Goal: Task Accomplishment & Management: Manage account settings

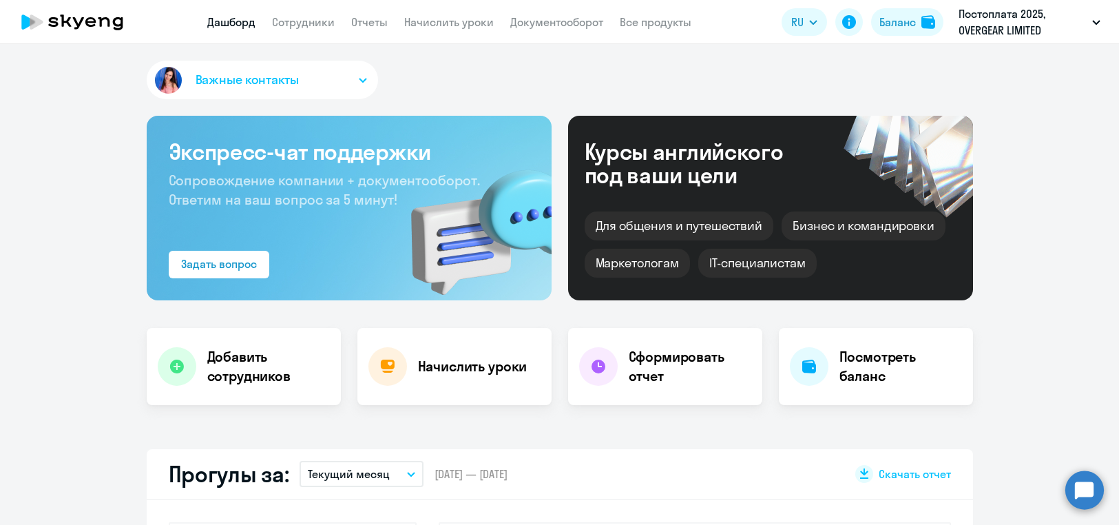
select select "30"
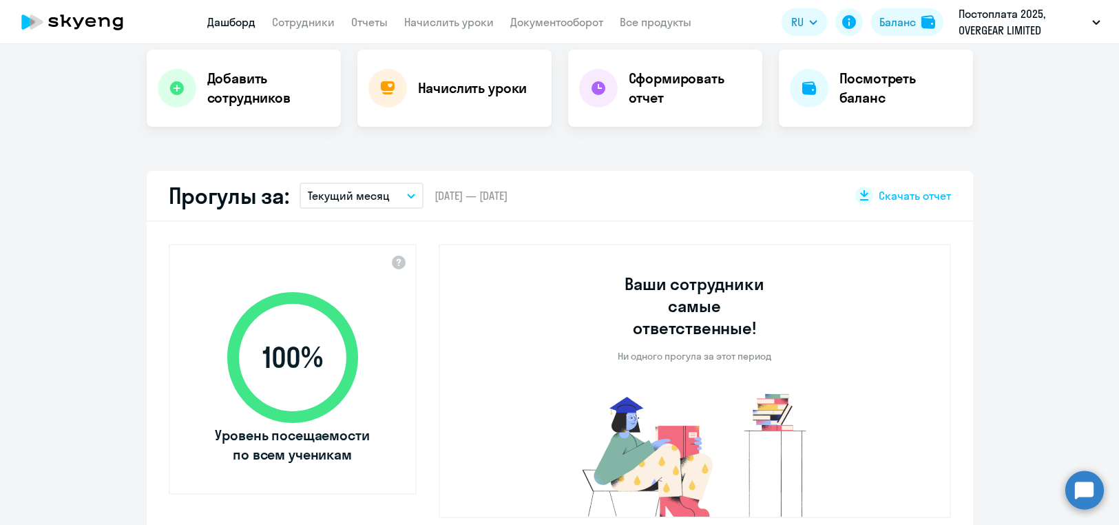
scroll to position [251, 0]
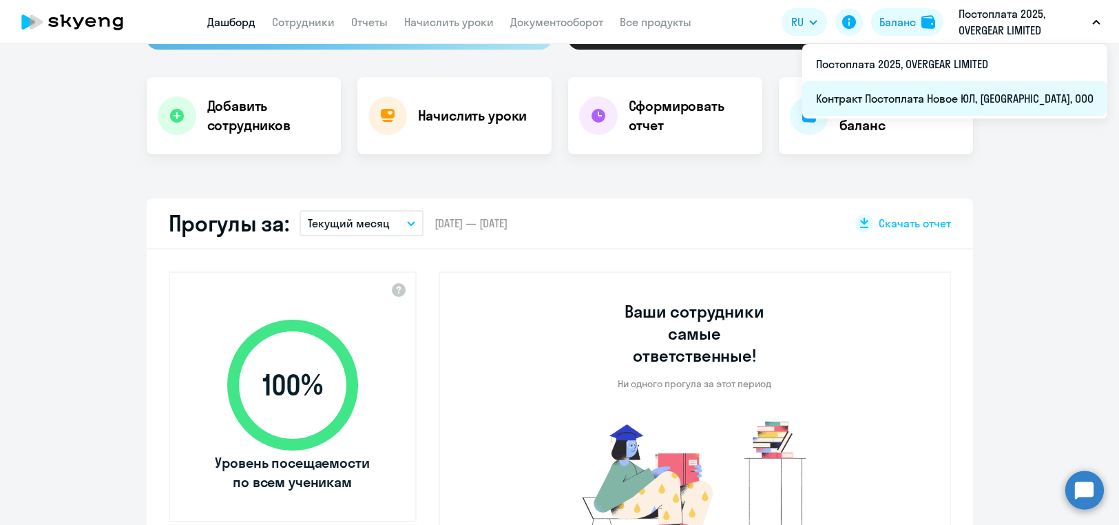
click at [1022, 98] on li "Контракт Постоплата Новое ЮЛ, [GEOGRAPHIC_DATA], ООО" at bounding box center [954, 98] width 305 height 34
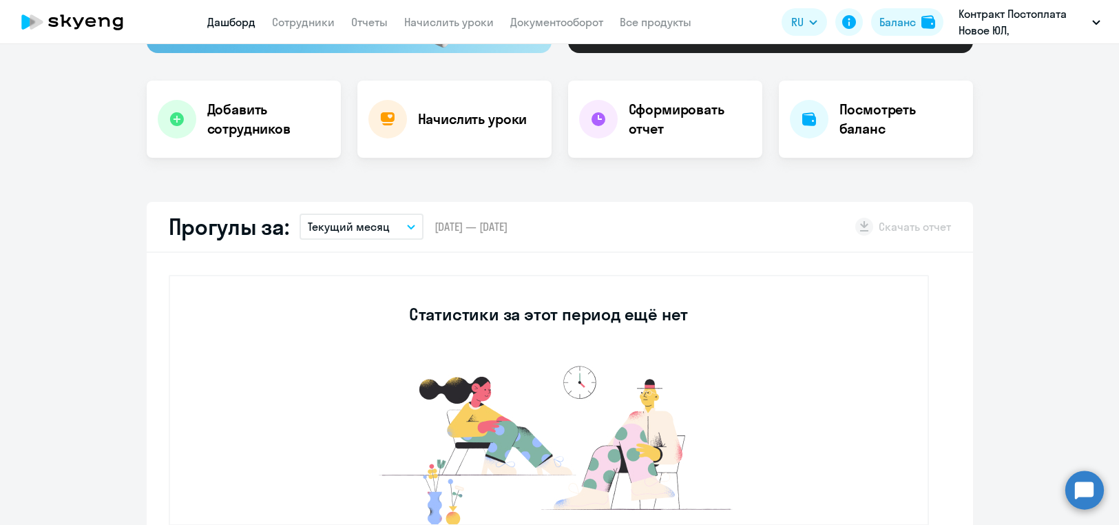
scroll to position [113, 0]
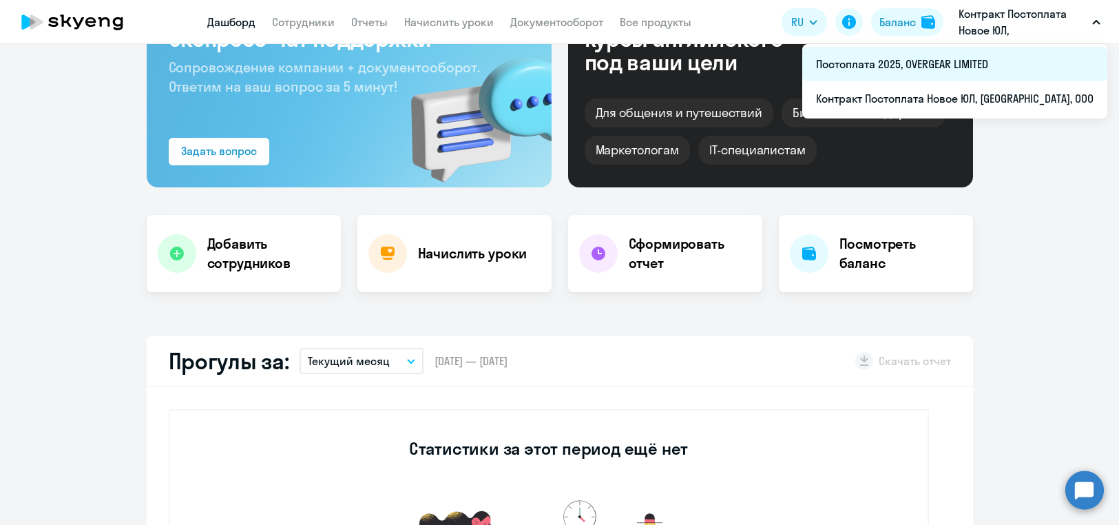
click at [1026, 54] on li "Постоплата 2025, OVERGEAR LIMITED" at bounding box center [954, 64] width 305 height 34
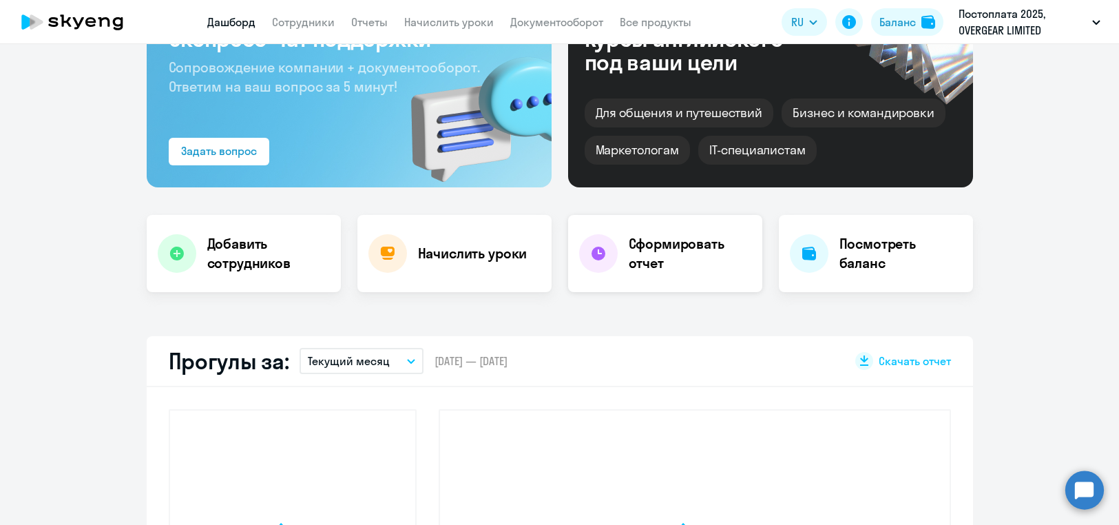
select select "30"
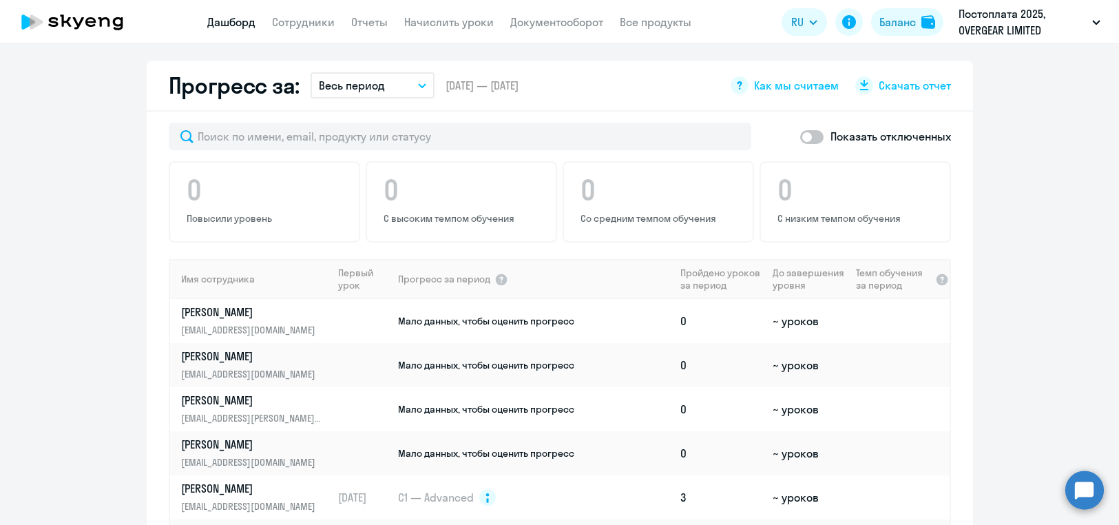
click at [800, 130] on span at bounding box center [811, 137] width 23 height 14
click at [799, 136] on input "checkbox" at bounding box center [799, 136] width 1 height 1
checkbox input "true"
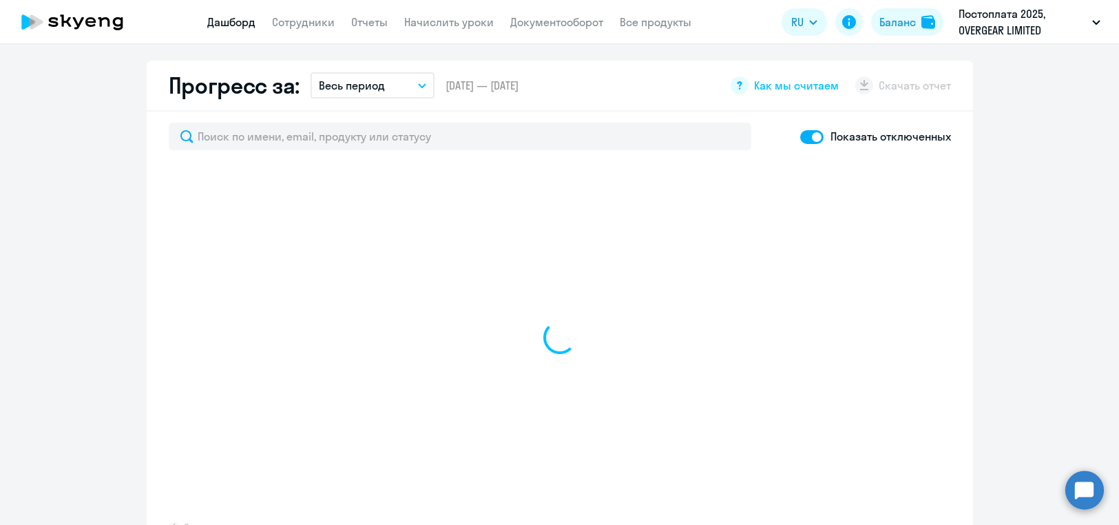
select select "30"
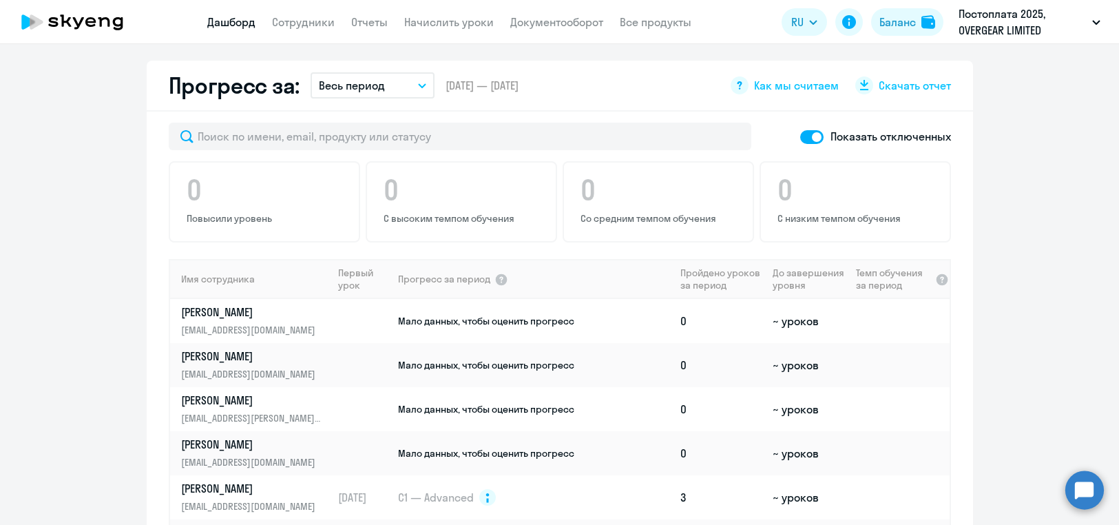
click at [801, 130] on span at bounding box center [811, 137] width 23 height 14
click at [800, 136] on input "checkbox" at bounding box center [799, 136] width 1 height 1
checkbox input "false"
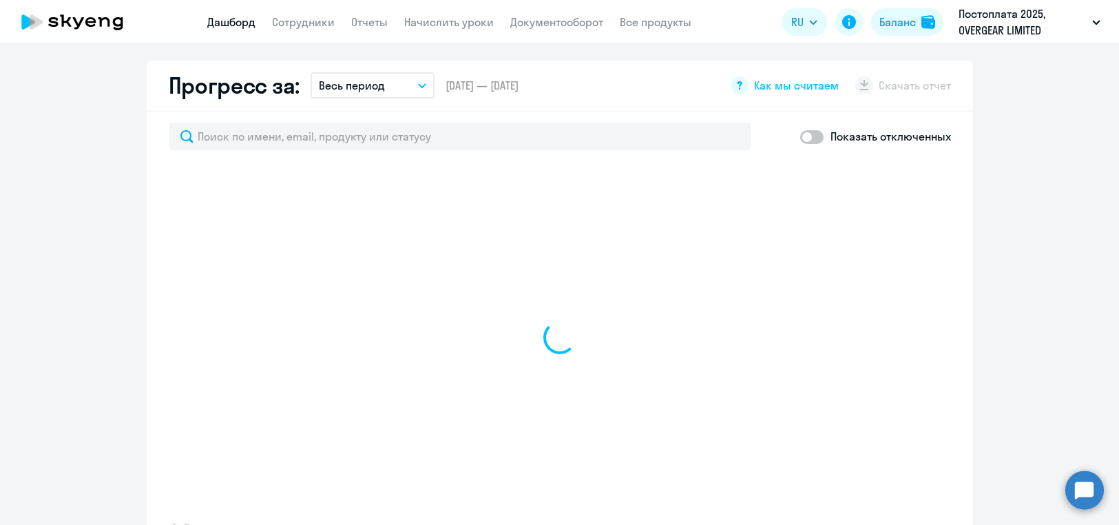
select select "30"
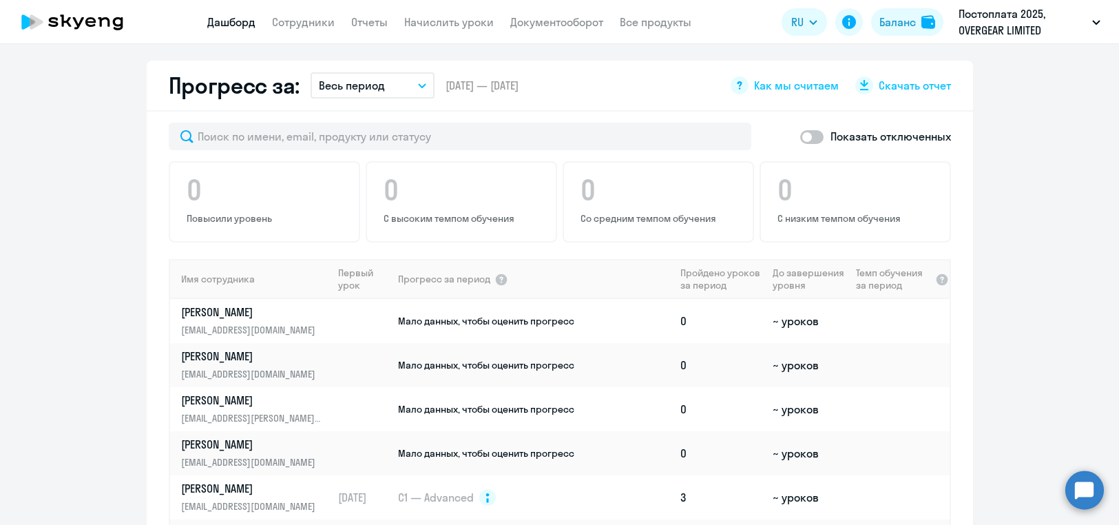
click at [801, 130] on span at bounding box center [811, 137] width 23 height 14
click at [800, 136] on input "checkbox" at bounding box center [799, 136] width 1 height 1
checkbox input "true"
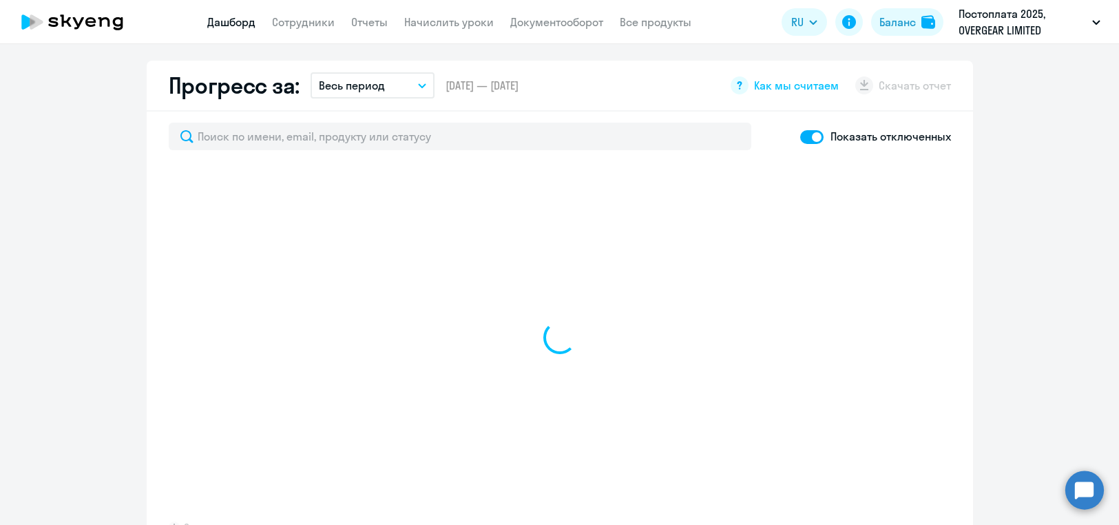
select select "30"
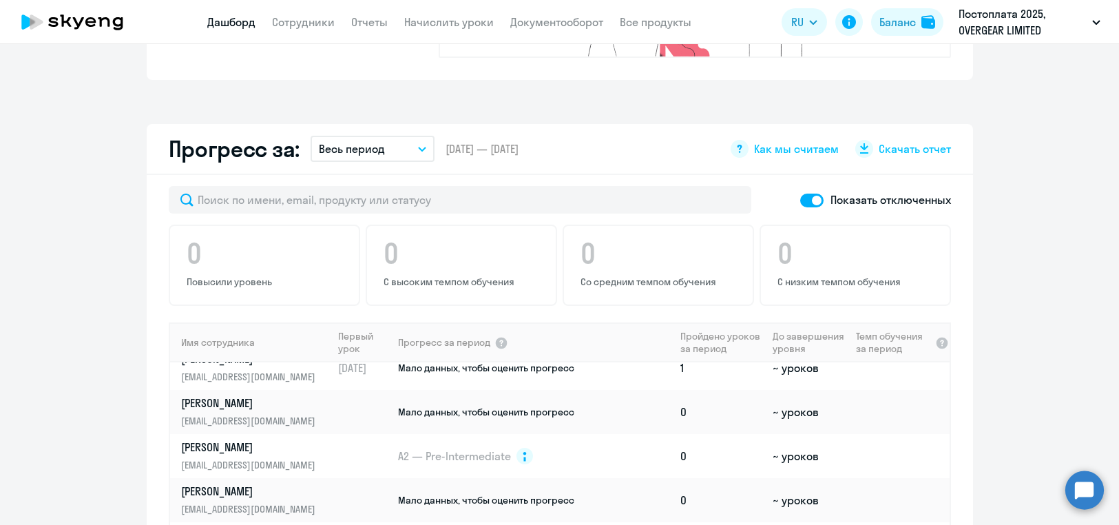
scroll to position [650, 0]
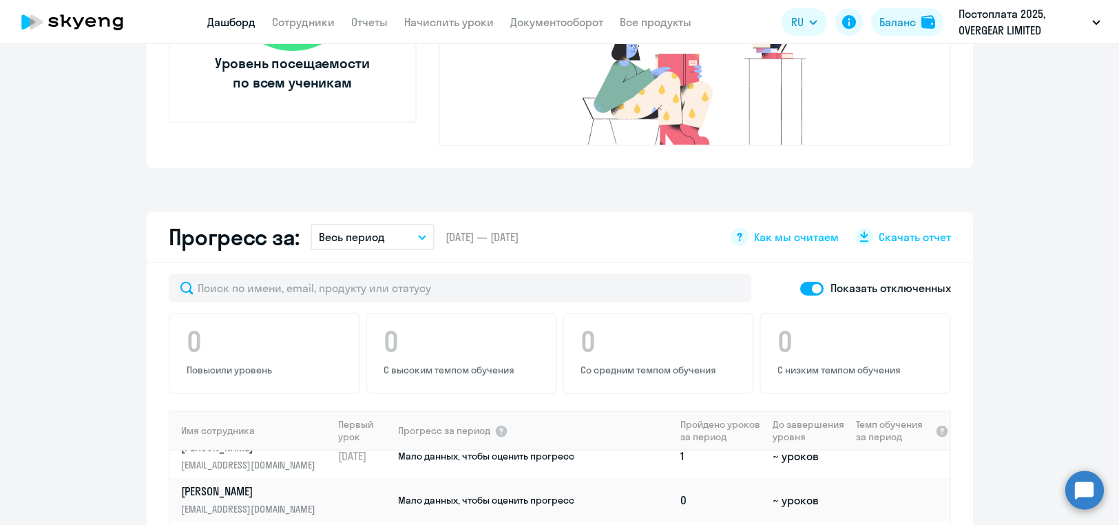
click at [800, 282] on span at bounding box center [811, 289] width 23 height 14
click at [799, 288] on input "checkbox" at bounding box center [799, 288] width 1 height 1
checkbox input "false"
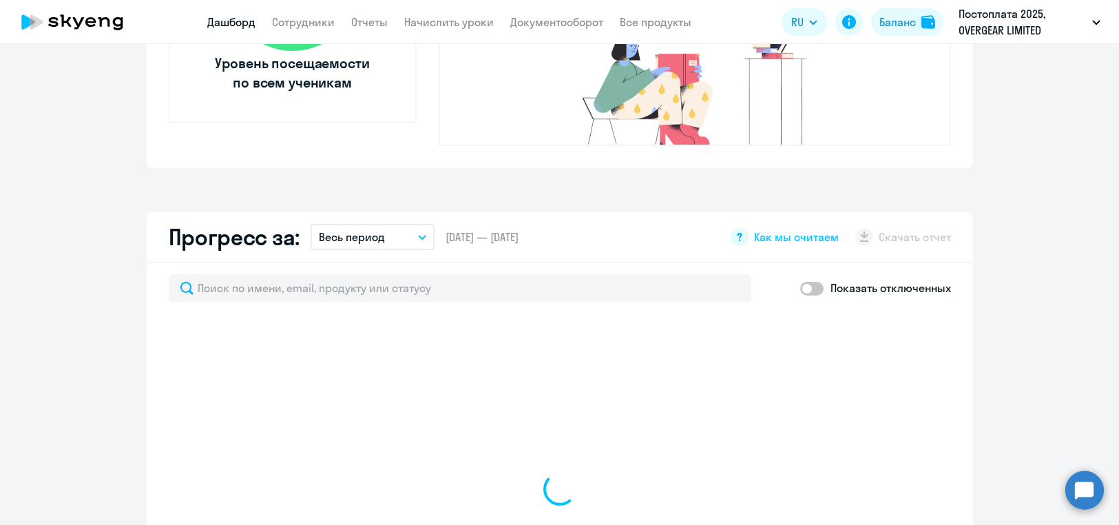
select select "30"
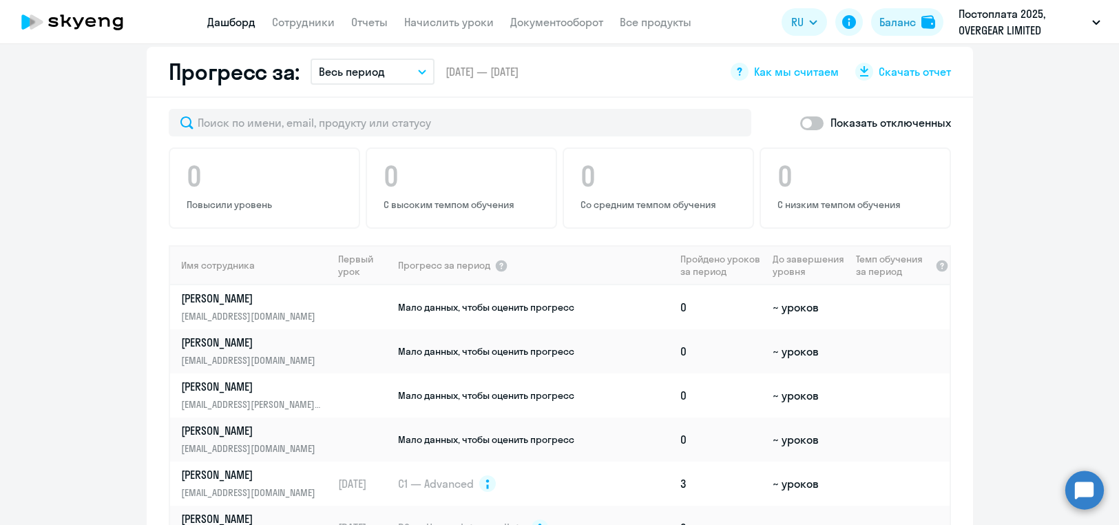
scroll to position [664, 0]
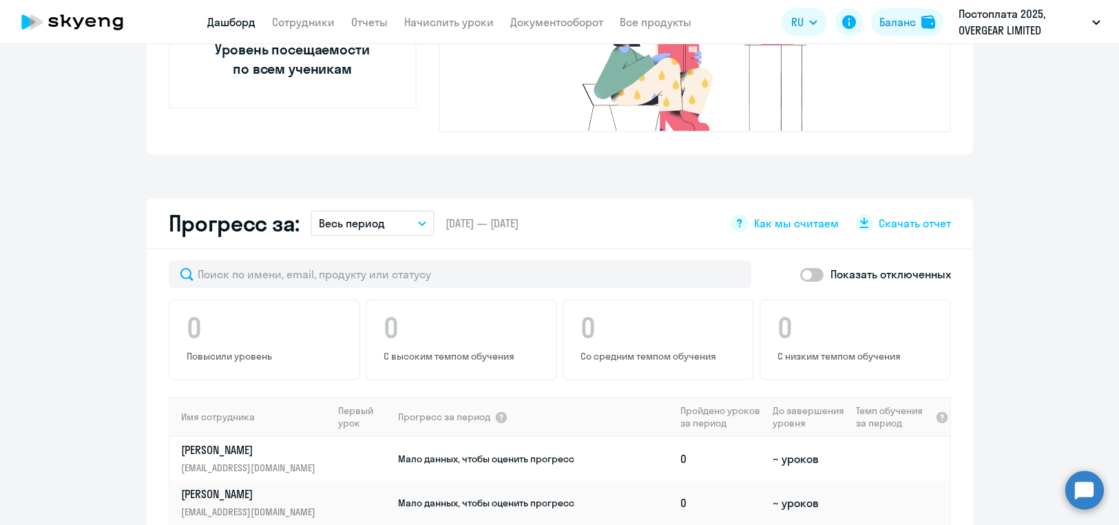
click at [389, 211] on button "Весь период" at bounding box center [372, 223] width 124 height 26
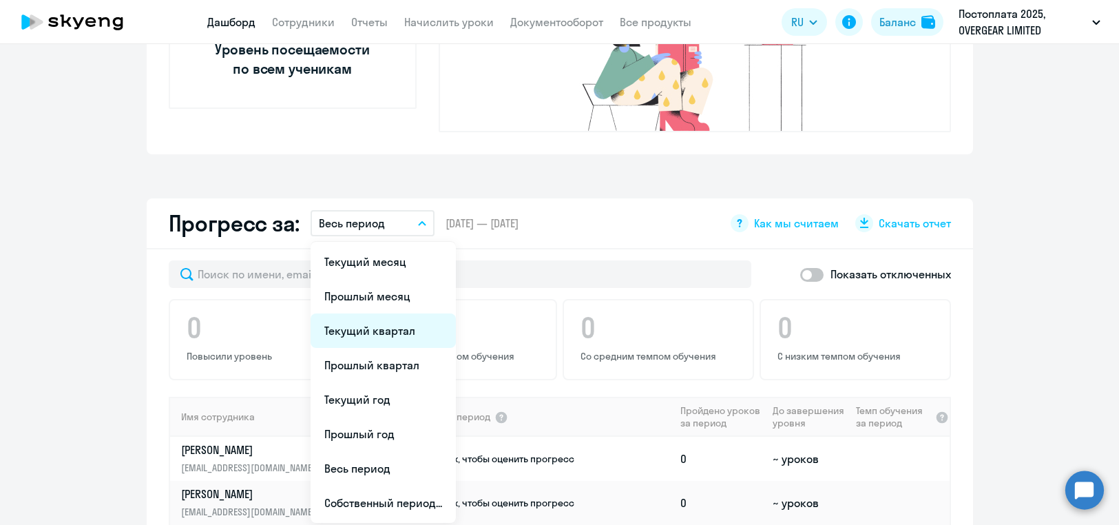
click at [403, 313] on li "Текущий квартал" at bounding box center [382, 330] width 145 height 34
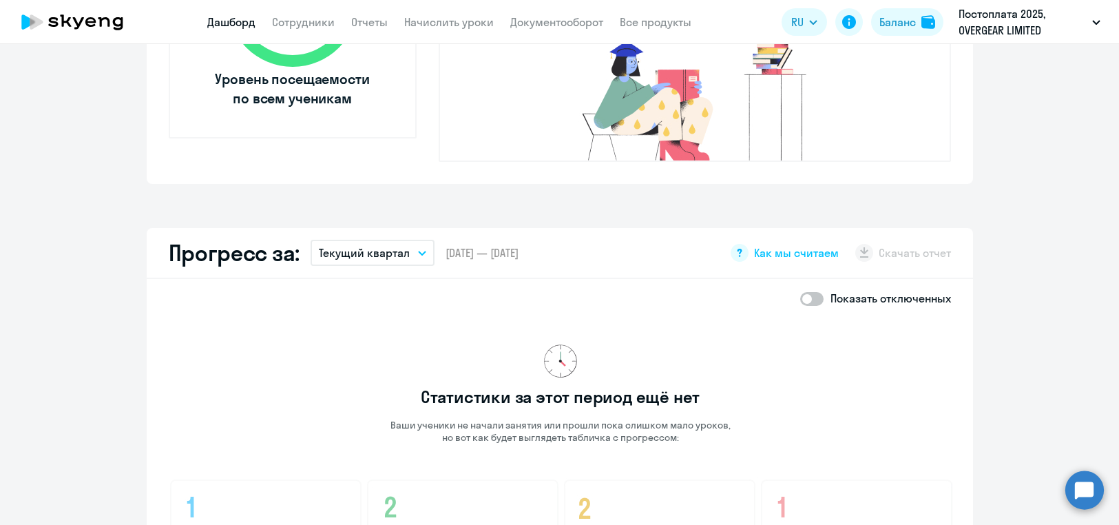
scroll to position [625, 0]
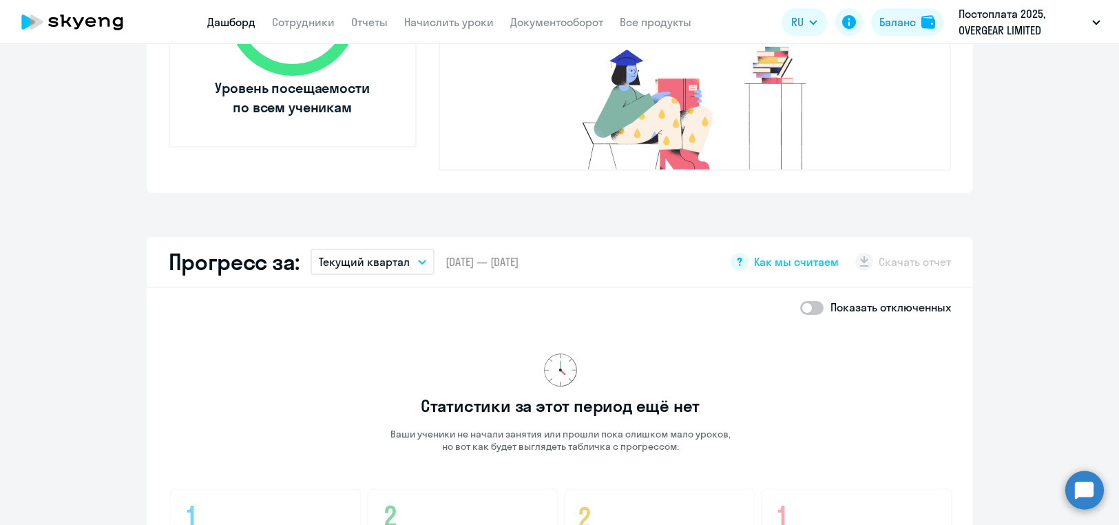
click at [412, 249] on button "Текущий квартал" at bounding box center [372, 262] width 124 height 26
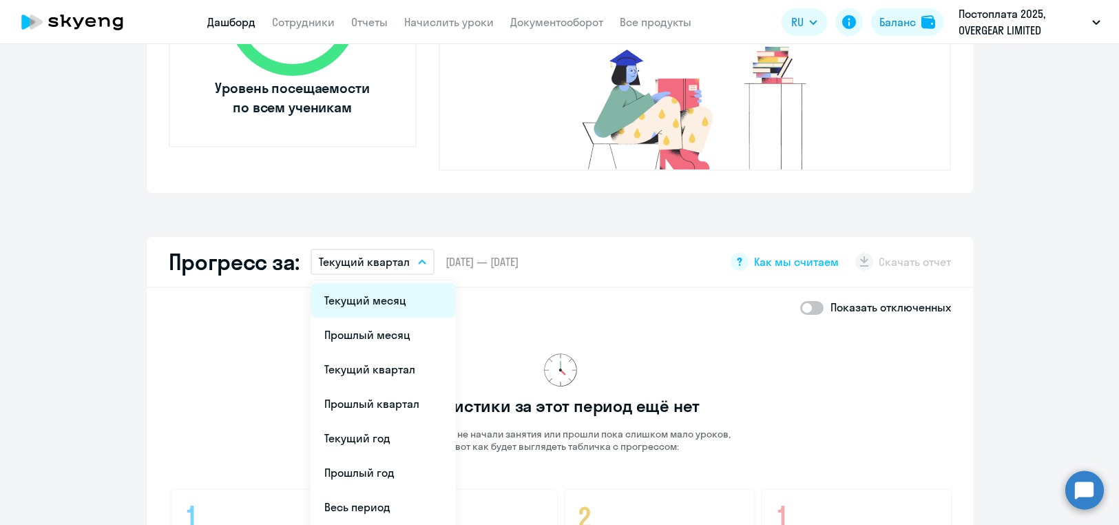
click at [394, 283] on li "Текущий месяц" at bounding box center [382, 300] width 145 height 34
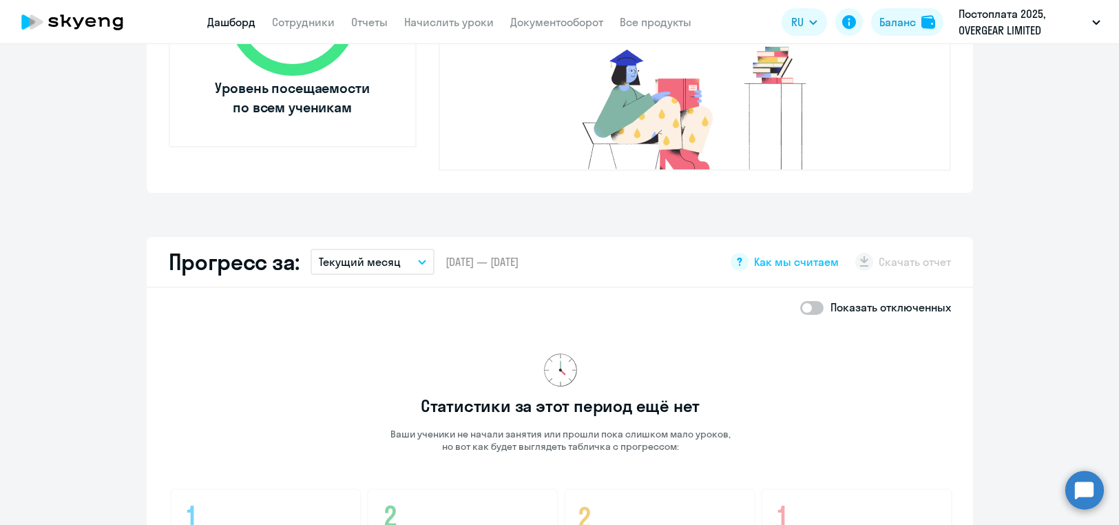
click at [393, 253] on p "Текущий месяц" at bounding box center [360, 261] width 82 height 17
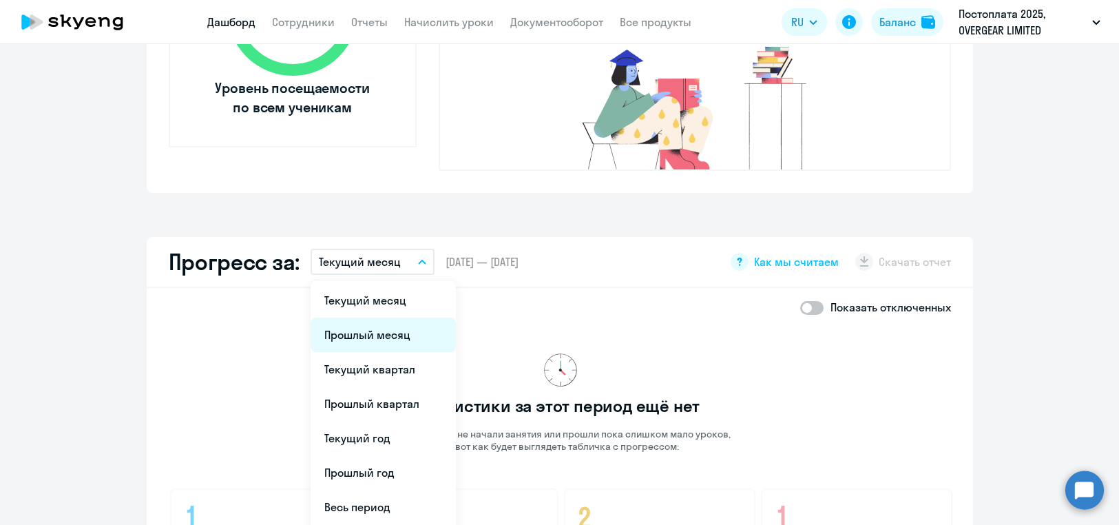
click at [379, 317] on li "Прошлый месяц" at bounding box center [382, 334] width 145 height 34
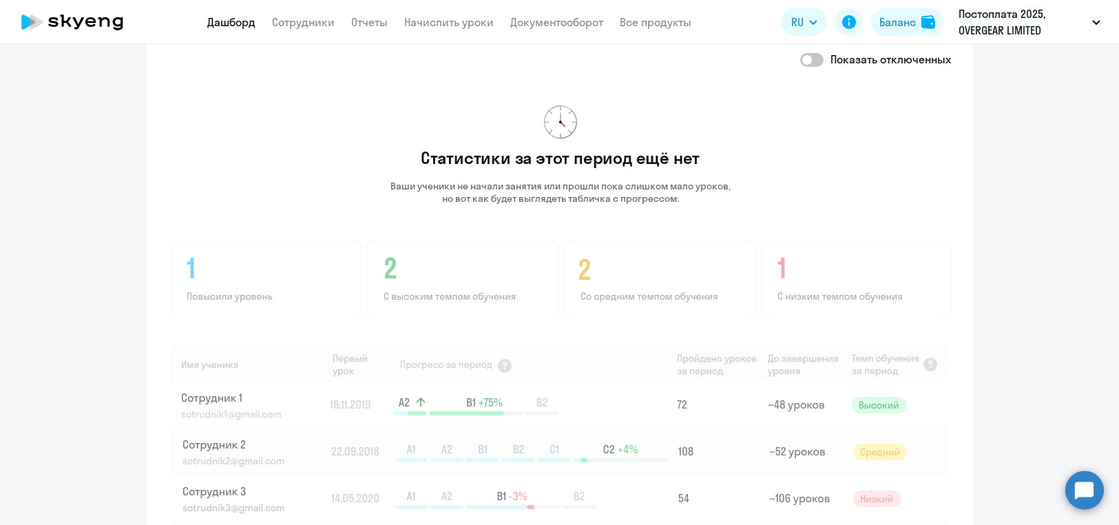
scroll to position [983, 0]
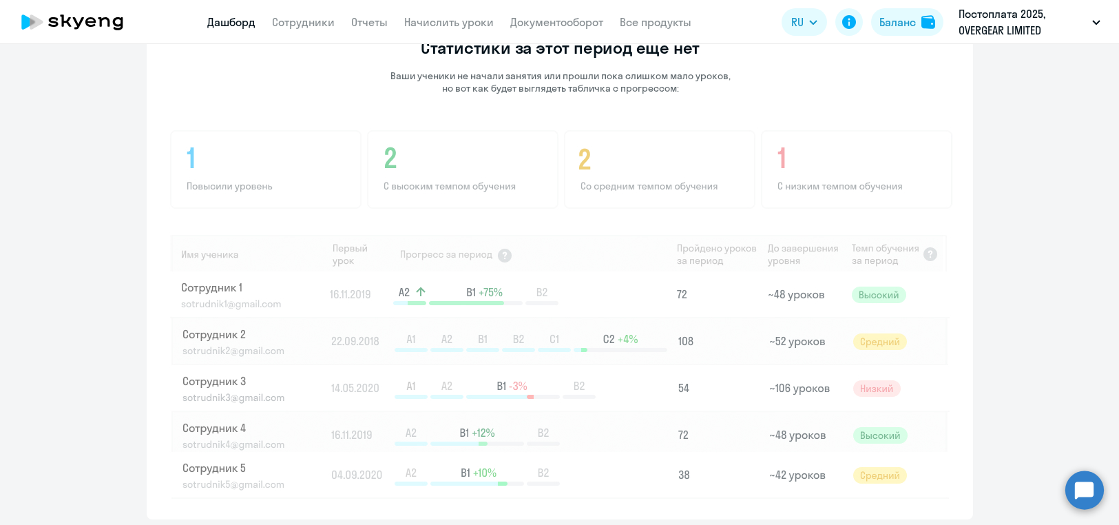
click at [500, 237] on img at bounding box center [560, 312] width 783 height 371
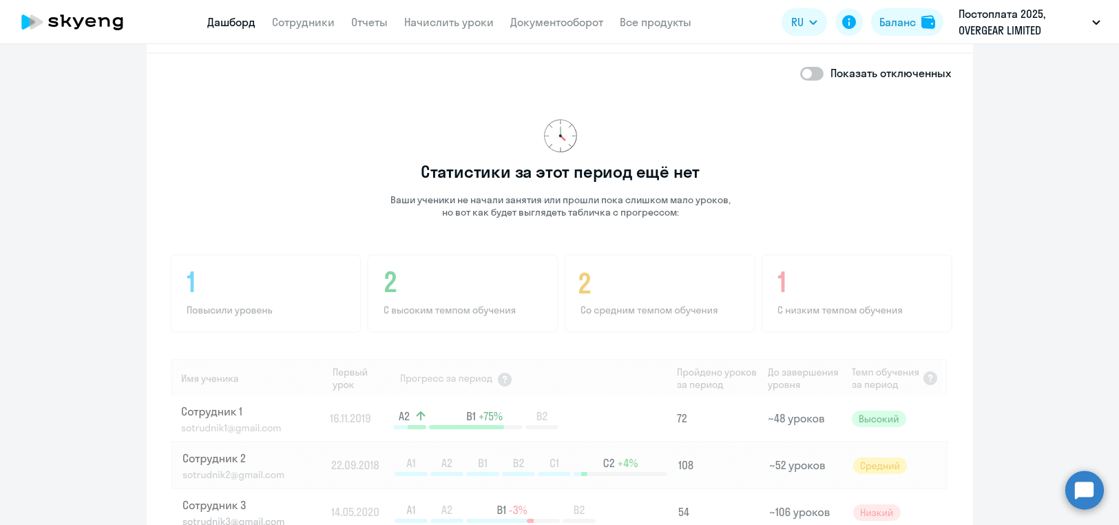
scroll to position [708, 0]
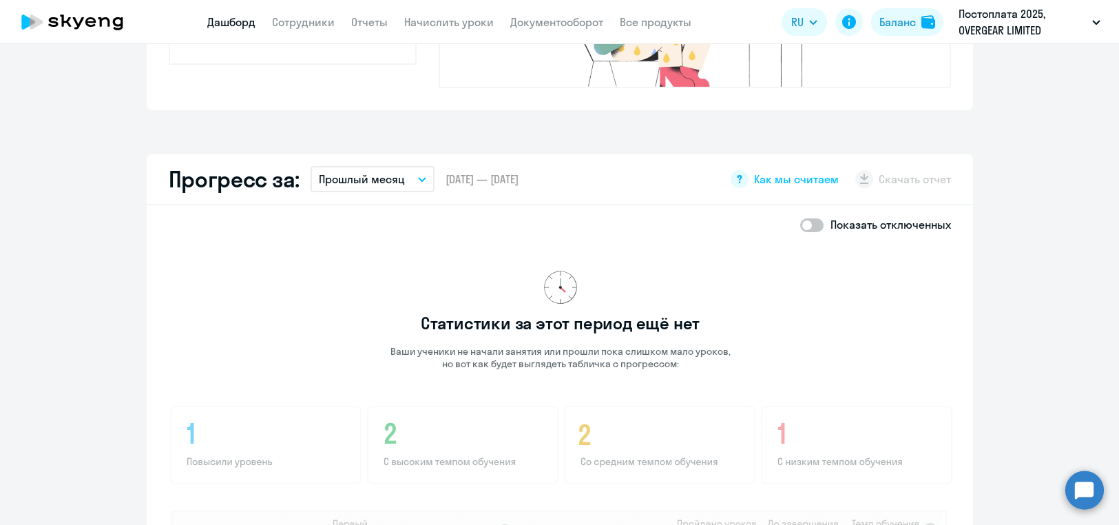
click at [379, 171] on p "Прошлый месяц" at bounding box center [362, 179] width 86 height 17
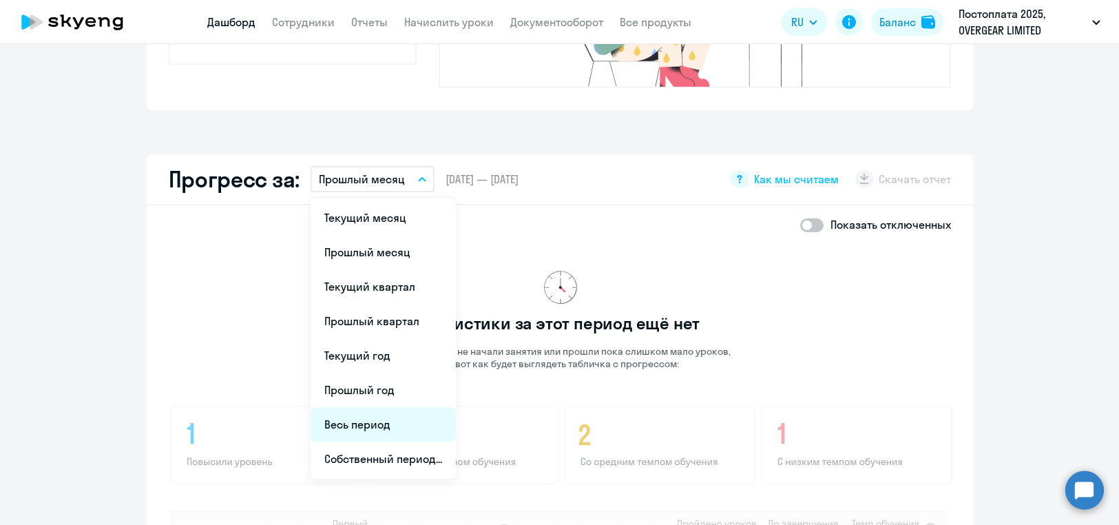
click at [366, 407] on li "Весь период" at bounding box center [382, 424] width 145 height 34
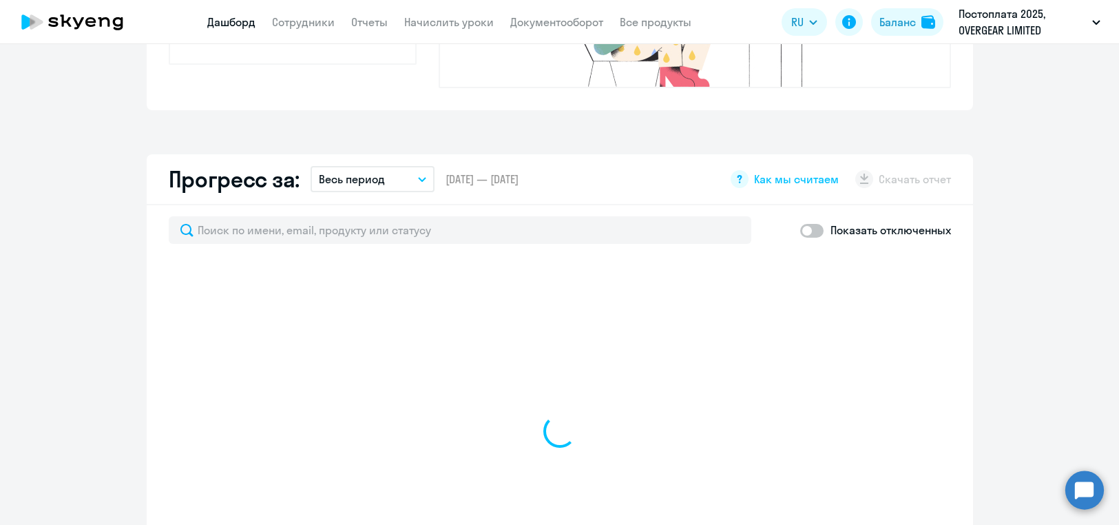
select select "30"
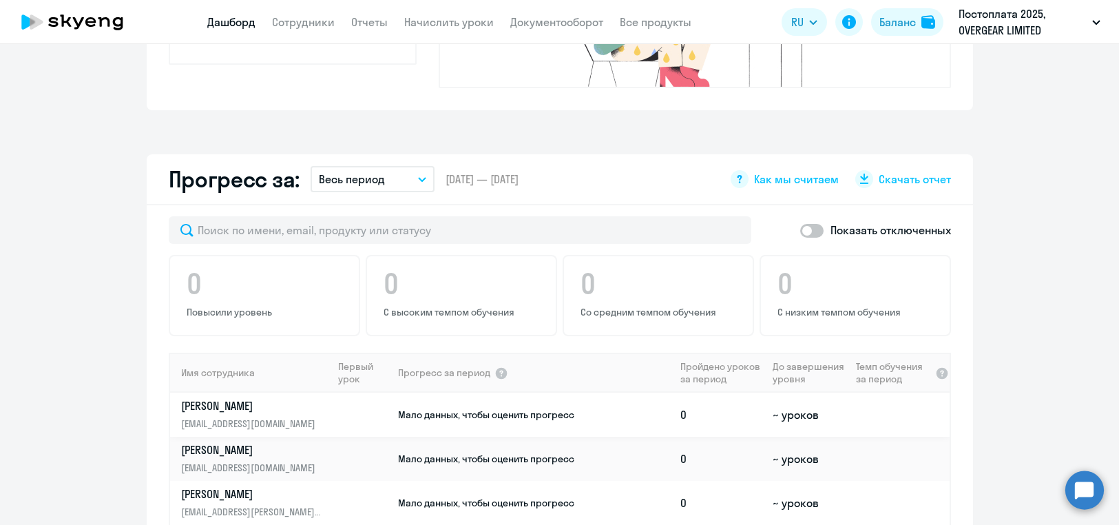
click at [339, 392] on td at bounding box center [364, 414] width 64 height 44
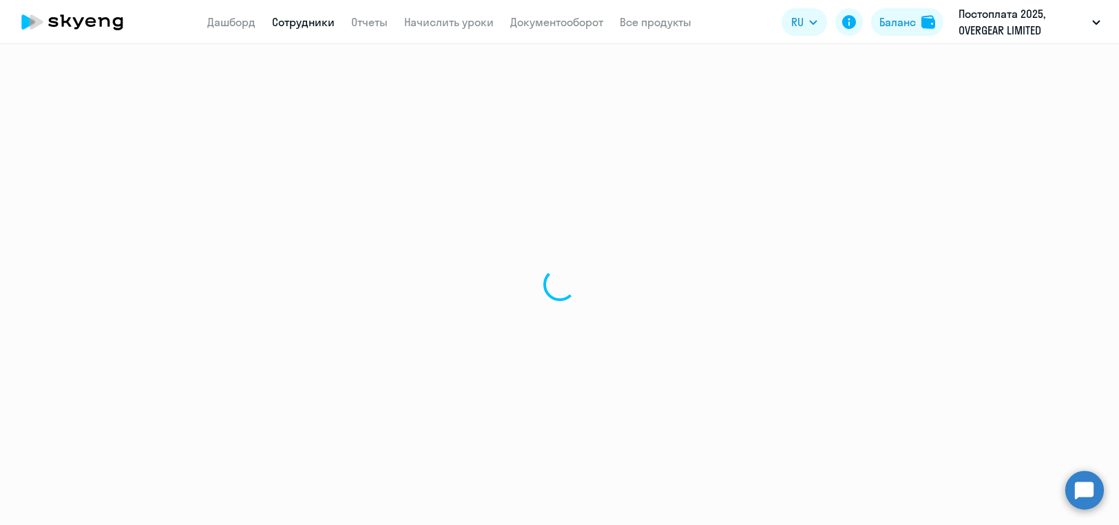
select select "english"
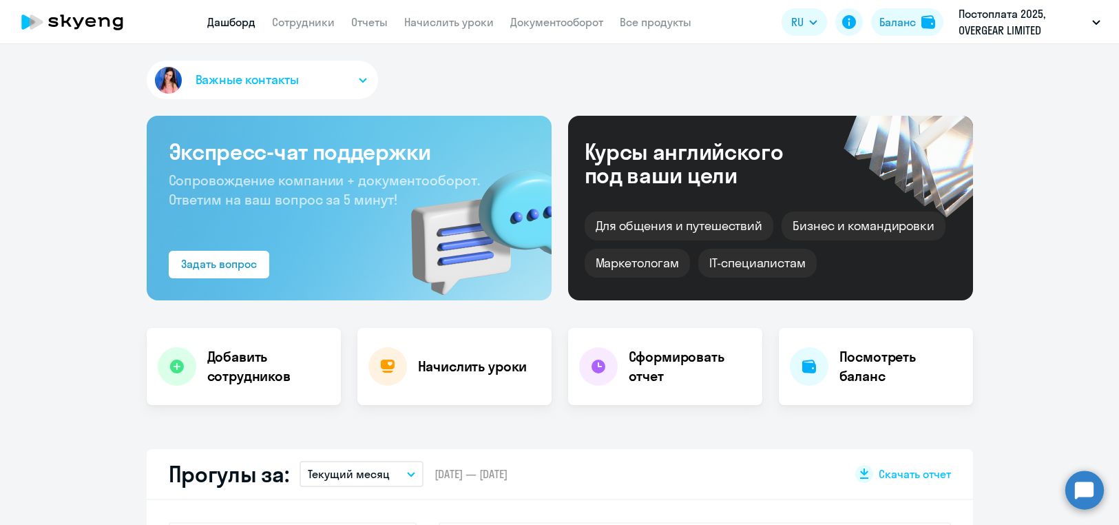
select select "30"
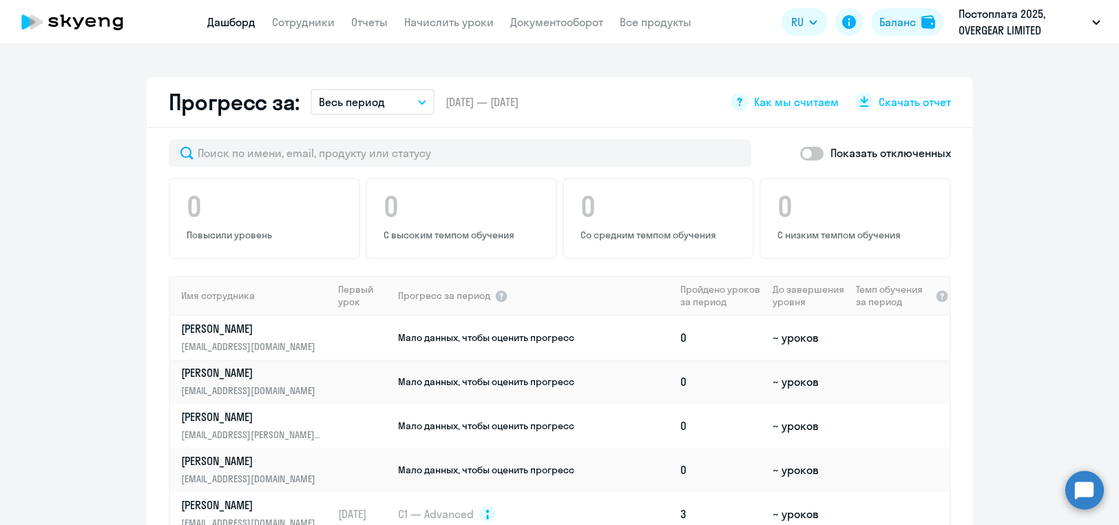
scroll to position [14, 0]
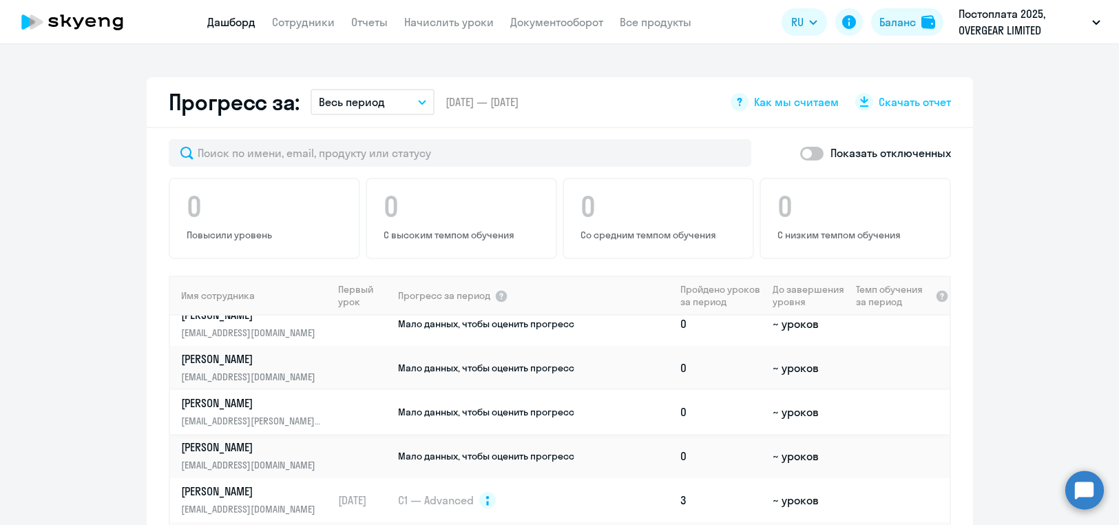
click at [367, 395] on td at bounding box center [364, 412] width 64 height 44
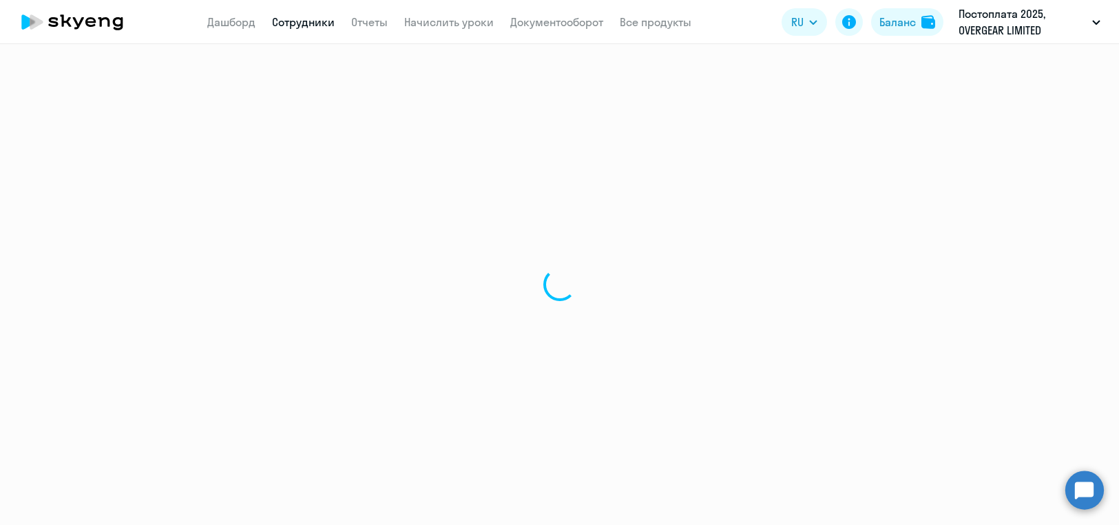
select select "english"
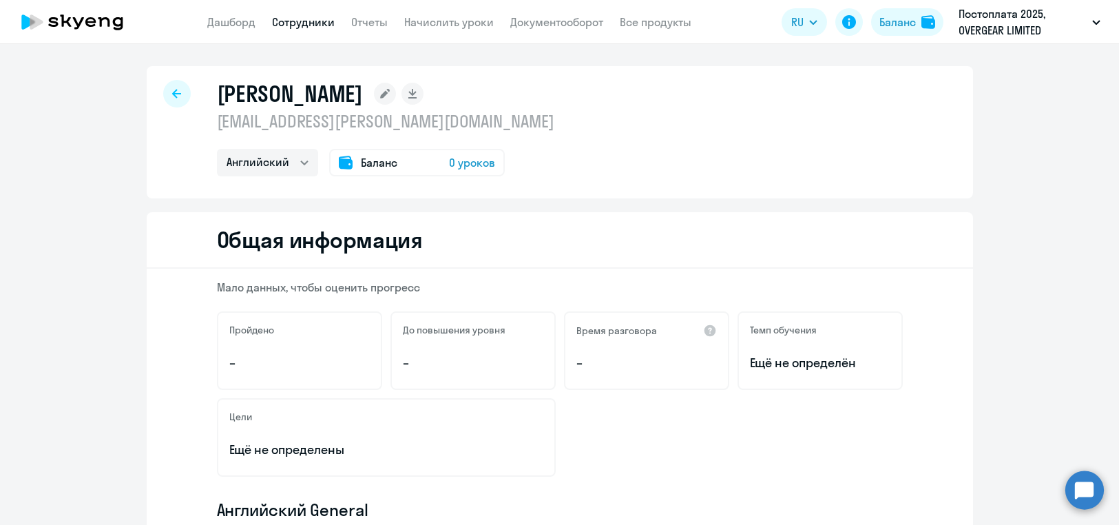
click at [283, 176] on div "[PERSON_NAME] [EMAIL_ADDRESS][PERSON_NAME][DOMAIN_NAME] Английский Баланс 0 уро…" at bounding box center [560, 132] width 826 height 132
click at [217, 149] on select "Английский" at bounding box center [267, 163] width 101 height 28
click at [234, 28] on link "Дашборд" at bounding box center [231, 22] width 48 height 14
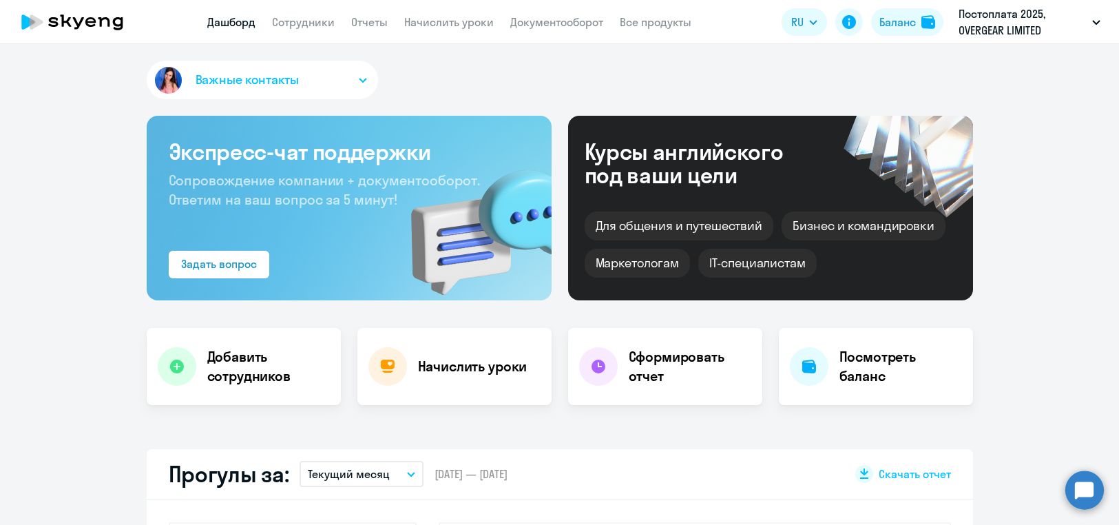
select select "30"
click at [317, 25] on link "Сотрудники" at bounding box center [303, 22] width 63 height 14
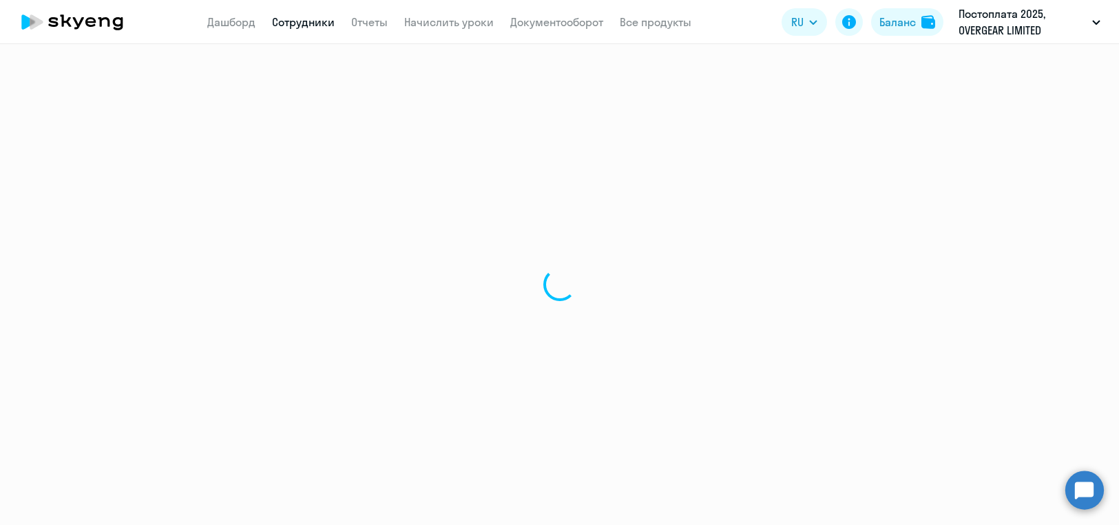
select select "30"
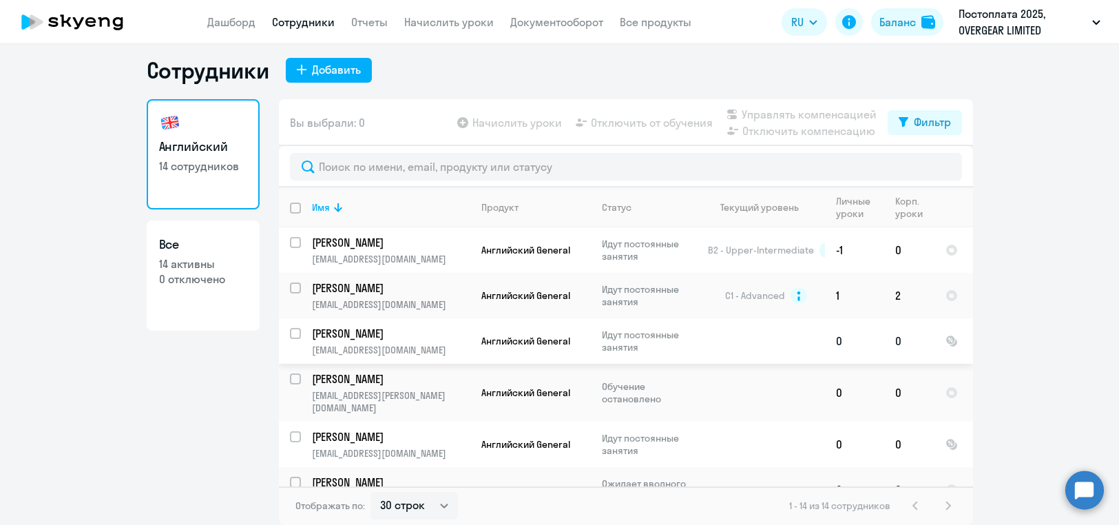
scroll to position [377, 0]
click at [290, 372] on input "select row 41111047" at bounding box center [304, 386] width 28 height 28
checkbox input "true"
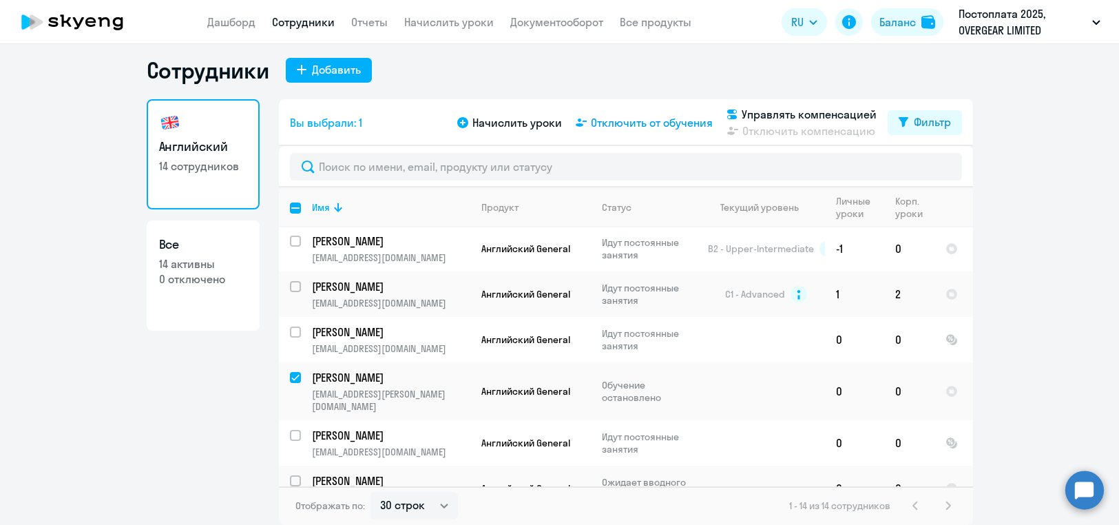
click at [628, 123] on span "Отключить от обучения" at bounding box center [652, 122] width 122 height 17
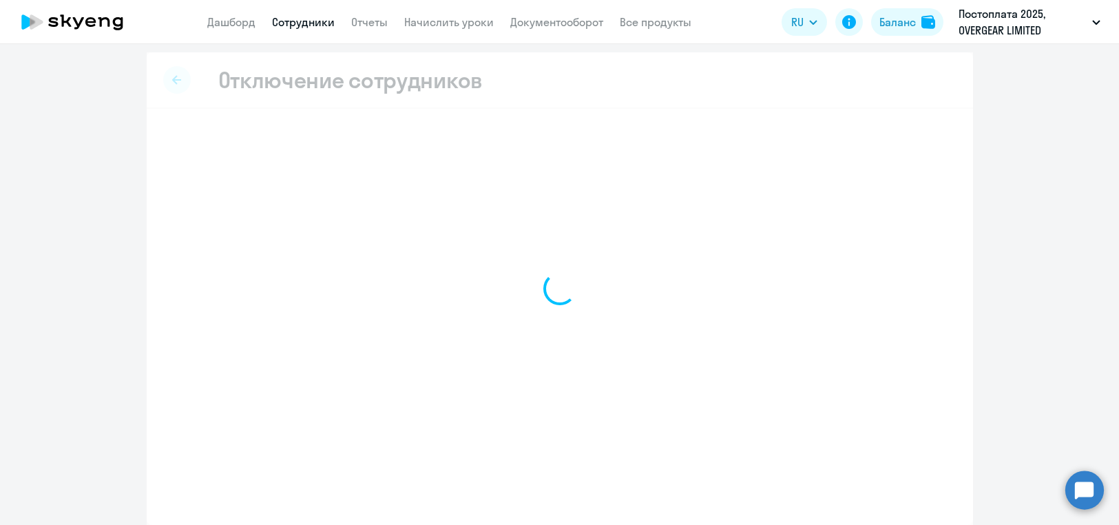
scroll to position [3, 0]
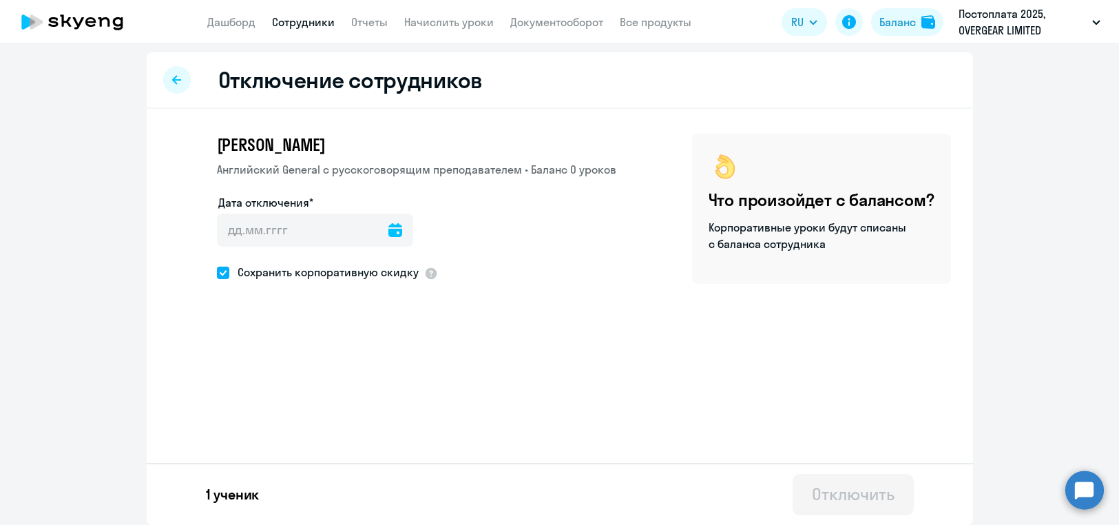
click at [240, 275] on span "Сохранить корпоративную скидку" at bounding box center [323, 272] width 189 height 17
click at [217, 273] on input "Сохранить корпоративную скидку" at bounding box center [216, 272] width 1 height 1
checkbox input "false"
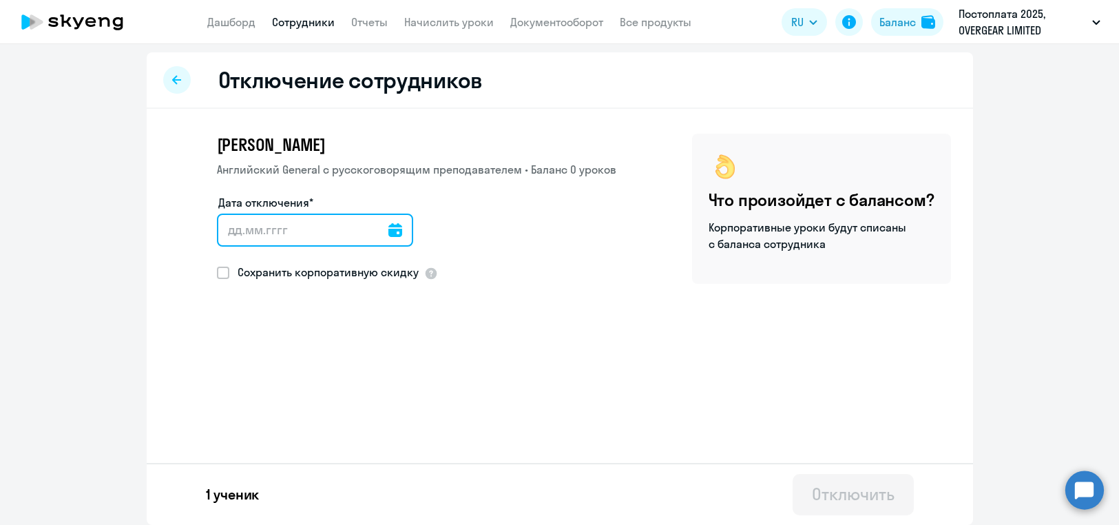
click at [309, 222] on input "Дата отключения*" at bounding box center [315, 229] width 196 height 33
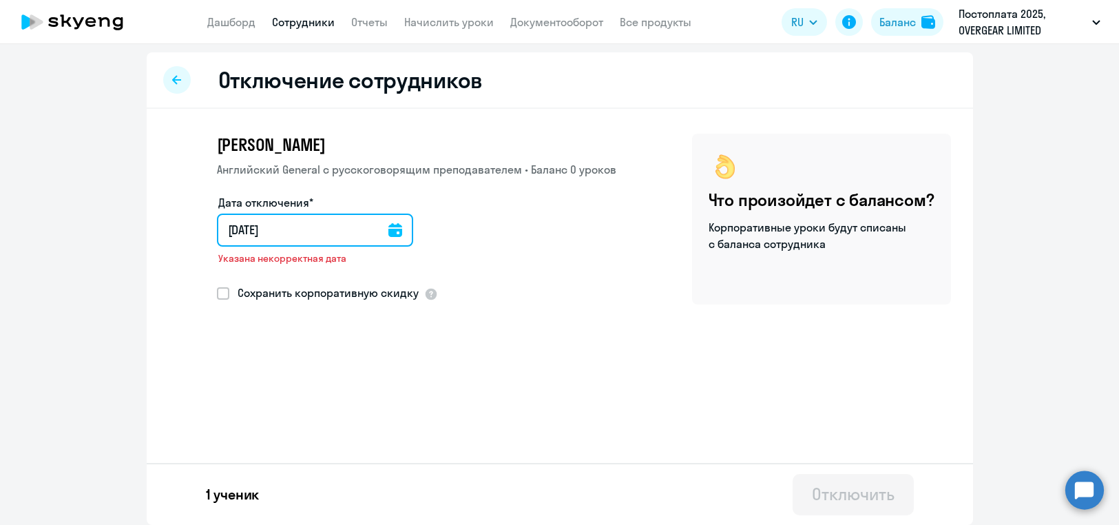
type input "[DATE]"
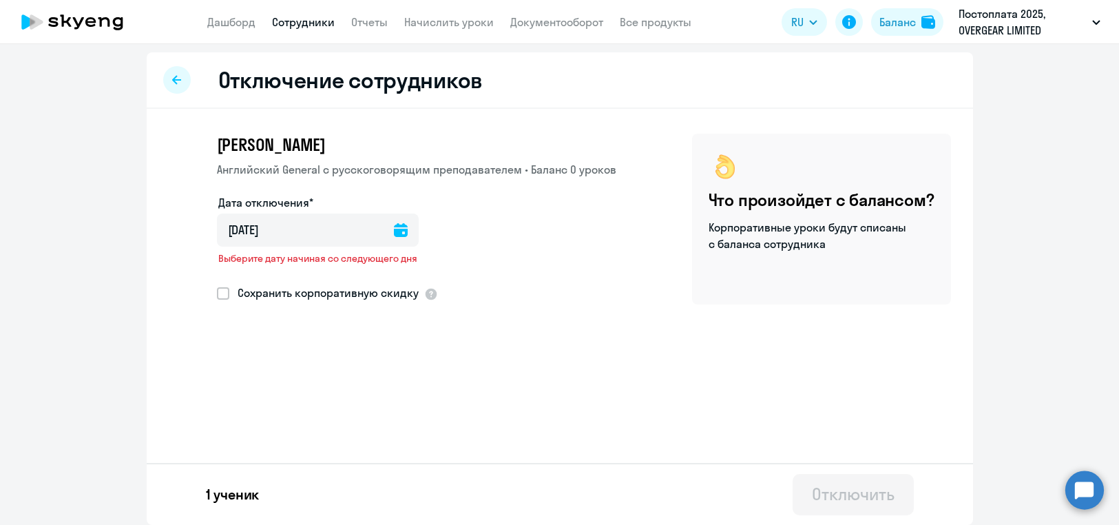
click at [397, 229] on icon at bounding box center [401, 230] width 14 height 14
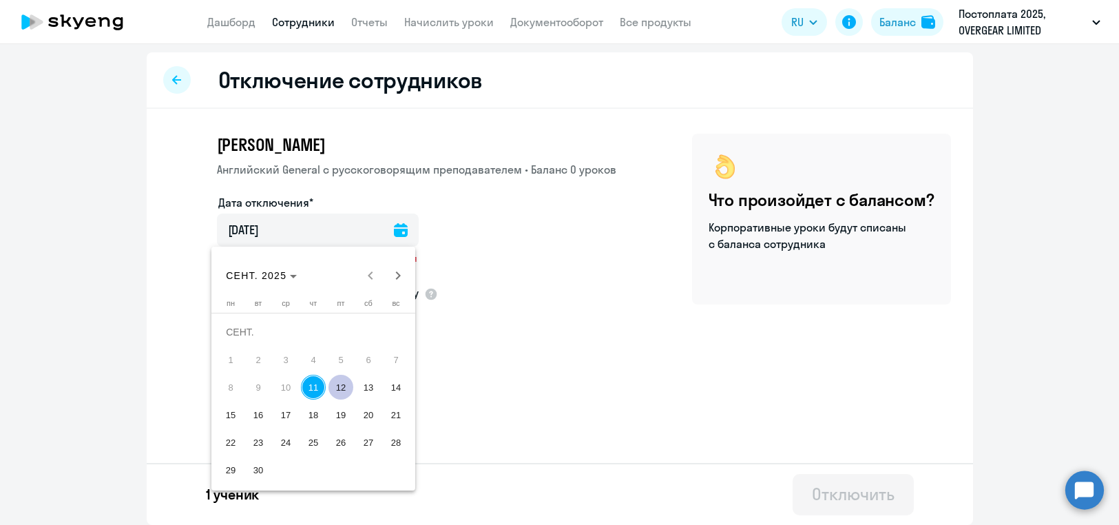
click at [339, 388] on span "12" at bounding box center [340, 386] width 25 height 25
type input "[DATE]"
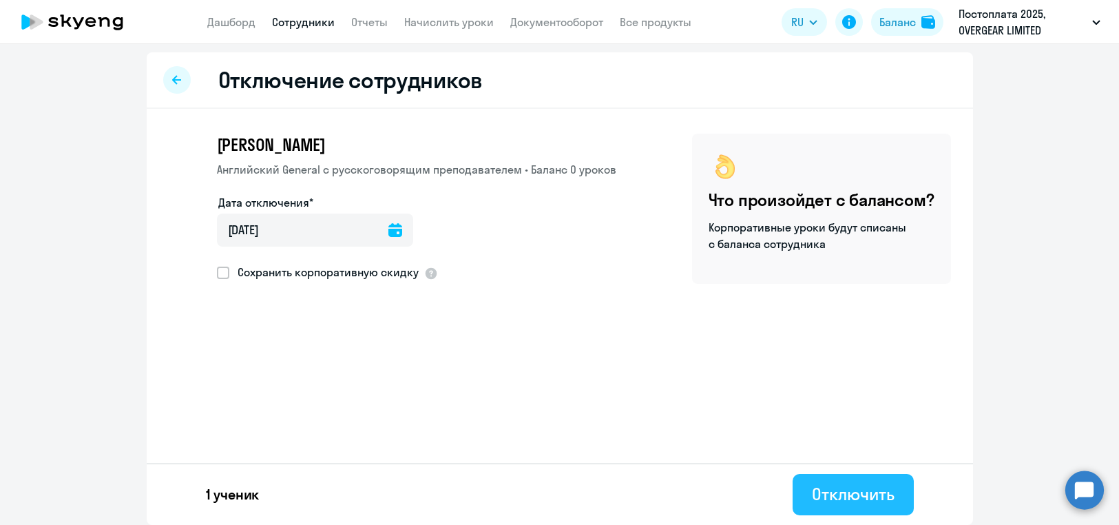
click at [854, 489] on div "Отключить" at bounding box center [853, 494] width 82 height 22
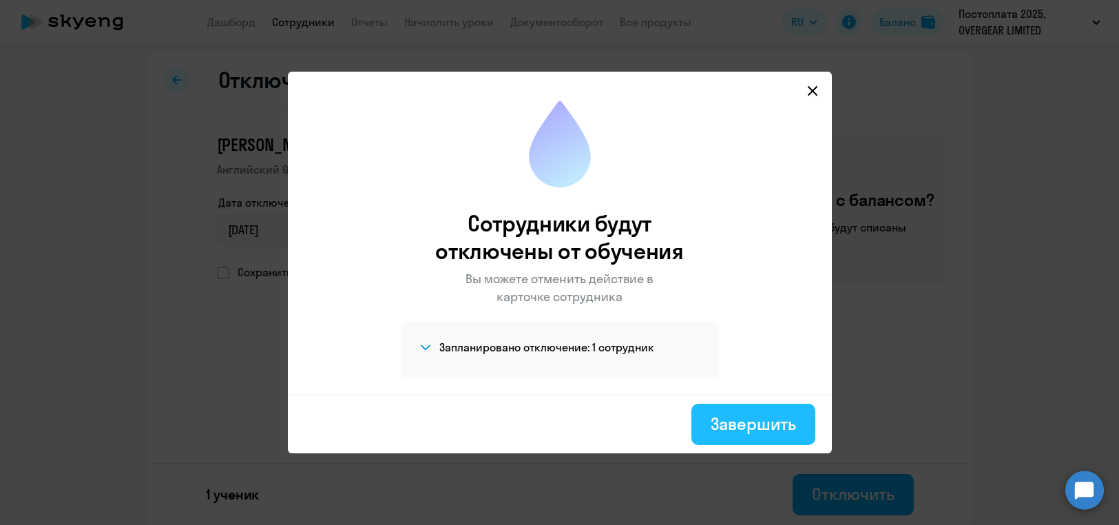
click at [763, 424] on div "Завершить" at bounding box center [752, 423] width 85 height 22
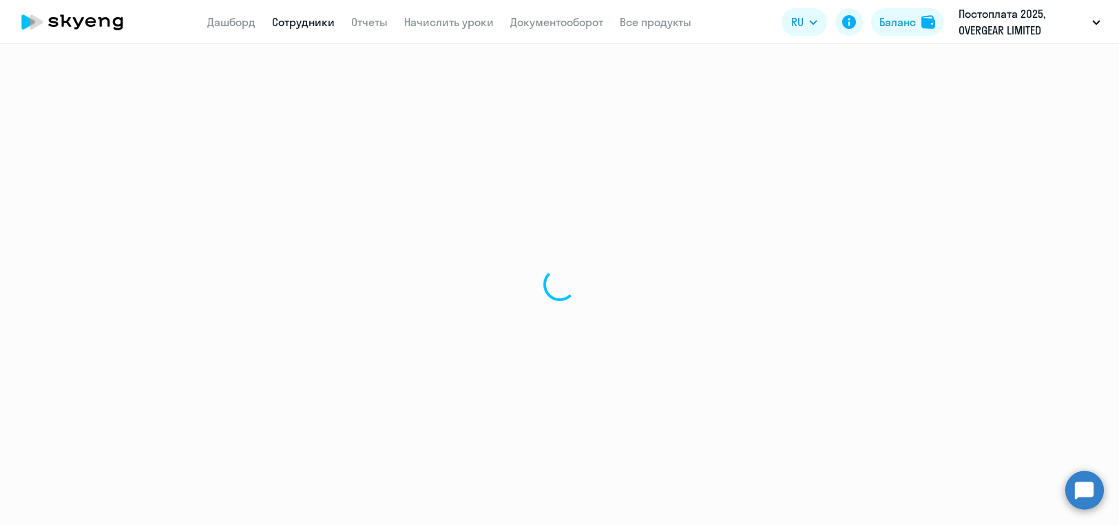
select select "30"
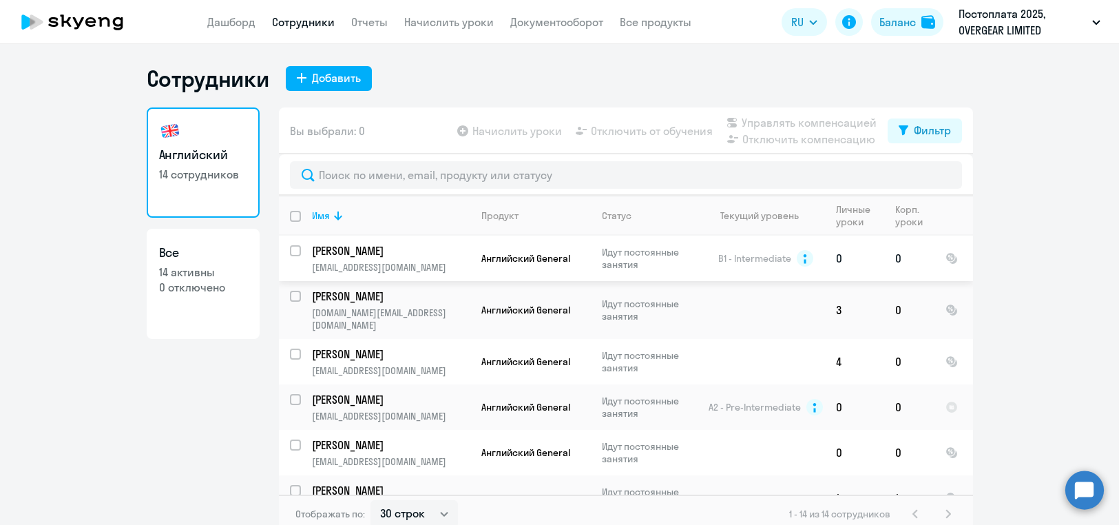
click at [416, 240] on td "[PERSON_NAME] [PERSON_NAME][EMAIL_ADDRESS][DOMAIN_NAME]" at bounding box center [385, 257] width 169 height 45
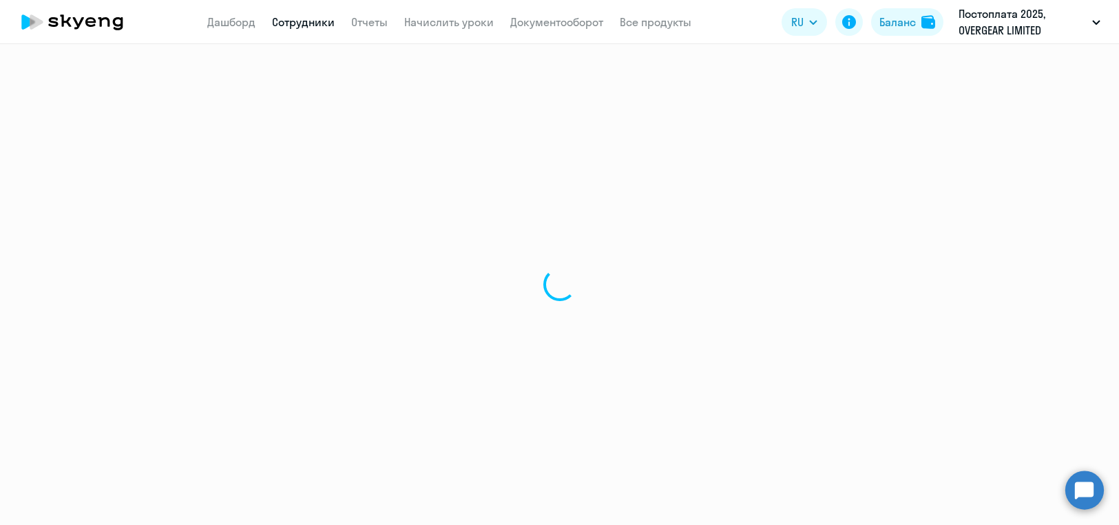
select select "english"
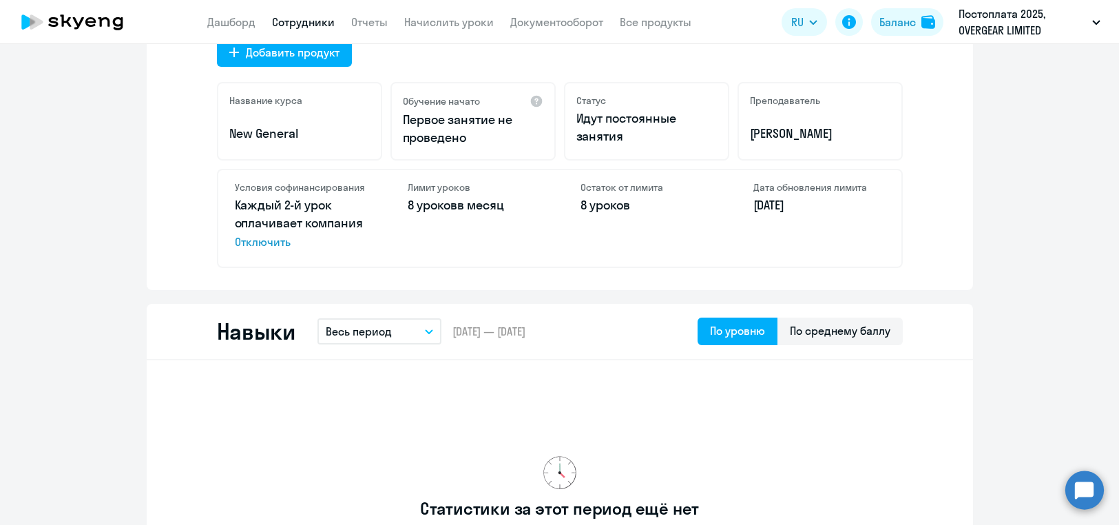
scroll to position [620, 0]
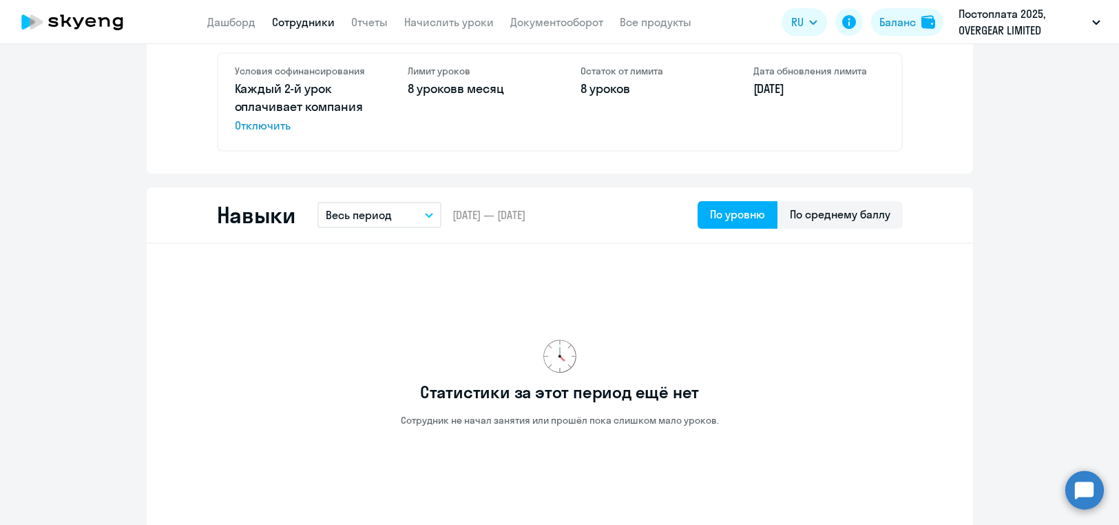
click at [412, 222] on button "Весь период" at bounding box center [379, 215] width 124 height 26
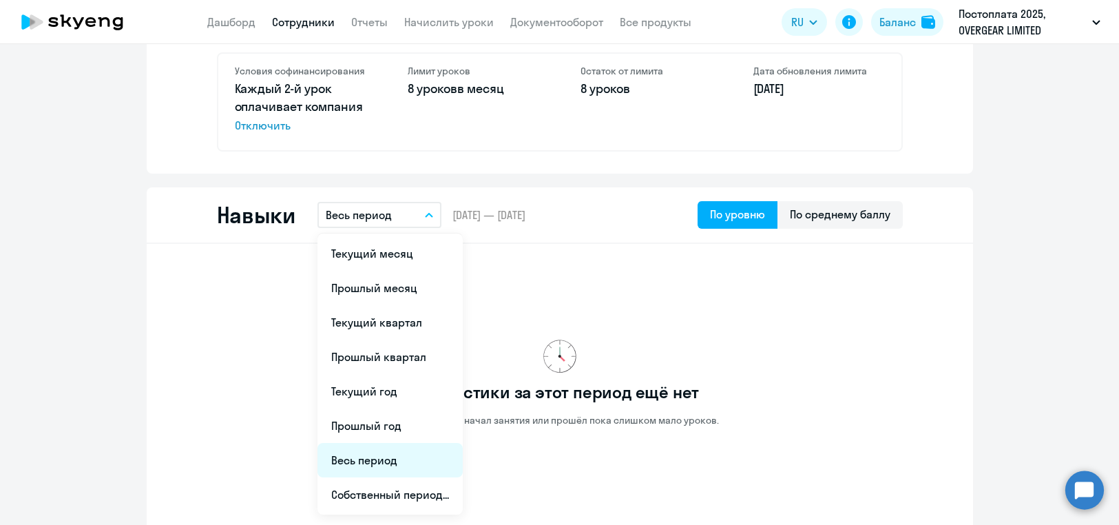
click at [400, 461] on li "Весь период" at bounding box center [389, 460] width 145 height 34
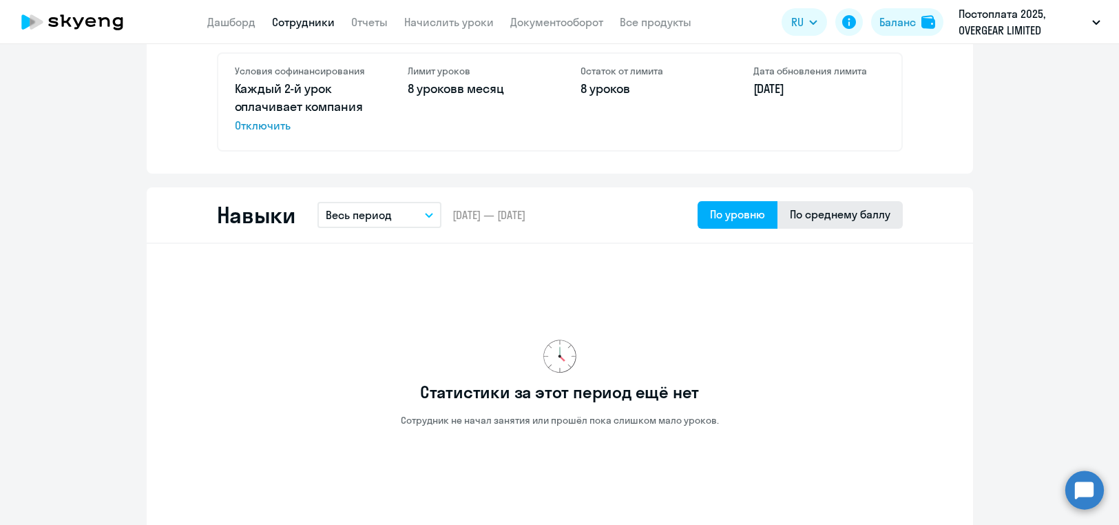
click at [825, 213] on div "По среднему баллу" at bounding box center [840, 214] width 101 height 17
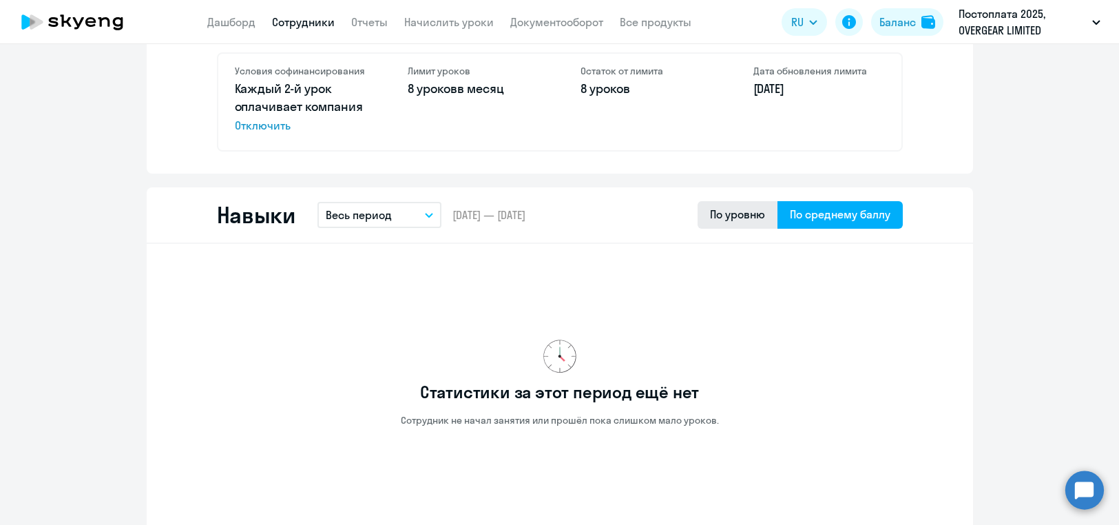
click at [749, 213] on div "По уровню" at bounding box center [737, 214] width 55 height 17
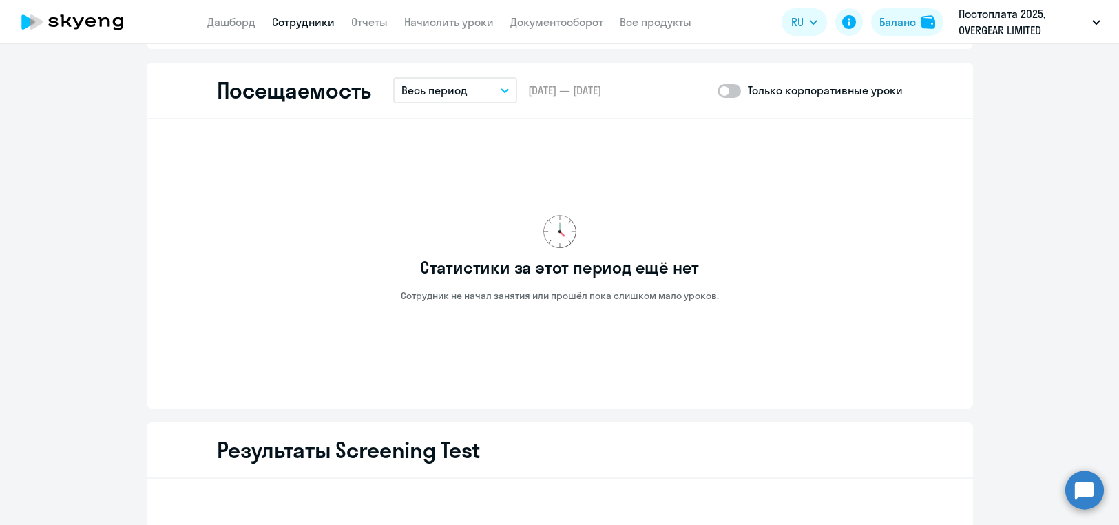
scroll to position [1446, 0]
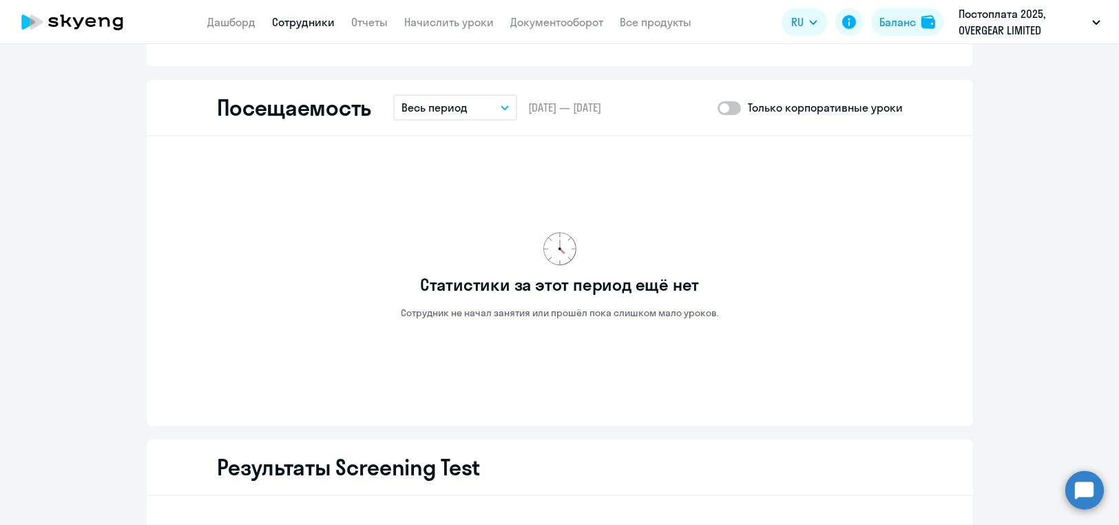
click at [462, 114] on button "Весь период" at bounding box center [455, 107] width 124 height 26
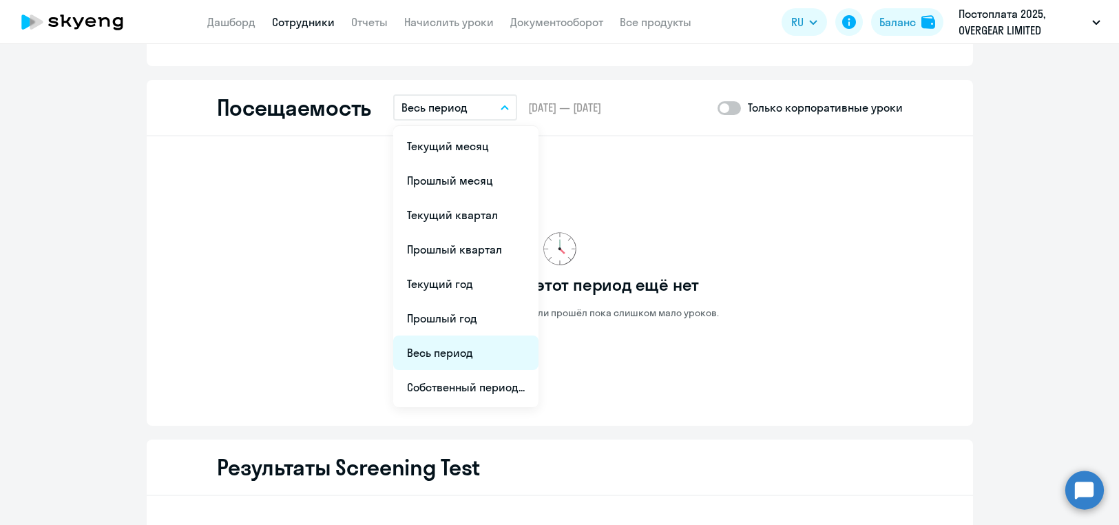
click at [464, 357] on li "Весь период" at bounding box center [465, 352] width 145 height 34
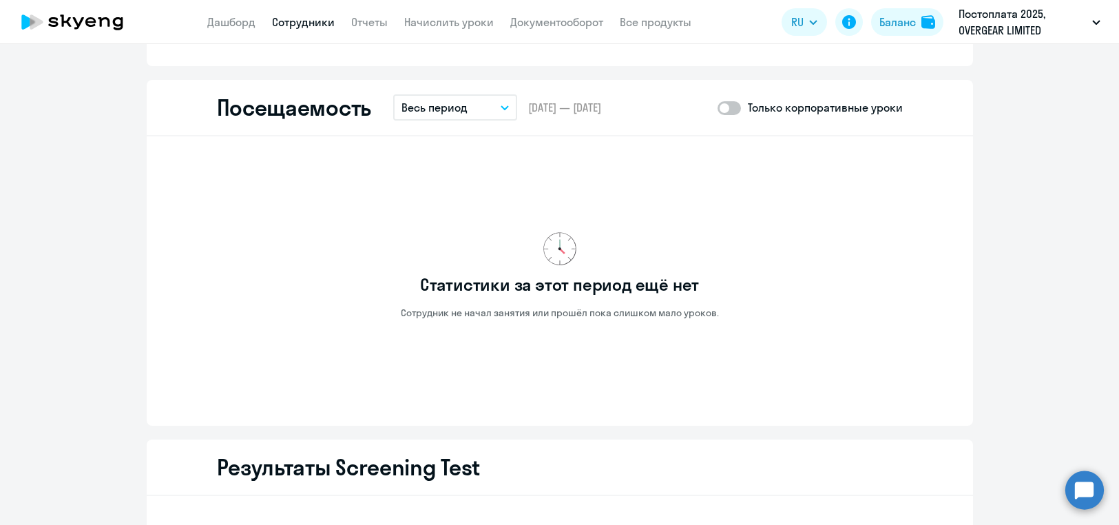
click at [448, 103] on p "Весь период" at bounding box center [434, 107] width 66 height 17
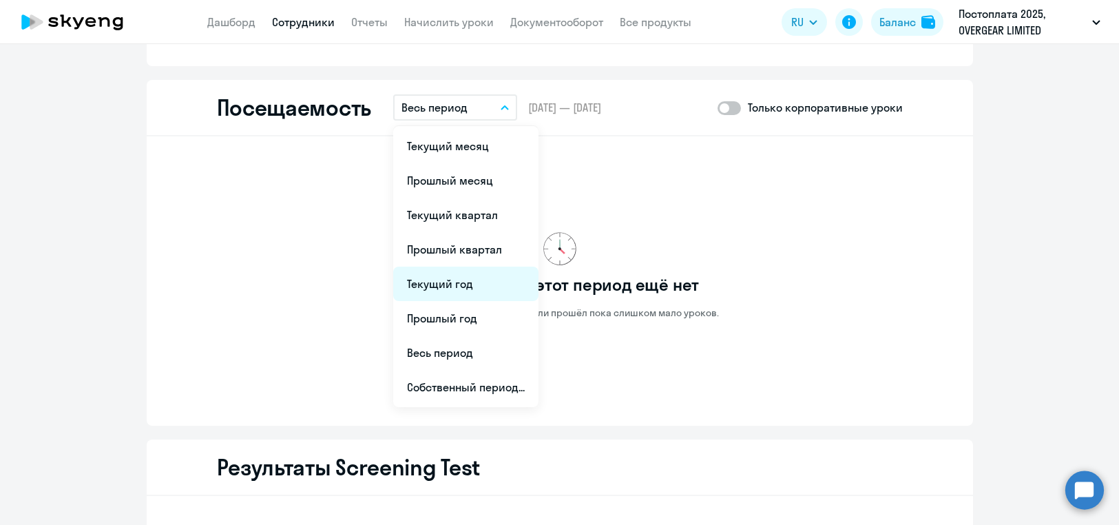
click at [475, 293] on li "Текущий год" at bounding box center [465, 283] width 145 height 34
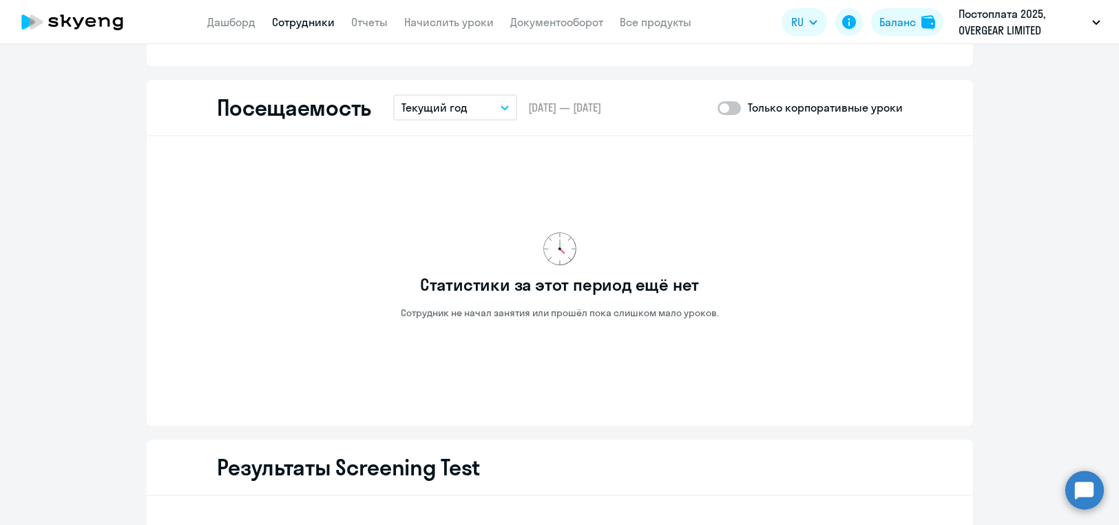
click at [428, 108] on p "Текущий год" at bounding box center [434, 107] width 66 height 17
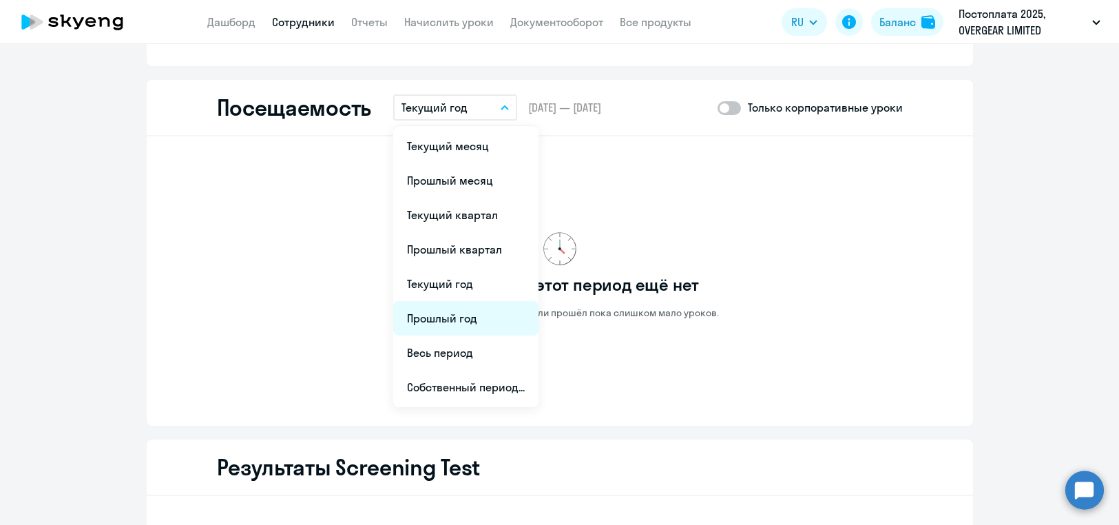
click at [452, 312] on li "Прошлый год" at bounding box center [465, 318] width 145 height 34
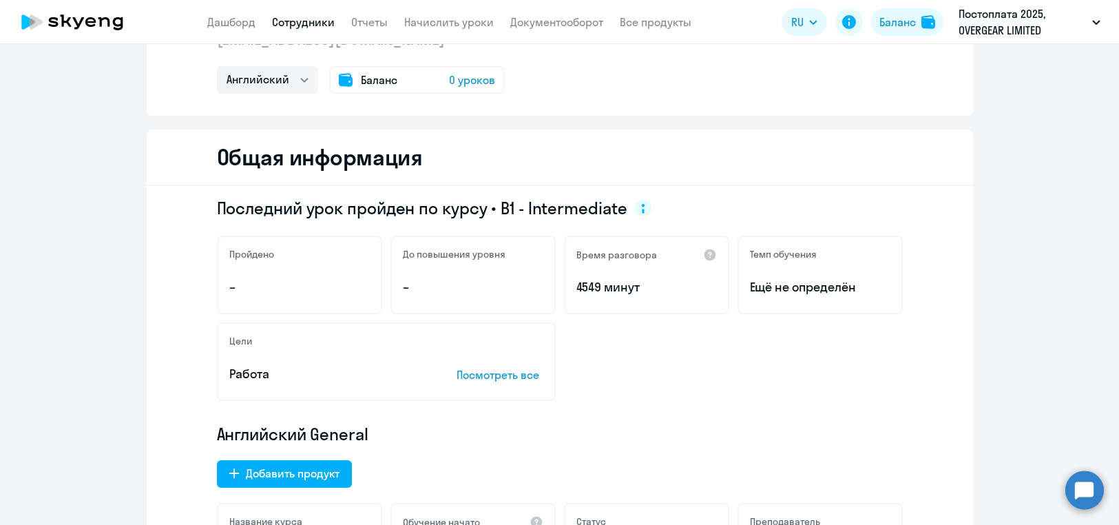
scroll to position [0, 0]
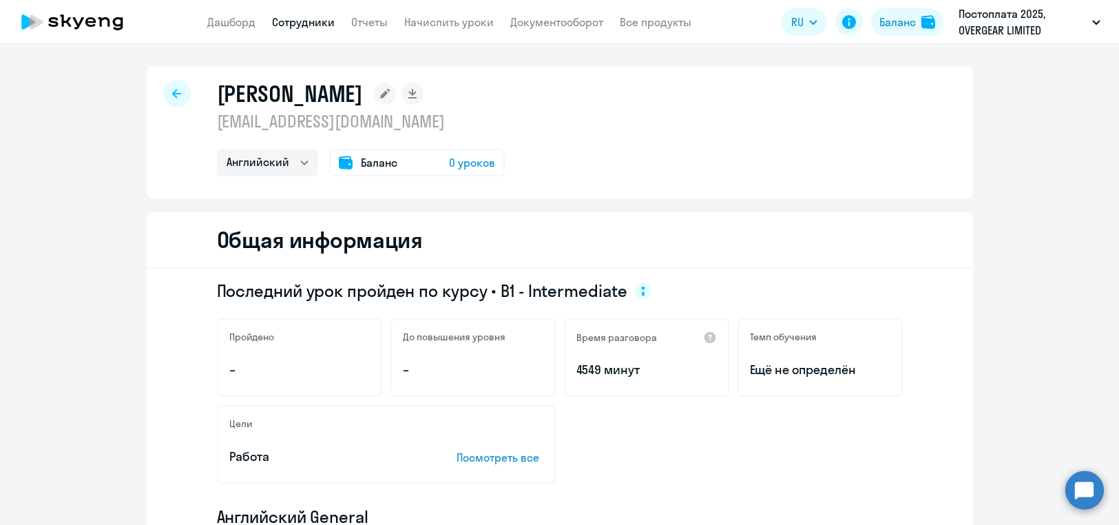
click at [174, 103] on div at bounding box center [177, 94] width 28 height 28
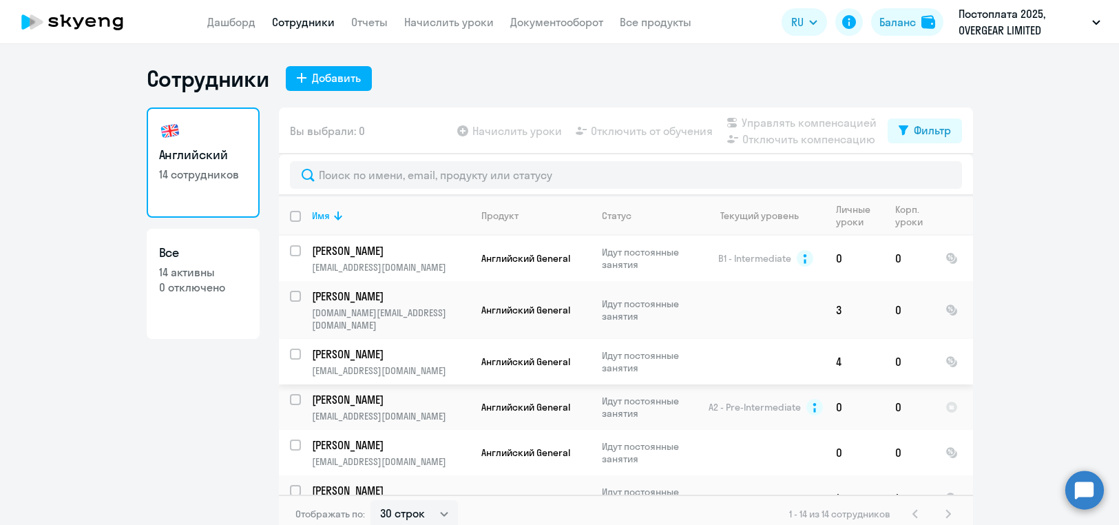
select select "30"
click at [458, 128] on app-table-action-button "Начислить уроки" at bounding box center [507, 131] width 107 height 17
click at [238, 19] on link "Дашборд" at bounding box center [231, 22] width 48 height 14
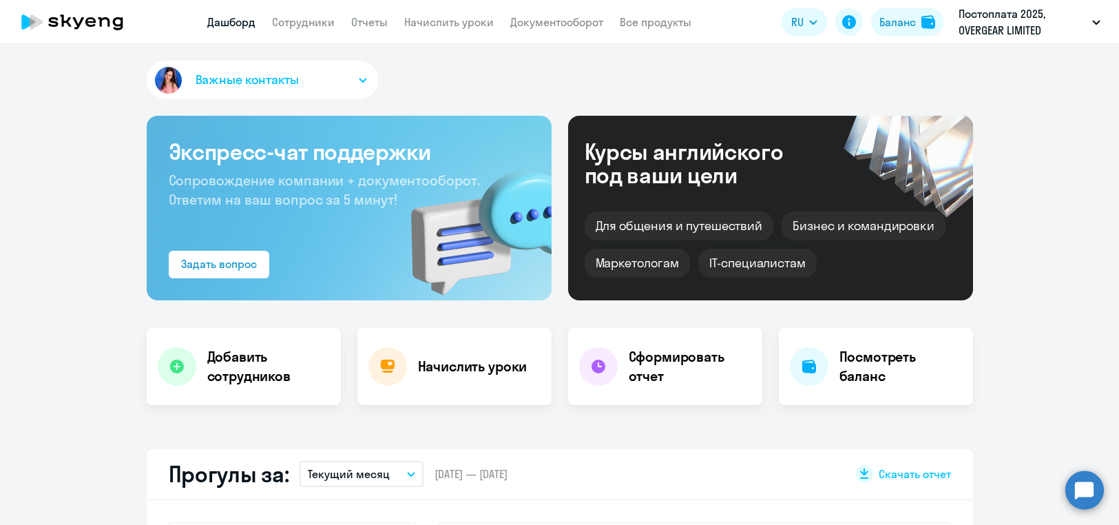
select select "30"
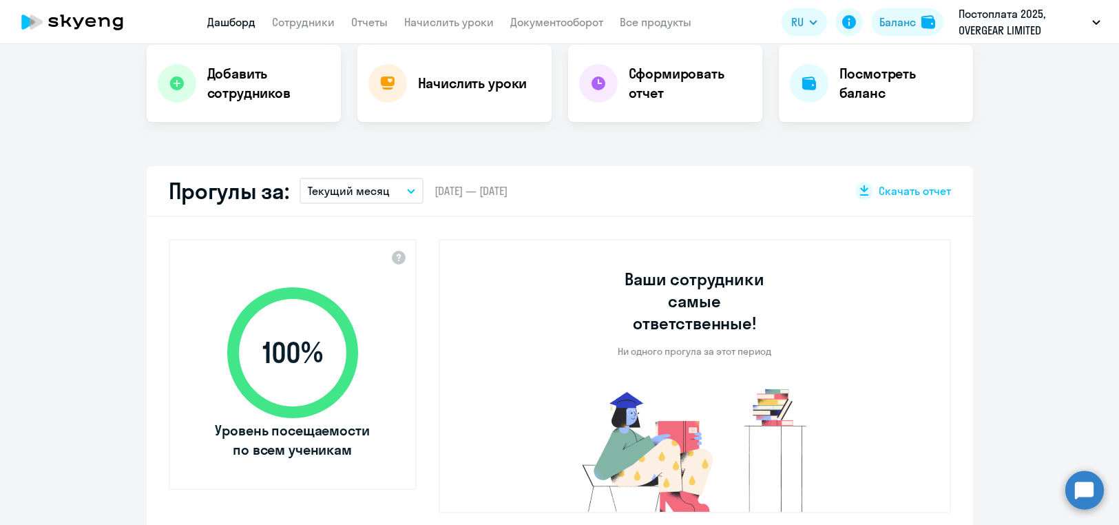
scroll to position [317, 0]
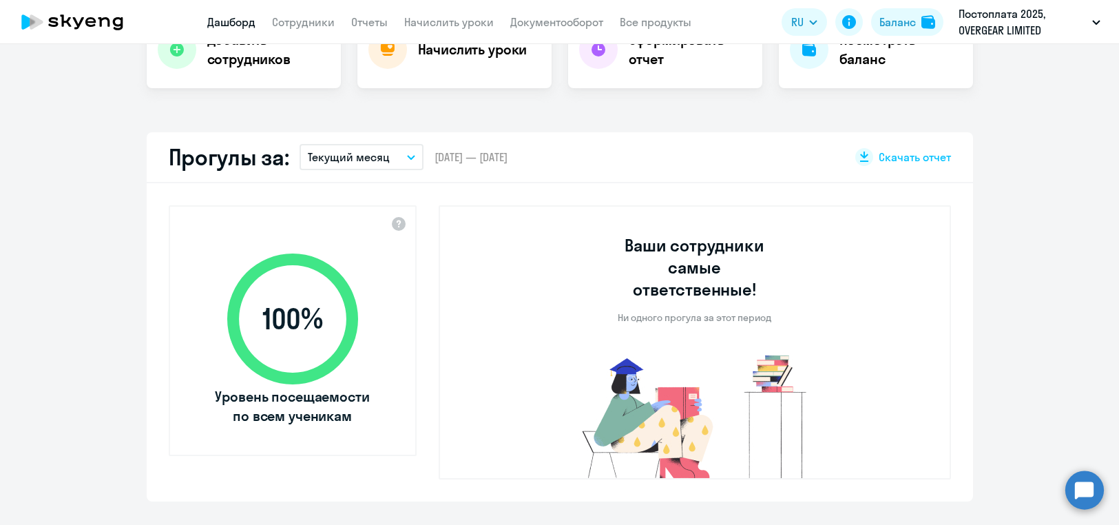
click at [382, 156] on button "Текущий месяц" at bounding box center [361, 157] width 124 height 26
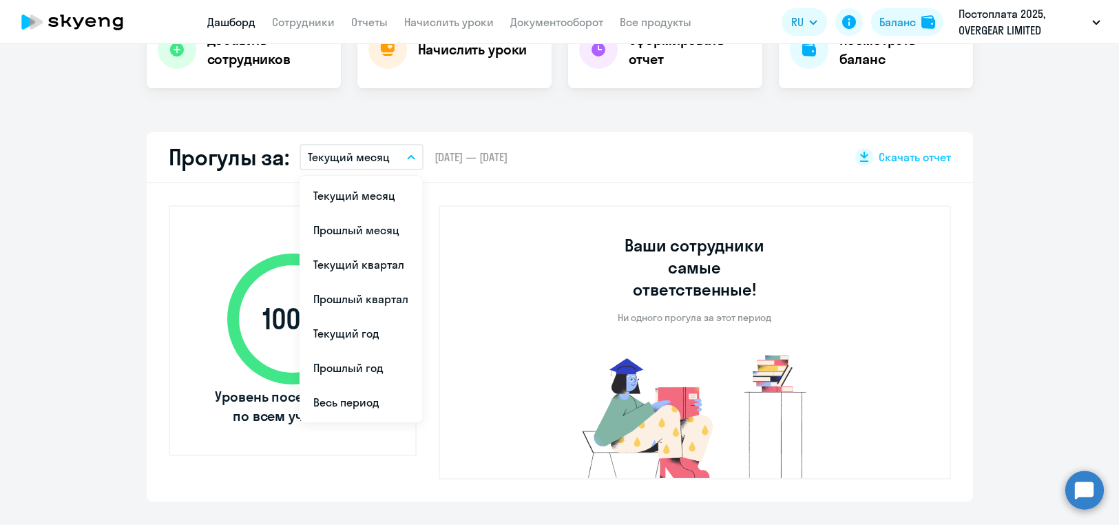
click at [263, 154] on h2 "Прогулы за:" at bounding box center [229, 157] width 120 height 28
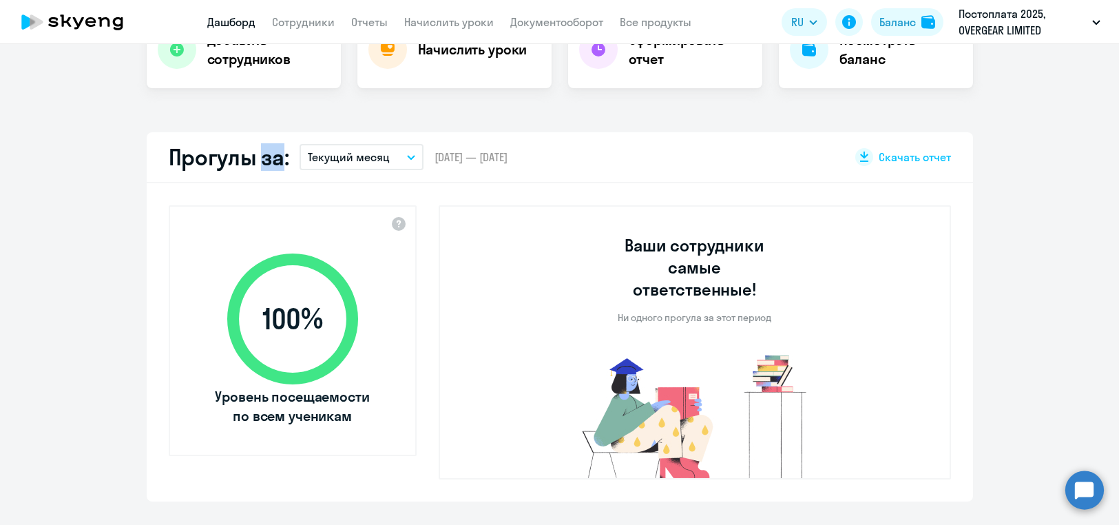
click at [263, 154] on h2 "Прогулы за:" at bounding box center [229, 157] width 120 height 28
click at [125, 317] on app-truancy-attendance-dashboard "Прогулы за: Текущий месяц Текущий месяц Прошлый месяц Текущий квартал Прошлый к…" at bounding box center [559, 316] width 1119 height 369
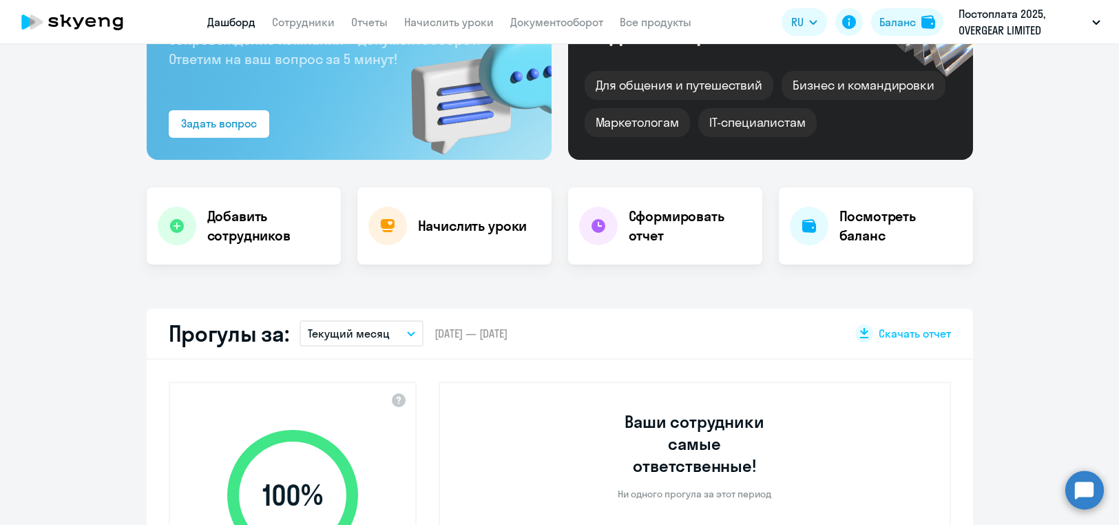
scroll to position [83, 0]
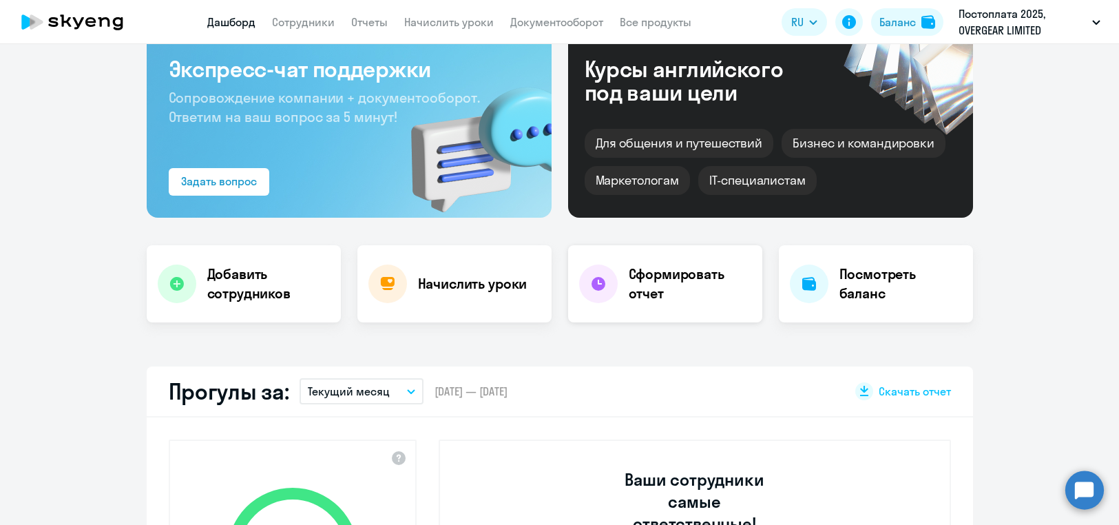
click at [697, 273] on h4 "Сформировать отчет" at bounding box center [689, 283] width 123 height 39
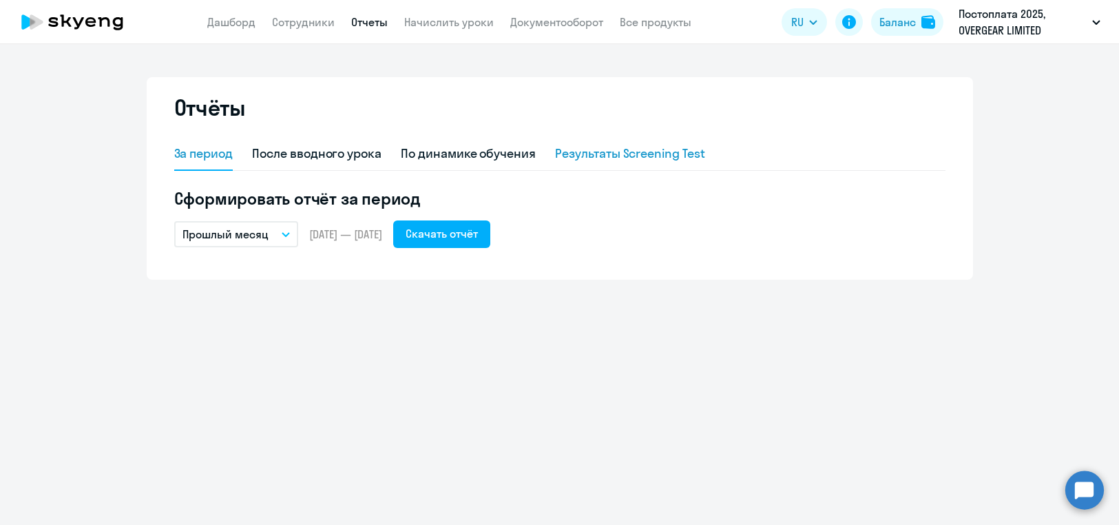
click at [602, 162] on div "Результаты Screening Test" at bounding box center [630, 154] width 150 height 18
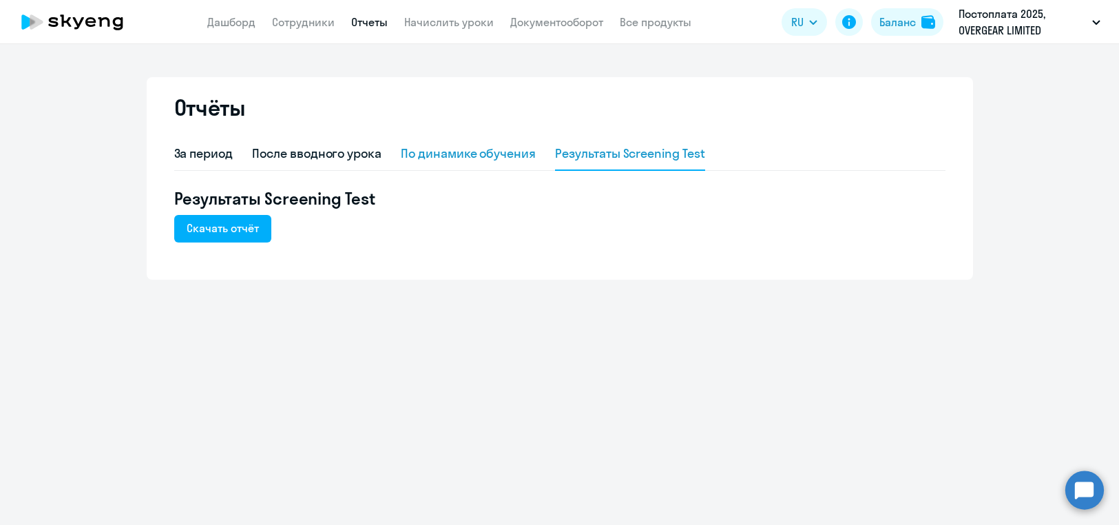
click at [487, 160] on div "По динамике обучения" at bounding box center [468, 154] width 135 height 18
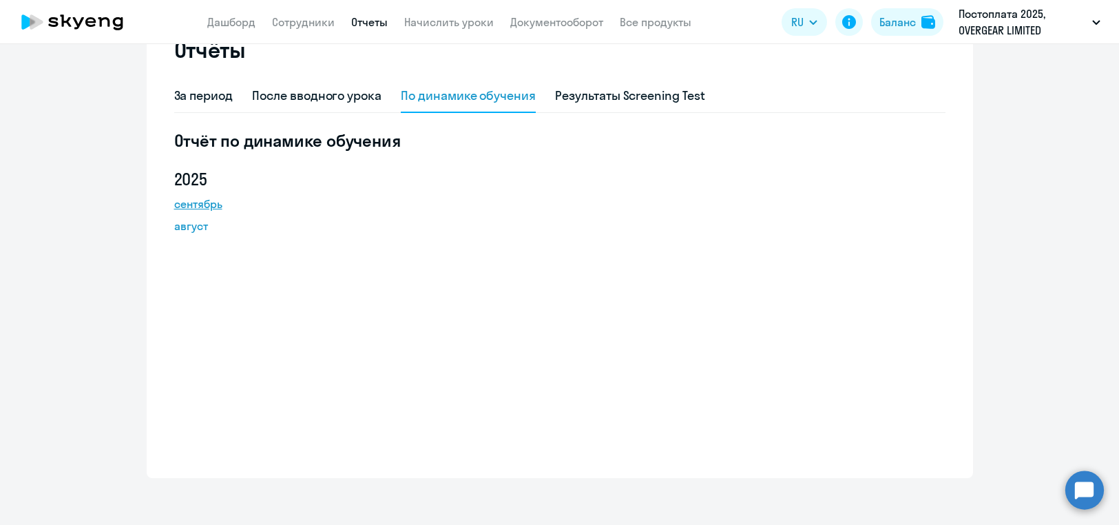
click at [189, 212] on link "сентябрь" at bounding box center [236, 203] width 124 height 17
click at [1020, 255] on ng-component "Отчёты За период После вводного урока По динамике обучения Результаты Screening…" at bounding box center [559, 248] width 1119 height 458
click at [300, 25] on link "Сотрудники" at bounding box center [303, 22] width 63 height 14
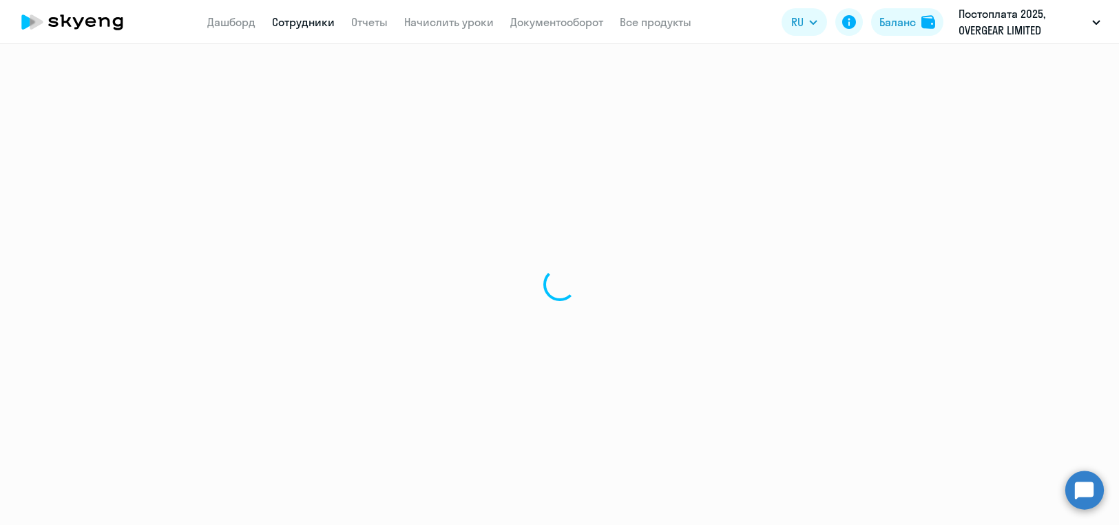
select select "30"
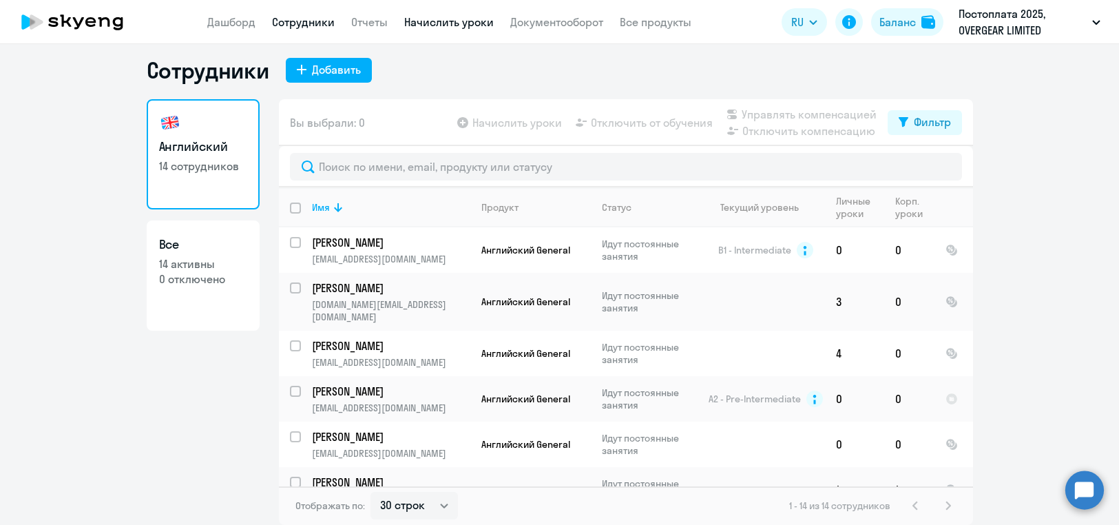
click at [438, 21] on link "Начислить уроки" at bounding box center [448, 22] width 89 height 14
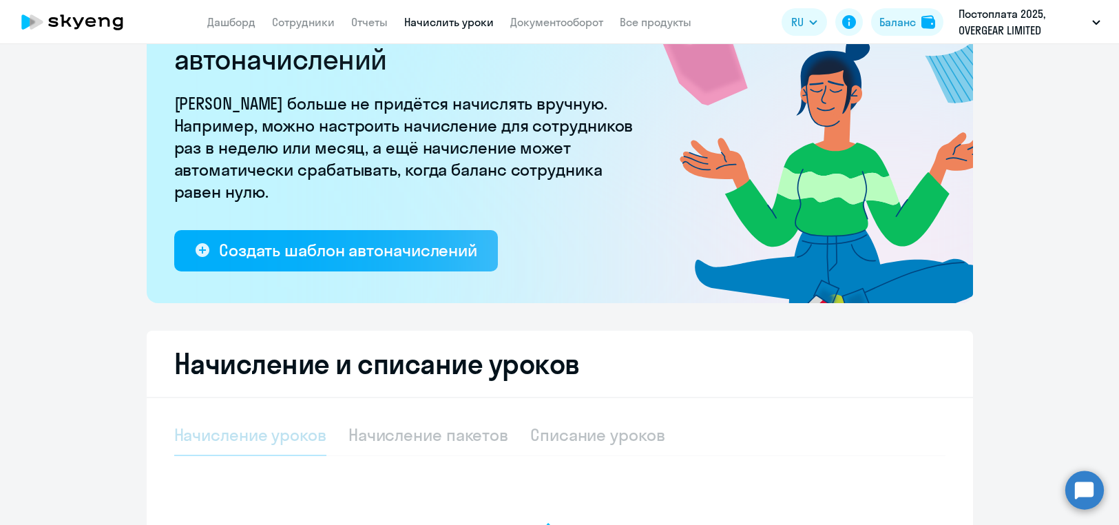
select select "10"
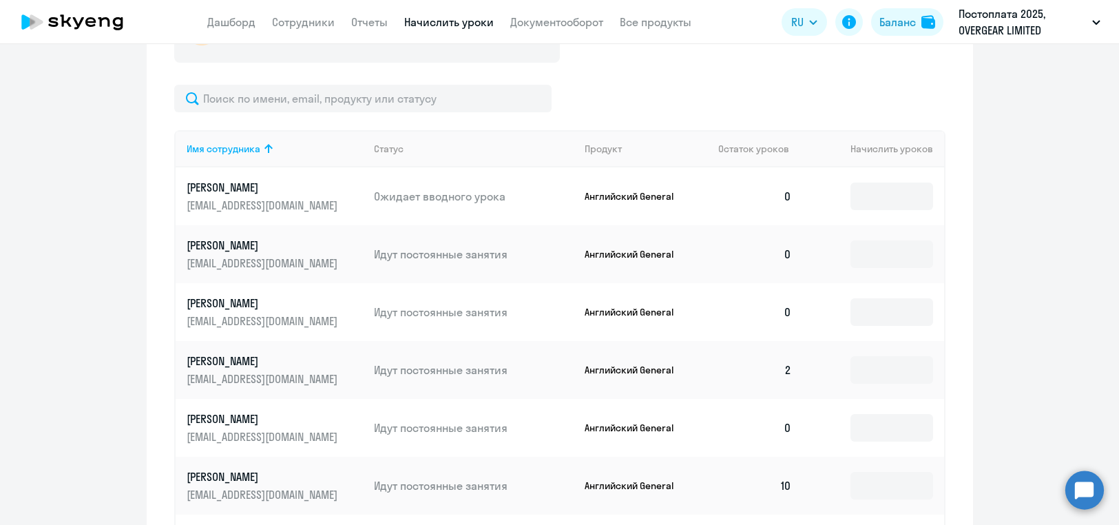
scroll to position [578, 0]
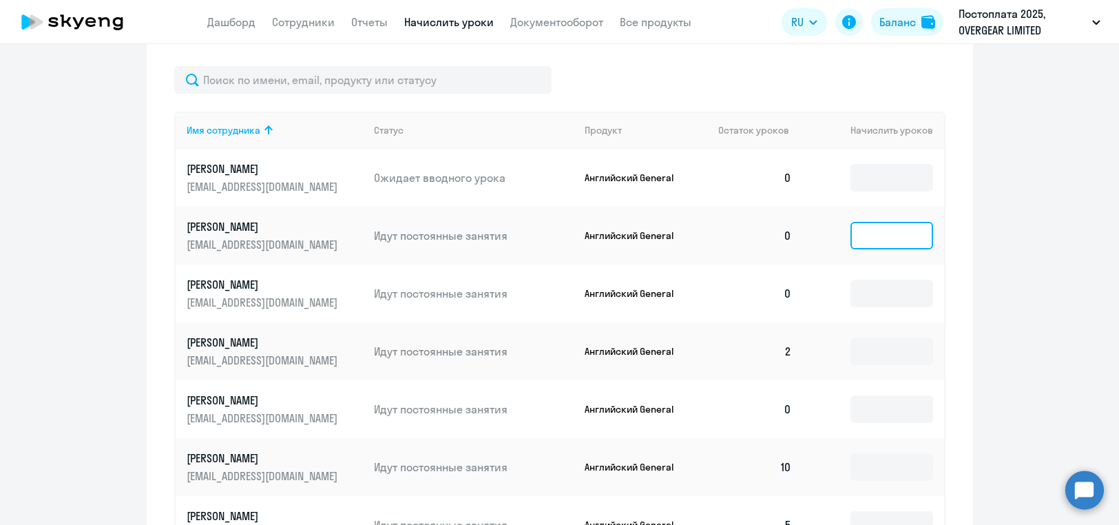
click at [865, 238] on input at bounding box center [891, 236] width 83 height 28
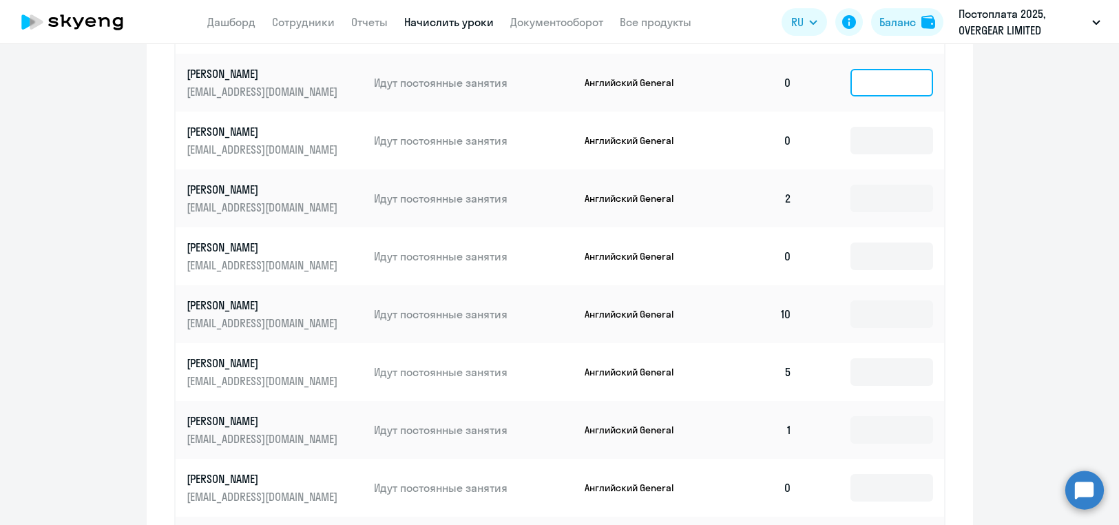
scroll to position [580, 0]
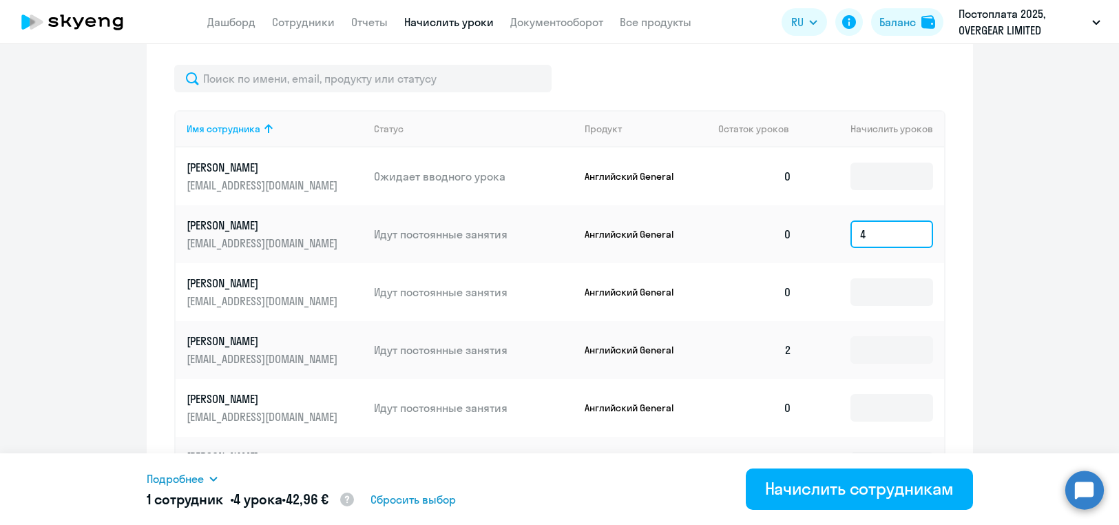
drag, startPoint x: 871, startPoint y: 236, endPoint x: 825, endPoint y: 241, distance: 45.7
click at [850, 241] on input "4" at bounding box center [891, 234] width 83 height 28
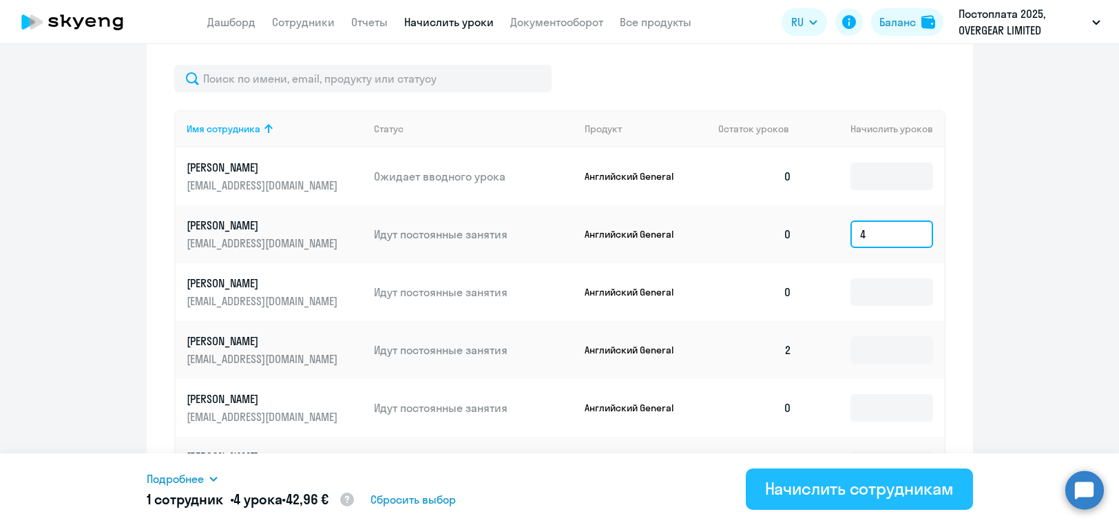
type input "4"
click at [860, 487] on div "Начислить сотрудникам" at bounding box center [859, 488] width 189 height 22
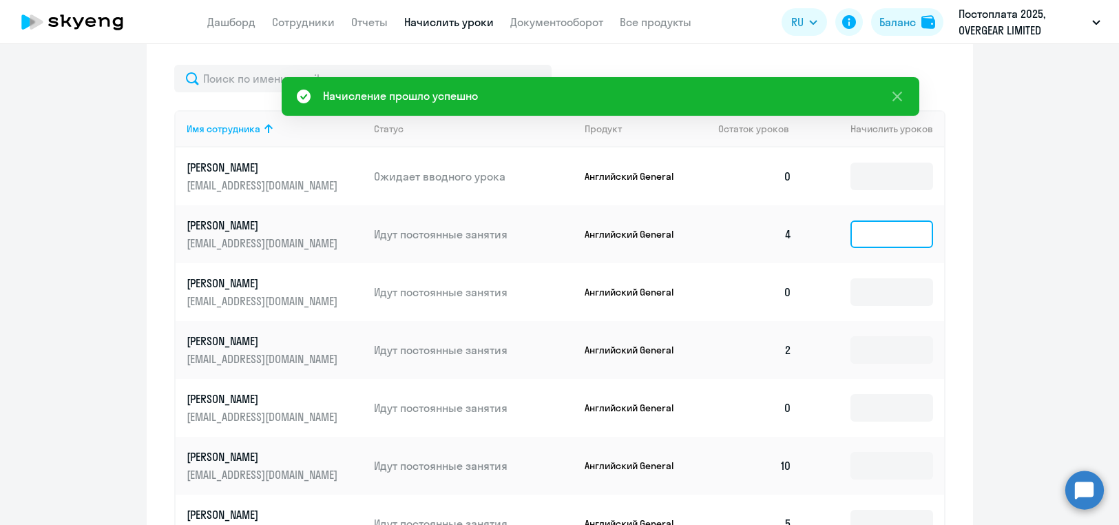
click at [886, 235] on input at bounding box center [891, 234] width 83 height 28
click at [880, 299] on input at bounding box center [891, 292] width 83 height 28
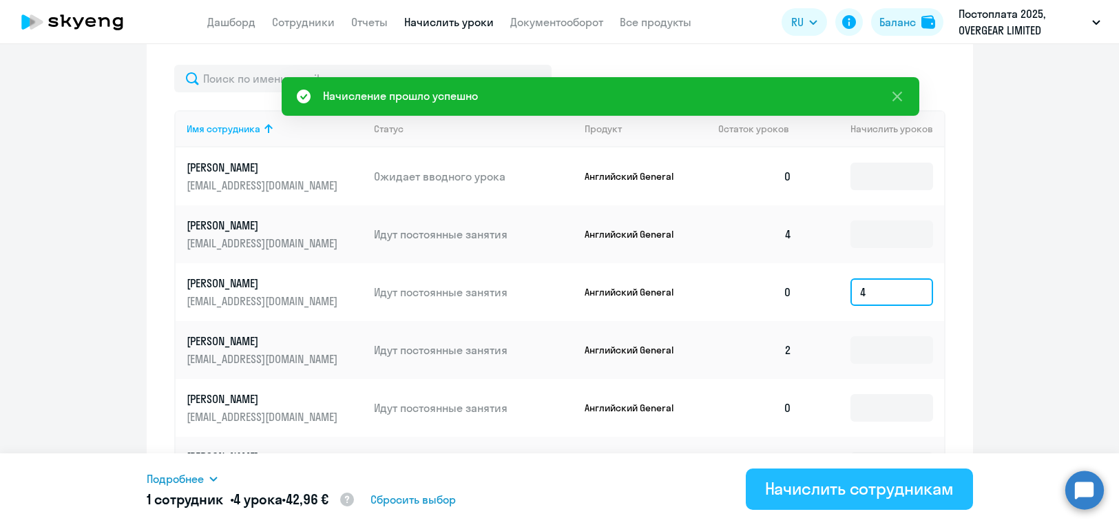
type input "4"
click at [876, 479] on div "Начислить сотрудникам" at bounding box center [859, 488] width 189 height 22
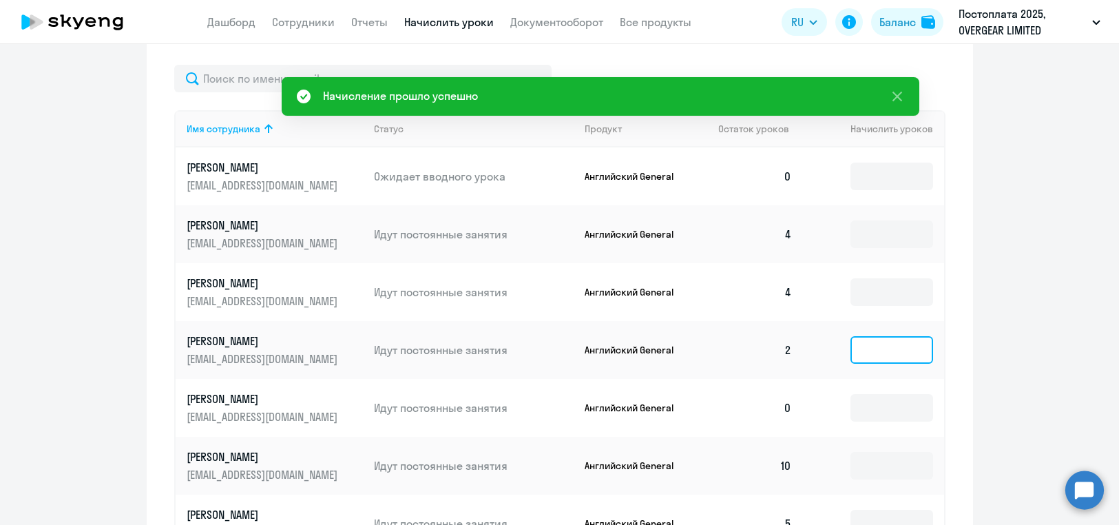
click at [877, 351] on input at bounding box center [891, 350] width 83 height 28
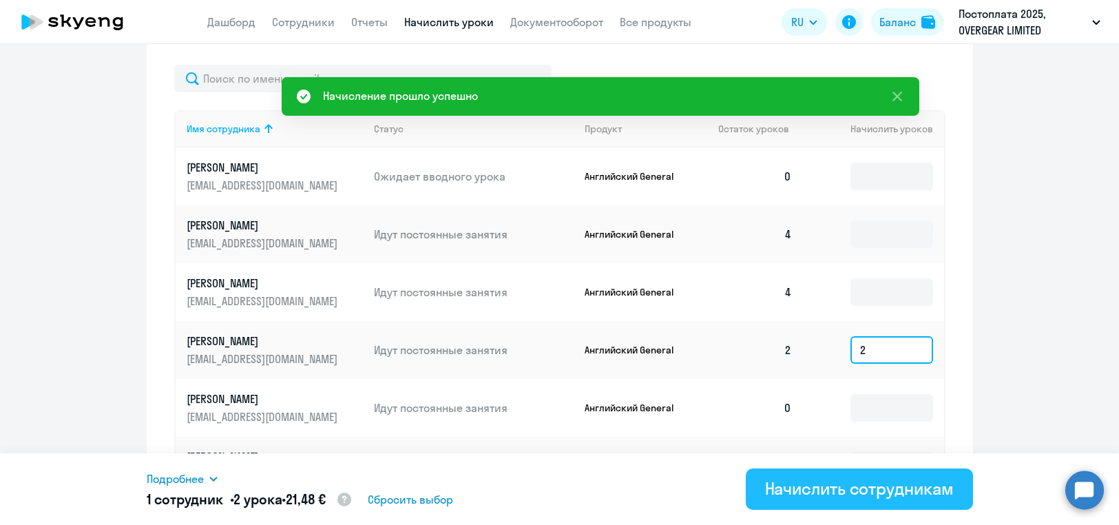
type input "2"
click at [895, 487] on div "Начислить сотрудникам" at bounding box center [859, 488] width 189 height 22
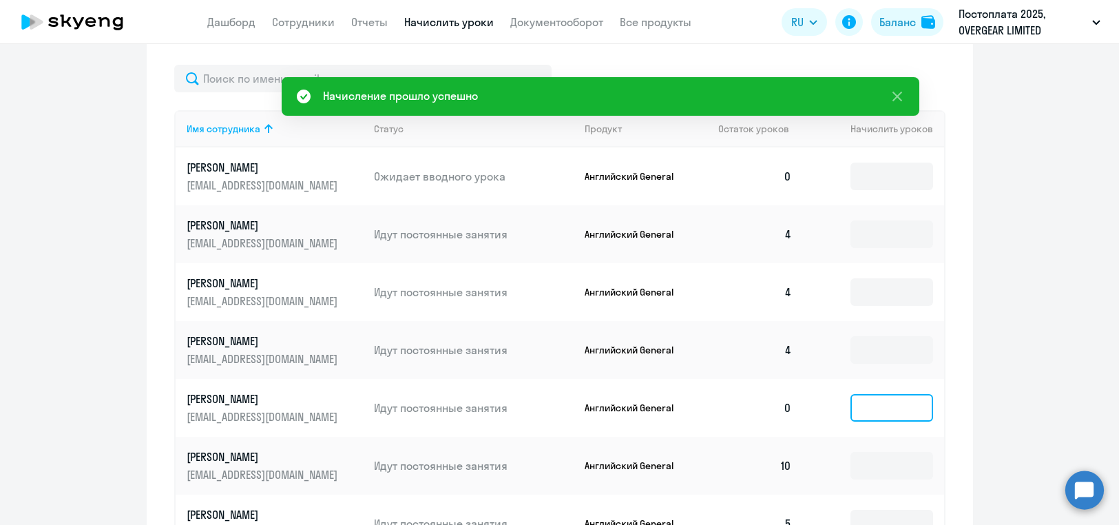
click at [887, 407] on input at bounding box center [891, 408] width 83 height 28
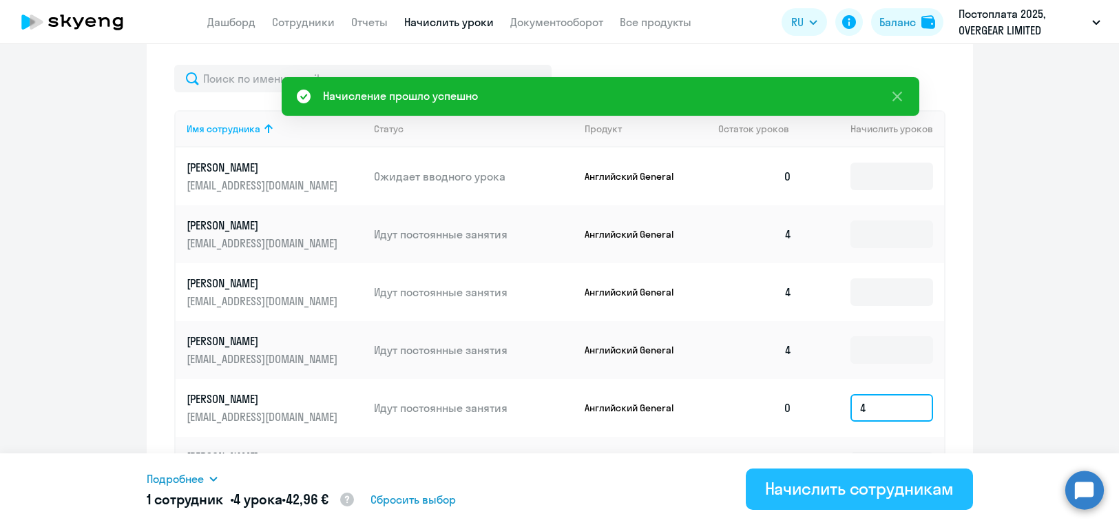
type input "4"
click at [891, 487] on div "Начислить сотрудникам" at bounding box center [859, 488] width 189 height 22
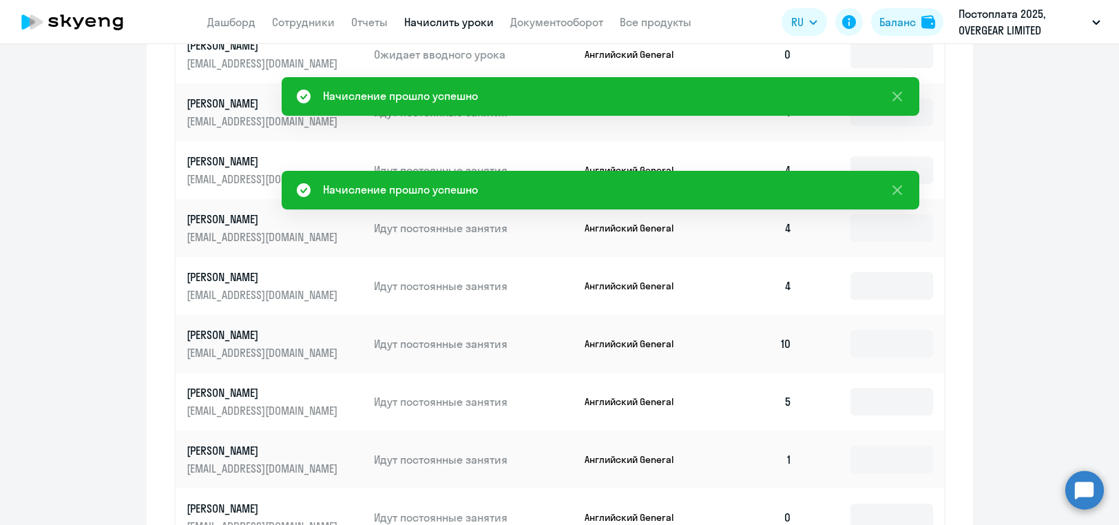
scroll to position [704, 0]
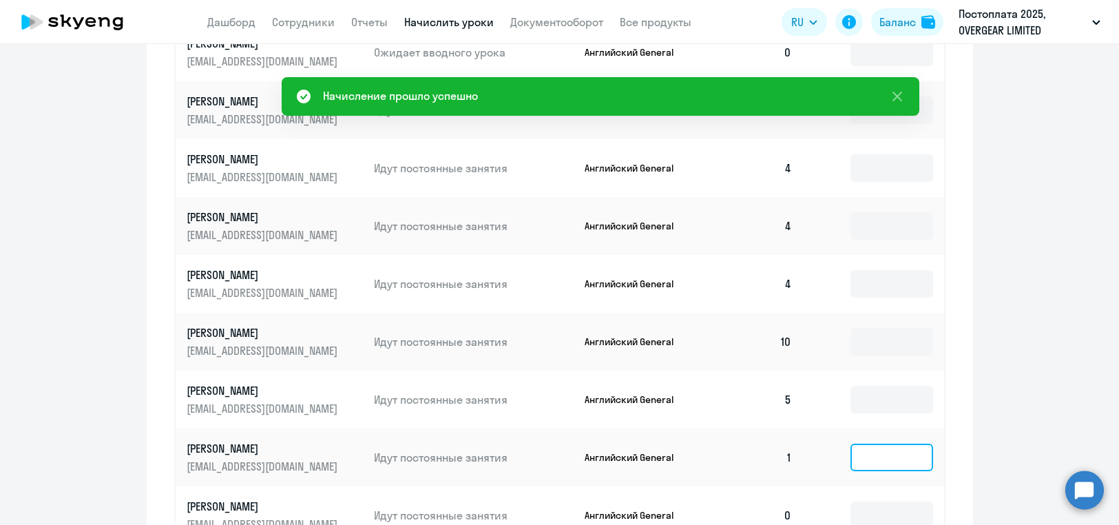
click at [888, 465] on input at bounding box center [891, 457] width 83 height 28
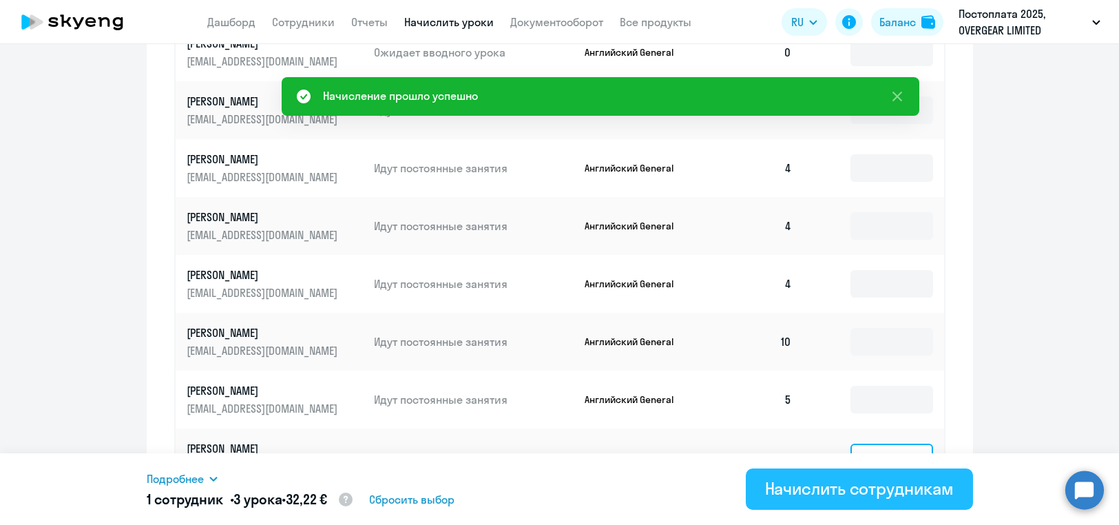
type input "3"
click at [878, 481] on div "Начислить сотрудникам" at bounding box center [859, 488] width 189 height 22
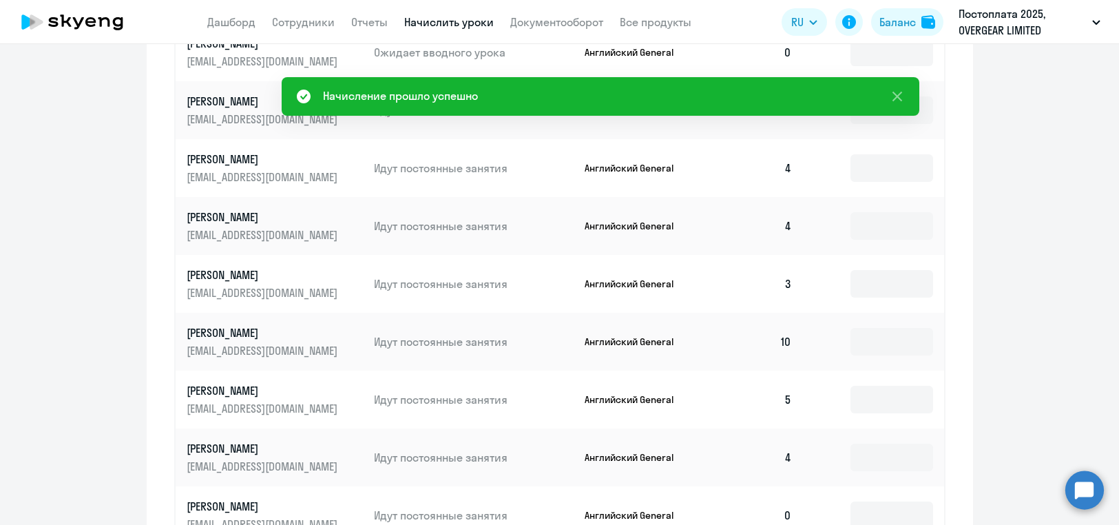
scroll to position [717, 0]
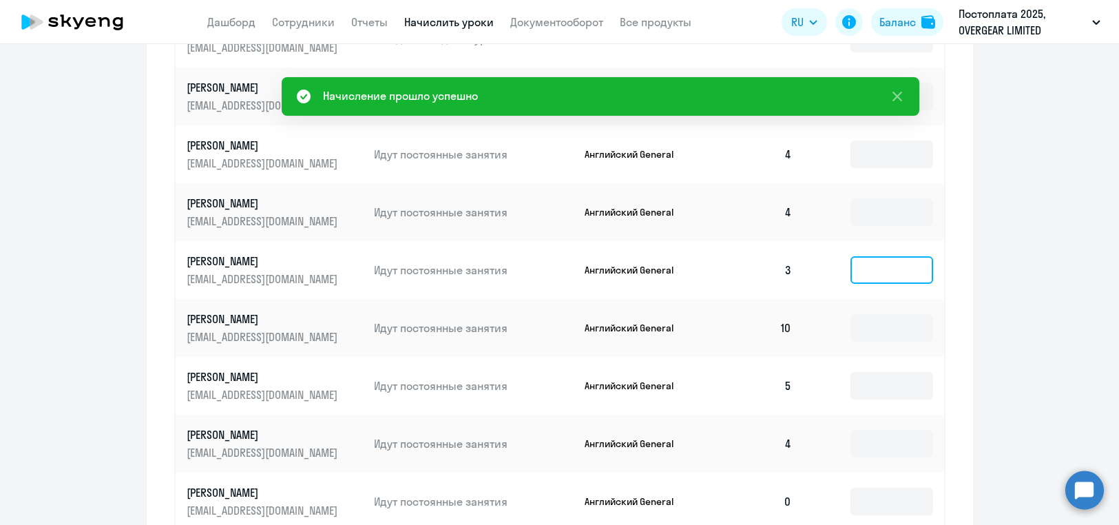
click at [880, 271] on input at bounding box center [891, 270] width 83 height 28
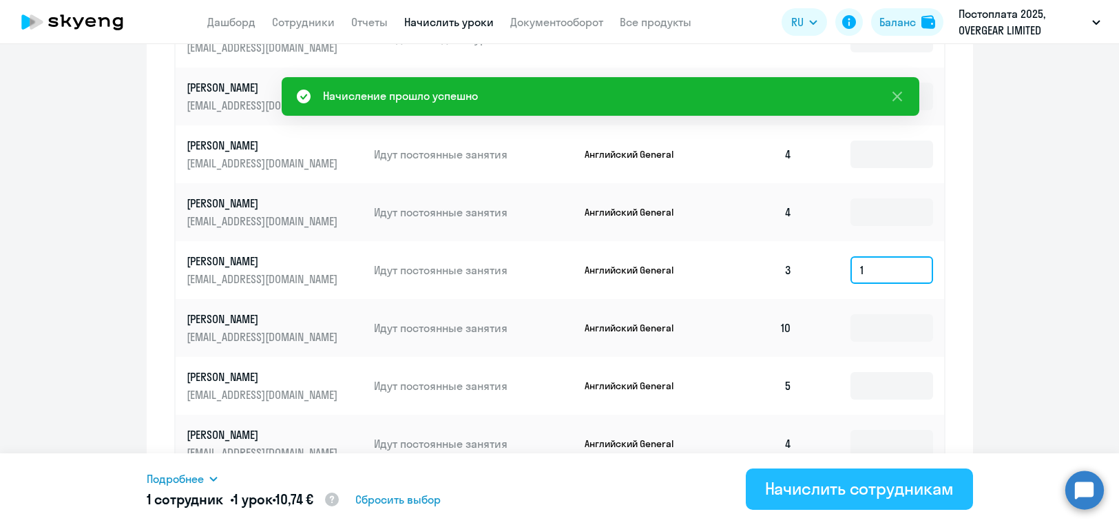
type input "1"
click at [874, 478] on div "Начислить сотрудникам" at bounding box center [859, 488] width 189 height 22
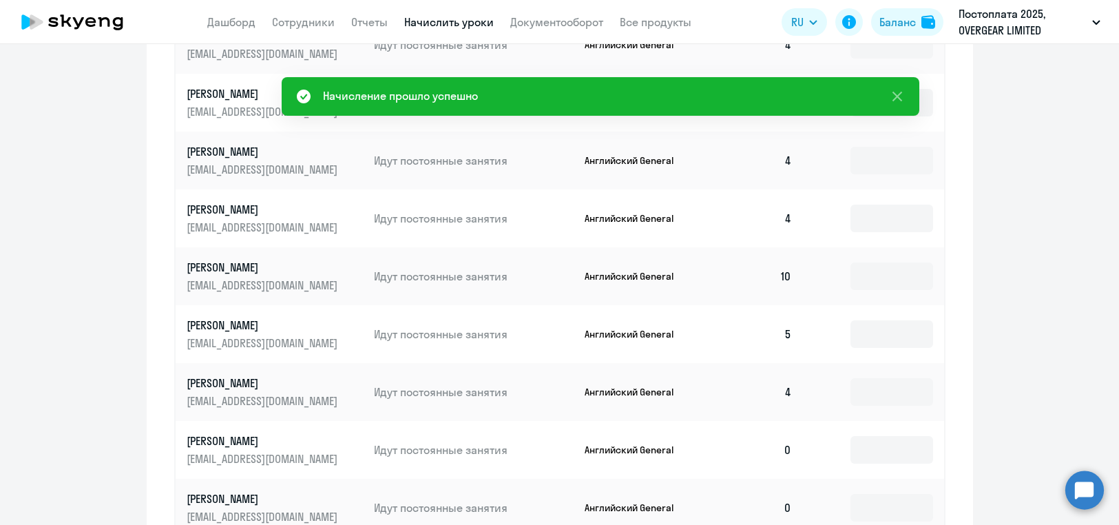
scroll to position [772, 0]
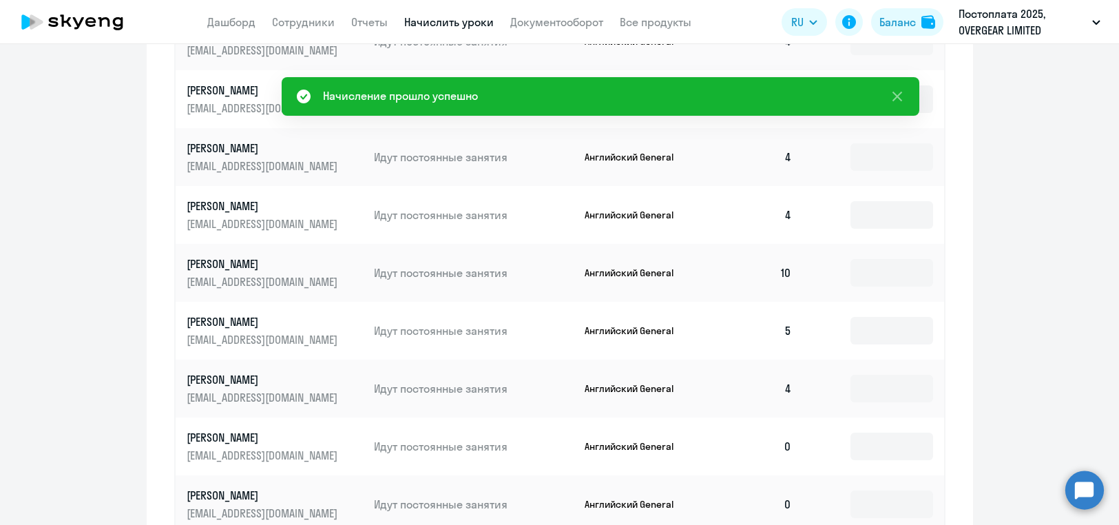
click at [887, 461] on td at bounding box center [873, 446] width 140 height 58
click at [885, 454] on input at bounding box center [891, 446] width 83 height 28
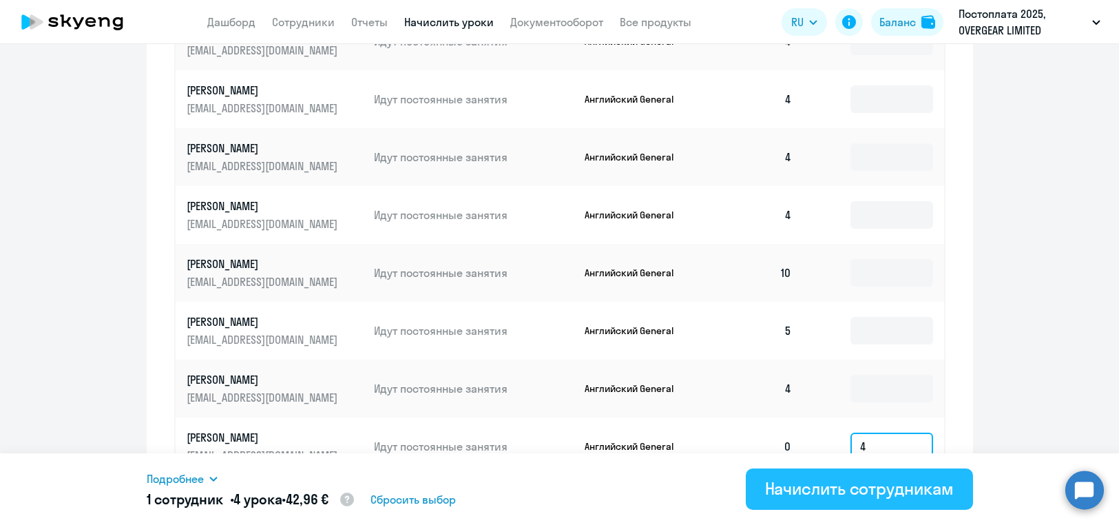
type input "4"
click at [878, 485] on div "Начислить сотрудникам" at bounding box center [859, 488] width 189 height 22
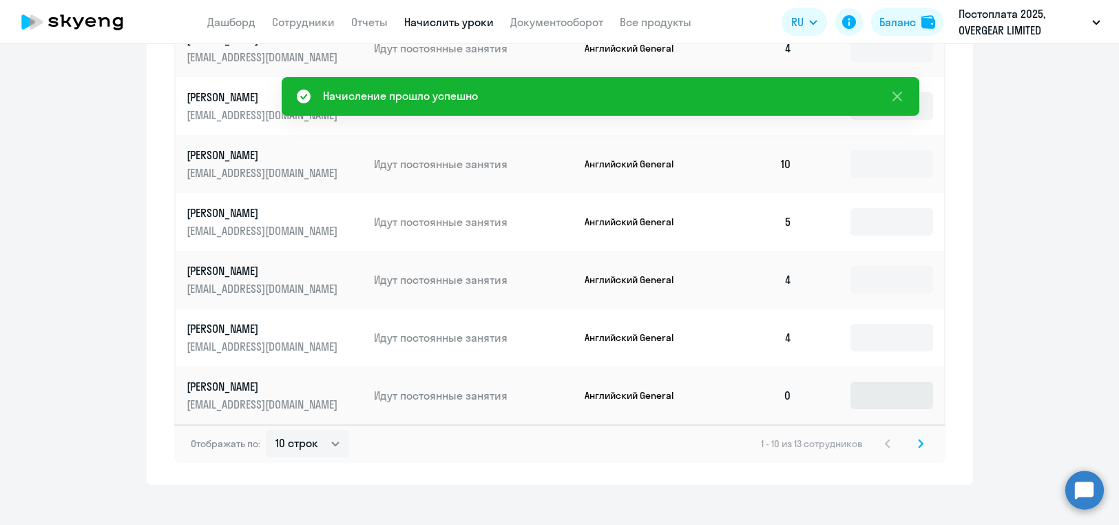
scroll to position [883, 0]
click at [882, 399] on input at bounding box center [891, 394] width 83 height 28
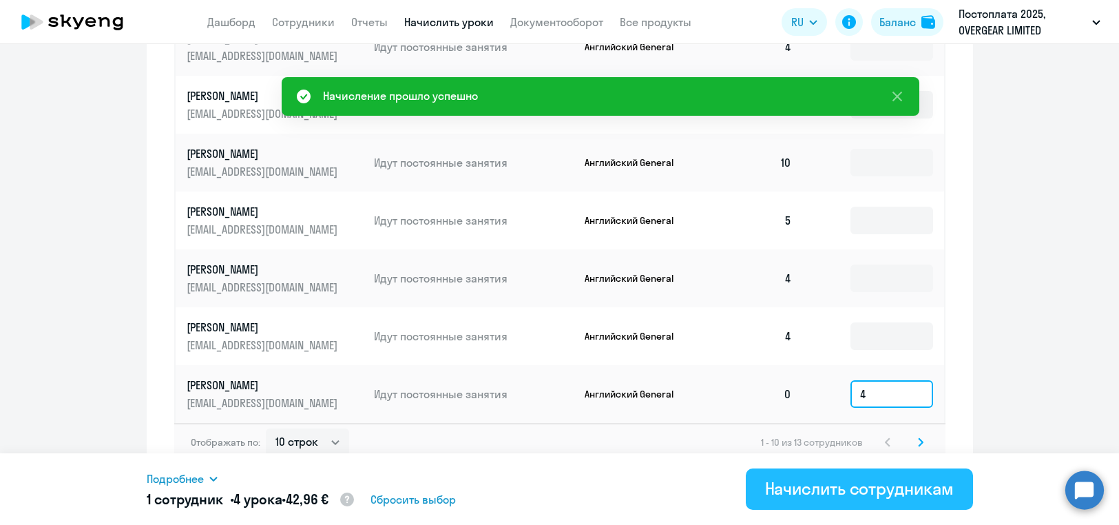
type input "4"
click at [871, 469] on button "Начислить сотрудникам" at bounding box center [859, 488] width 227 height 41
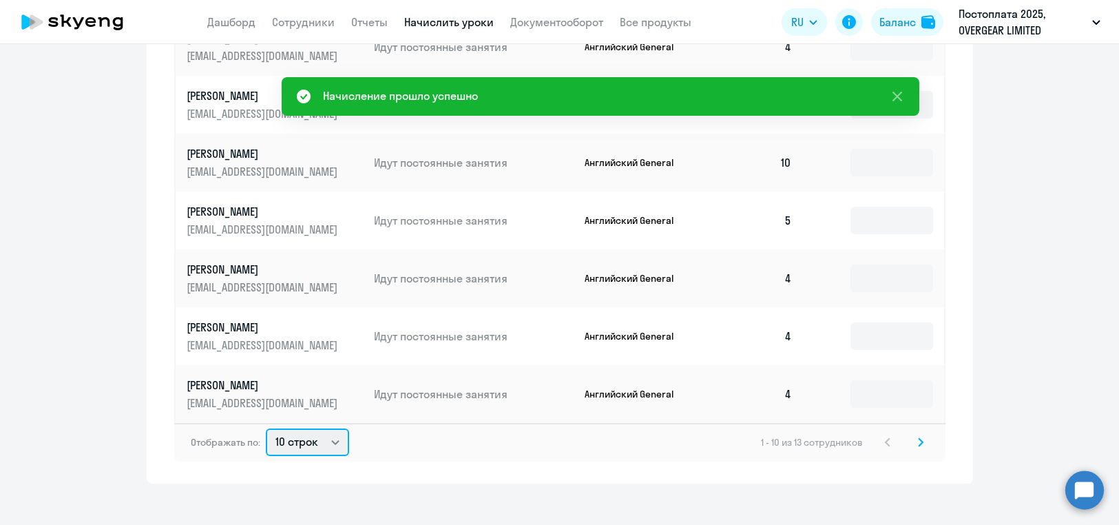
select select "30"
click option "30 строк" at bounding box center [0, 0] width 0 height 0
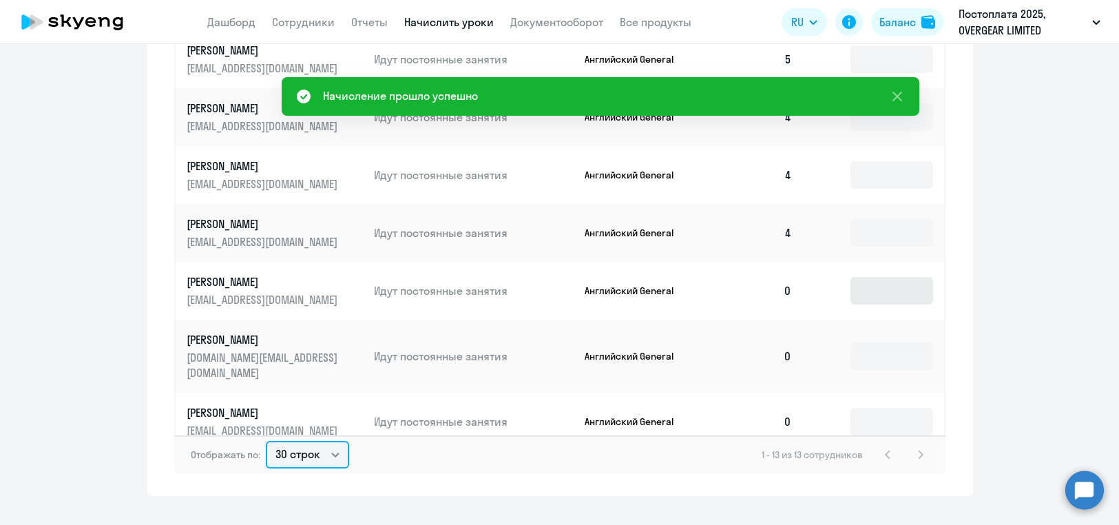
scroll to position [909, 0]
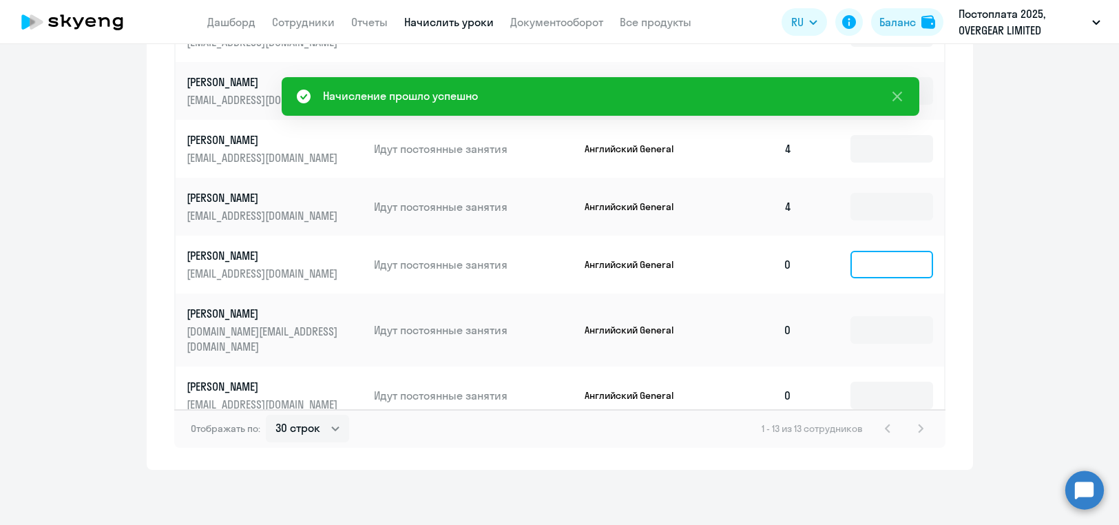
click at [850, 272] on input at bounding box center [891, 265] width 83 height 28
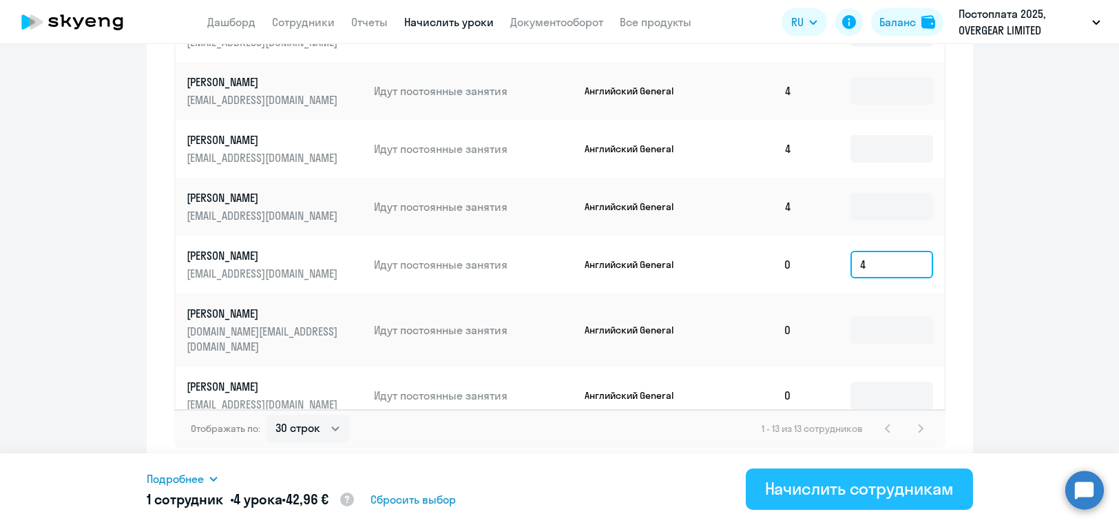
type input "4"
click at [852, 476] on button "Начислить сотрудникам" at bounding box center [859, 488] width 227 height 41
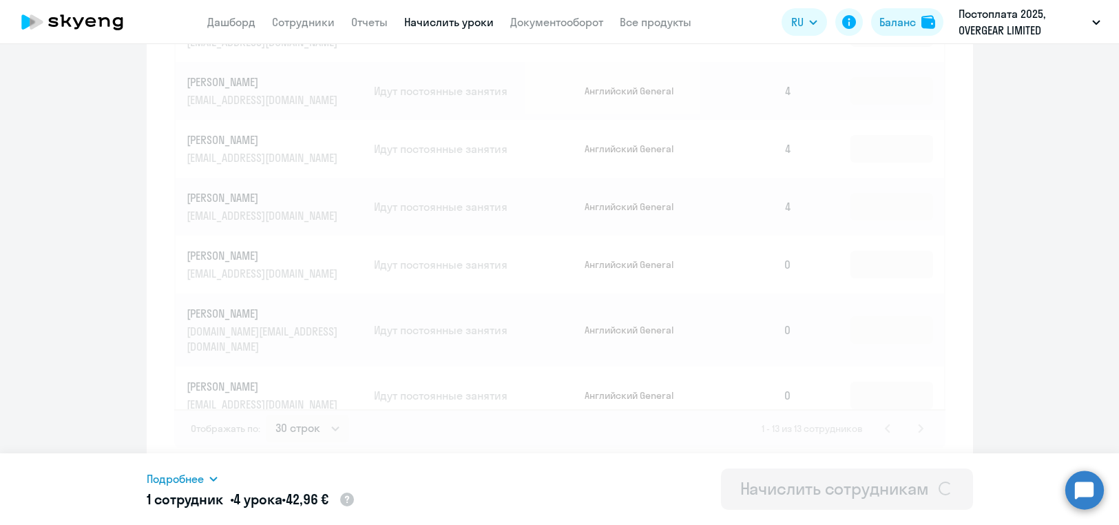
scroll to position [161, 0]
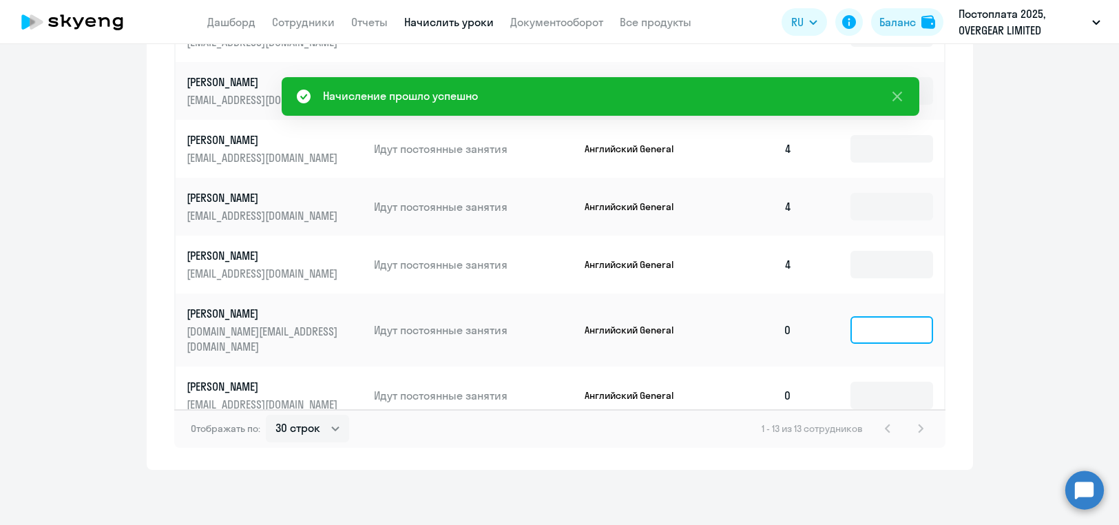
click at [880, 328] on input at bounding box center [891, 330] width 83 height 28
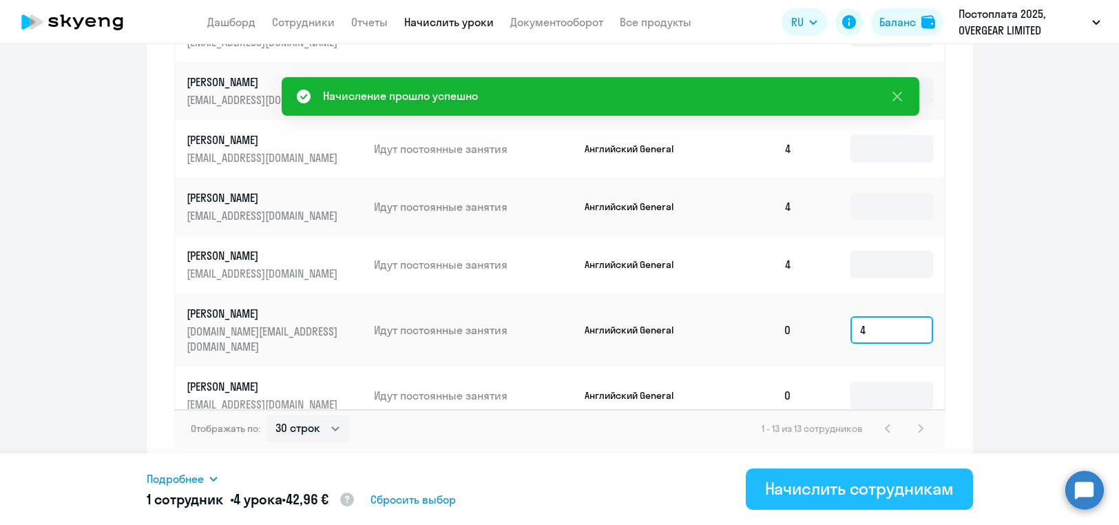
type input "4"
click at [866, 481] on div "Начислить сотрудникам" at bounding box center [859, 488] width 189 height 22
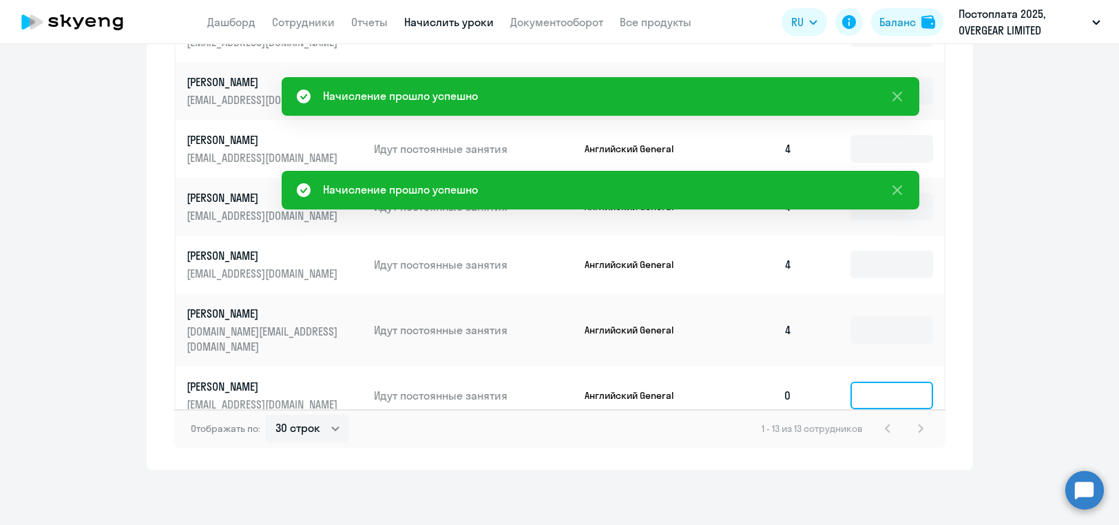
click at [863, 381] on input at bounding box center [891, 395] width 83 height 28
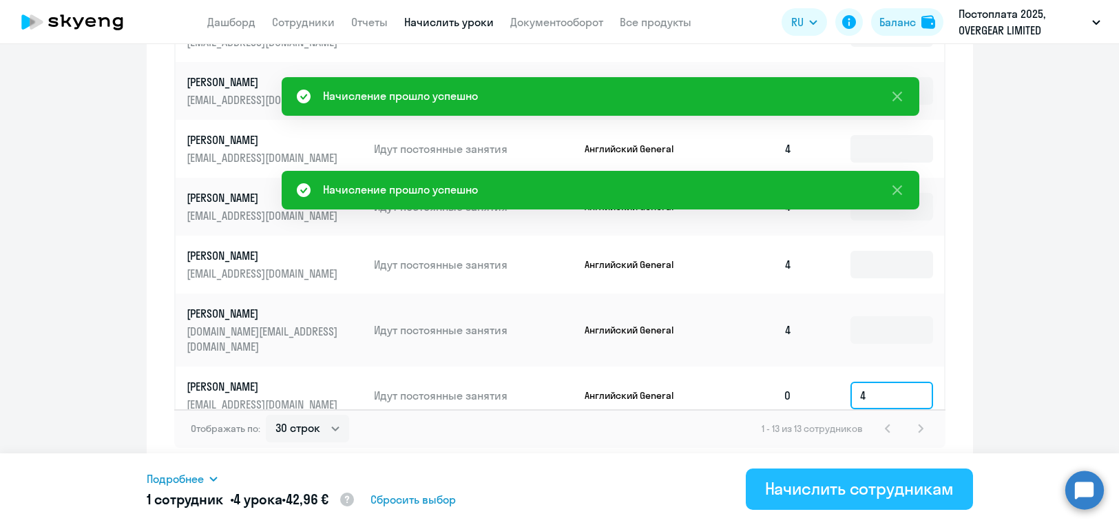
type input "4"
click at [868, 486] on div "Начислить сотрудникам" at bounding box center [859, 488] width 189 height 22
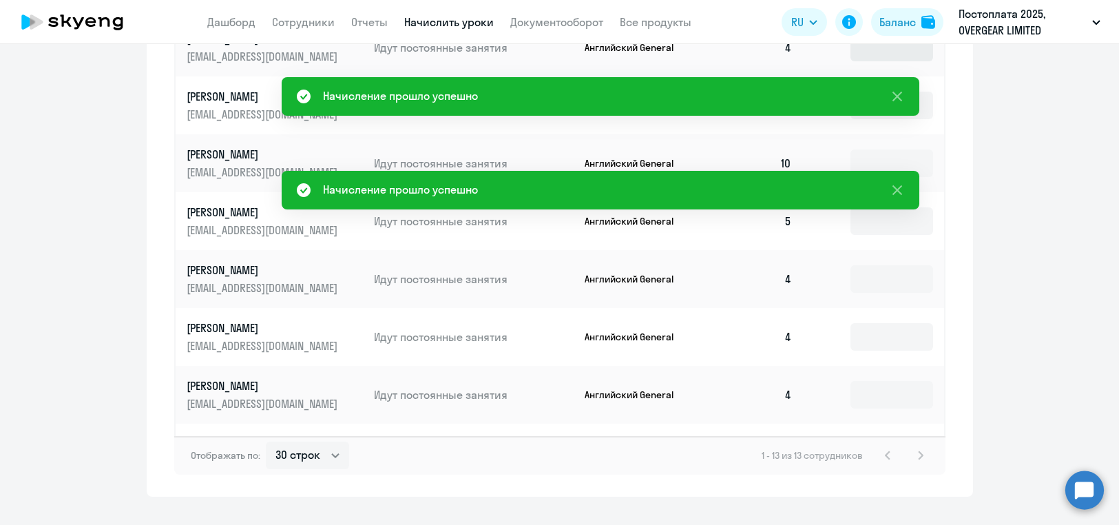
scroll to position [881, 0]
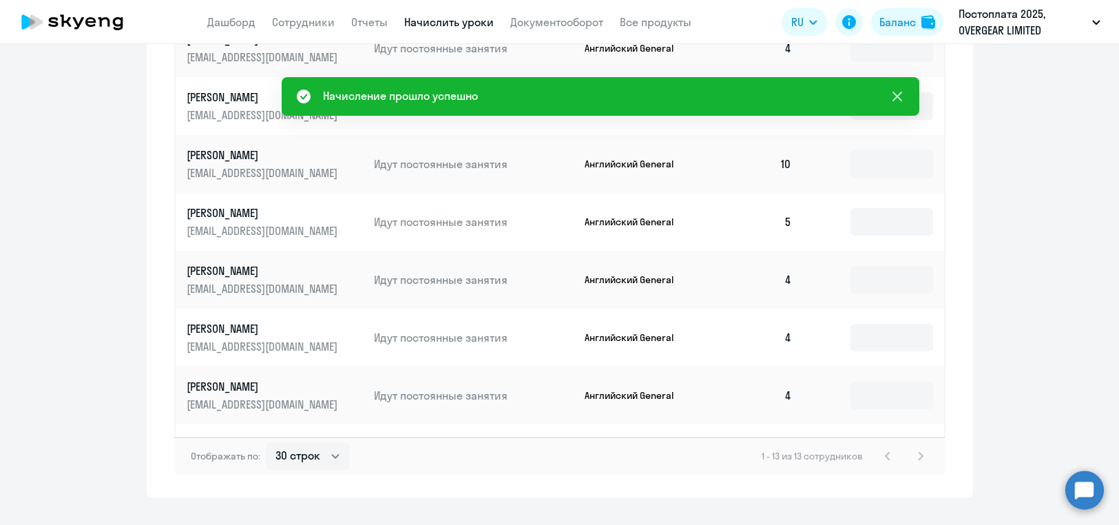
click at [898, 93] on icon at bounding box center [897, 96] width 17 height 17
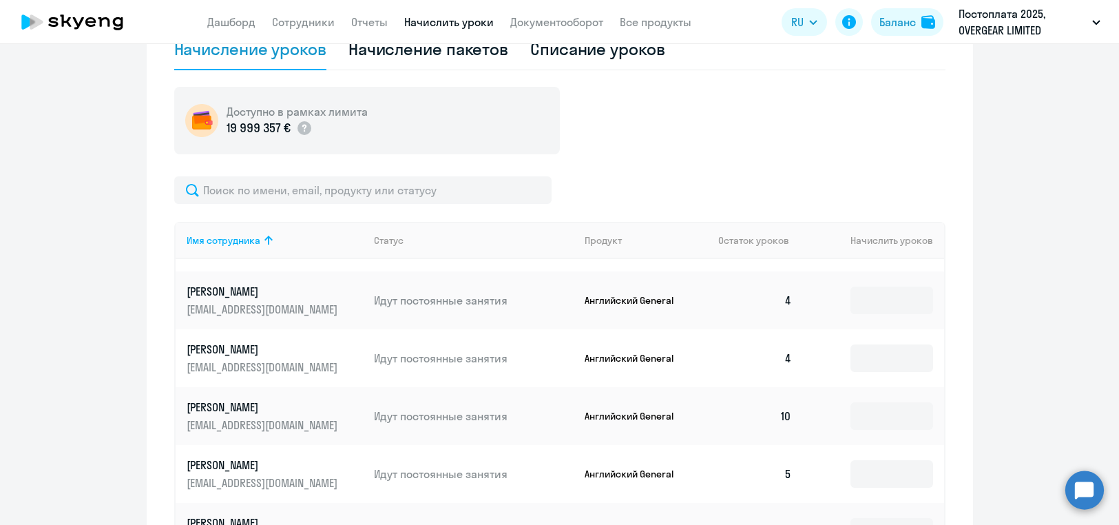
scroll to position [317, 0]
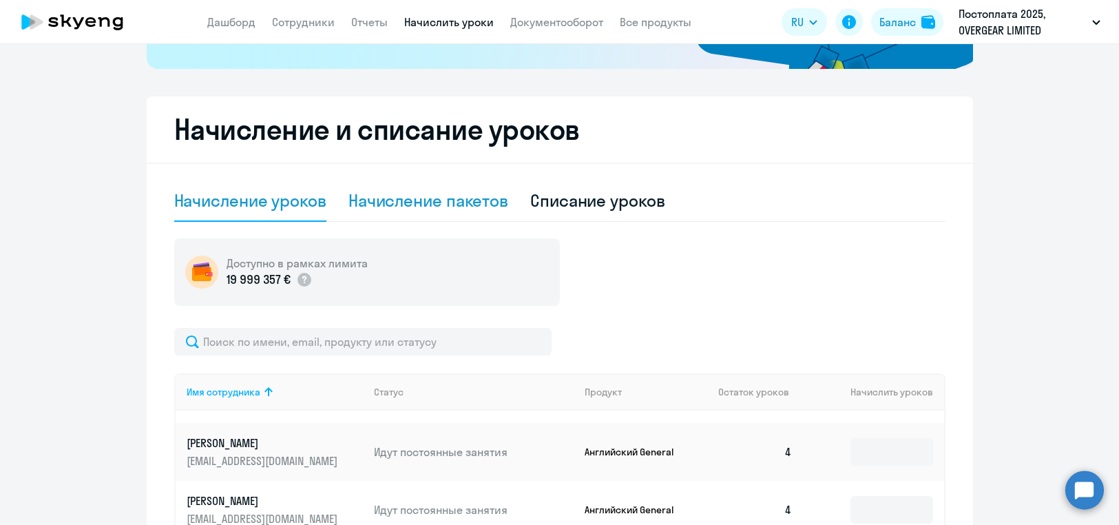
click at [469, 214] on div "Начисление пакетов" at bounding box center [428, 200] width 160 height 41
select select "10"
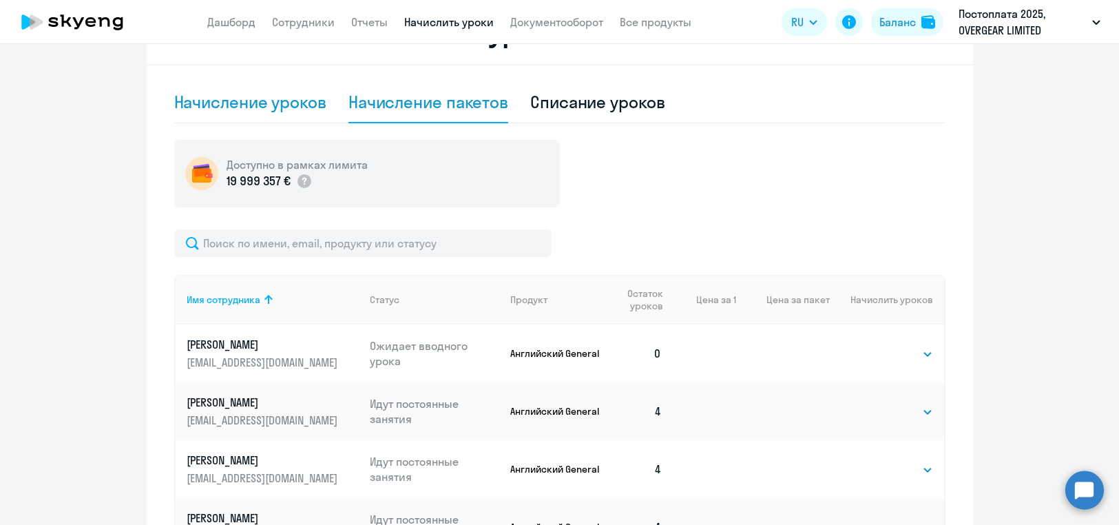
scroll to position [358, 0]
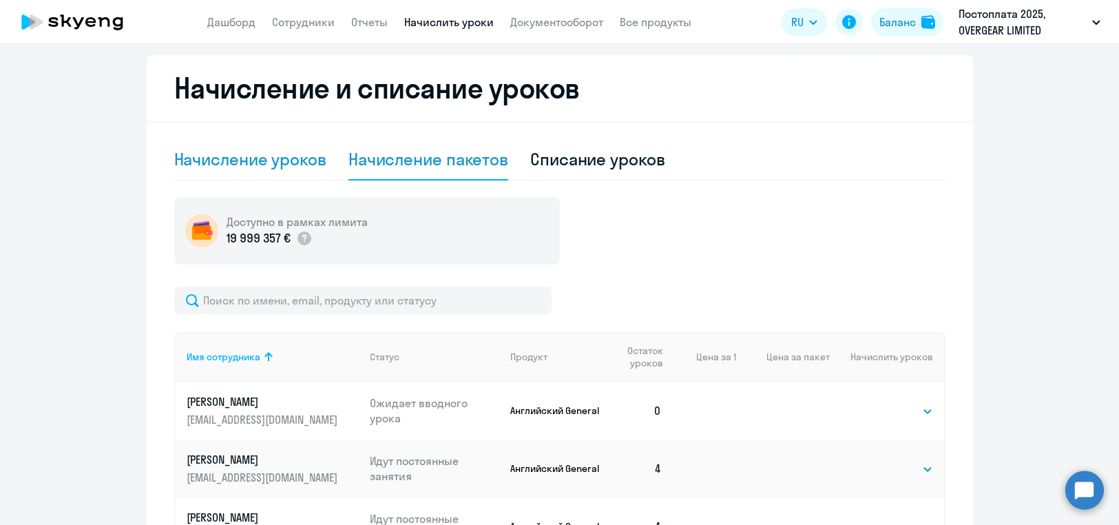
click at [240, 169] on div "Начисление уроков" at bounding box center [250, 159] width 152 height 22
select select "10"
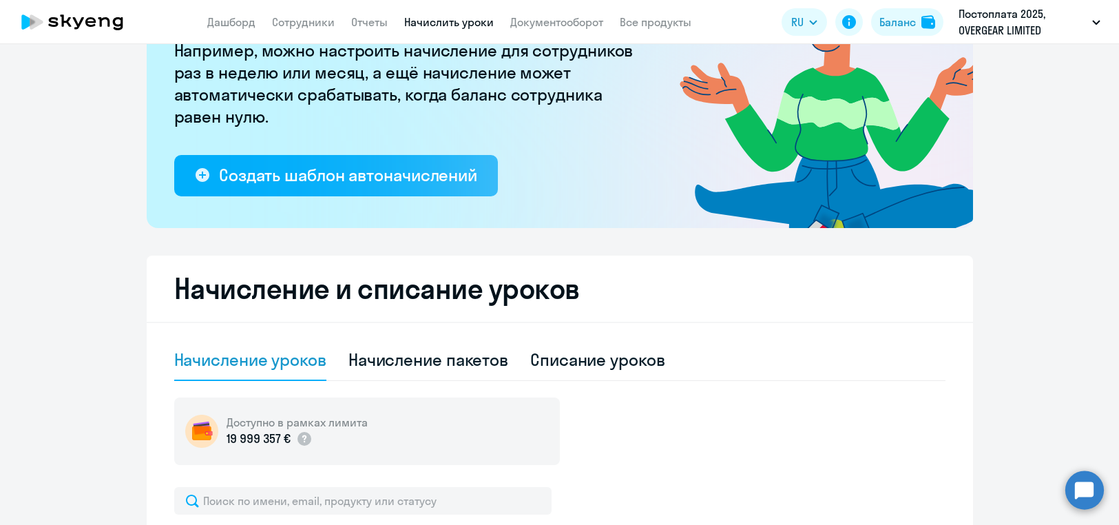
scroll to position [0, 0]
